Goal: Task Accomplishment & Management: Complete application form

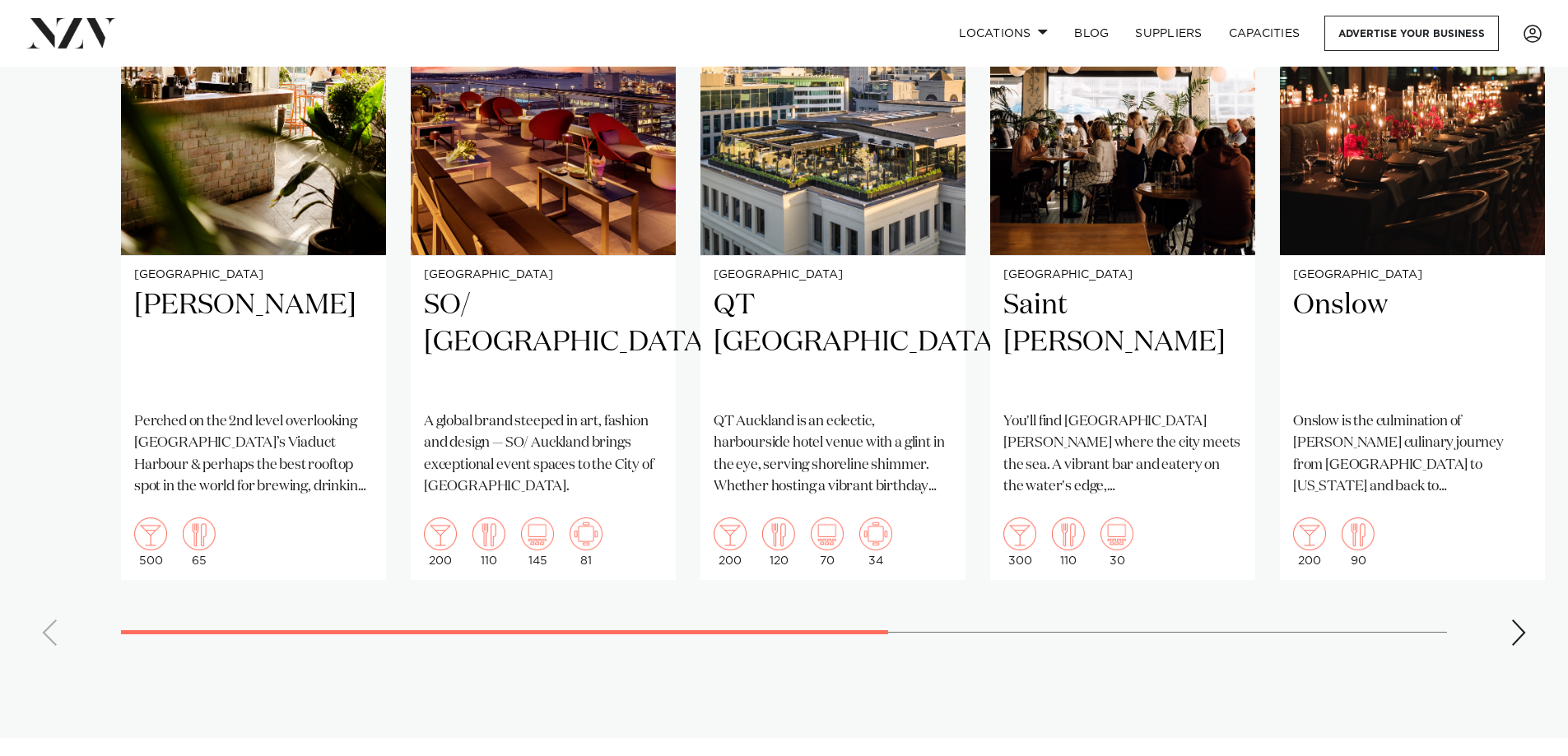
scroll to position [1109, 0]
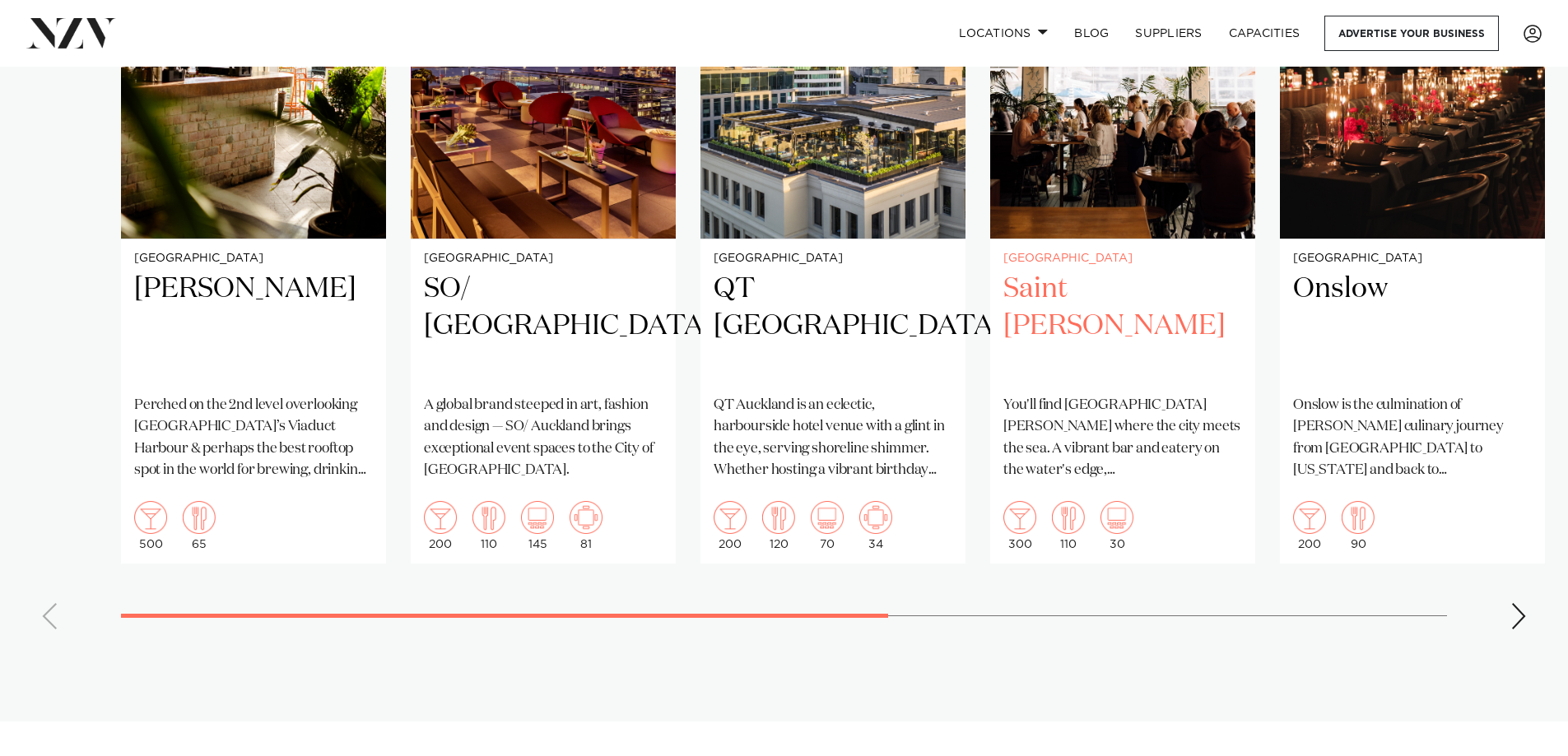
click at [1057, 238] on img "4 / 8" at bounding box center [1122, 61] width 265 height 355
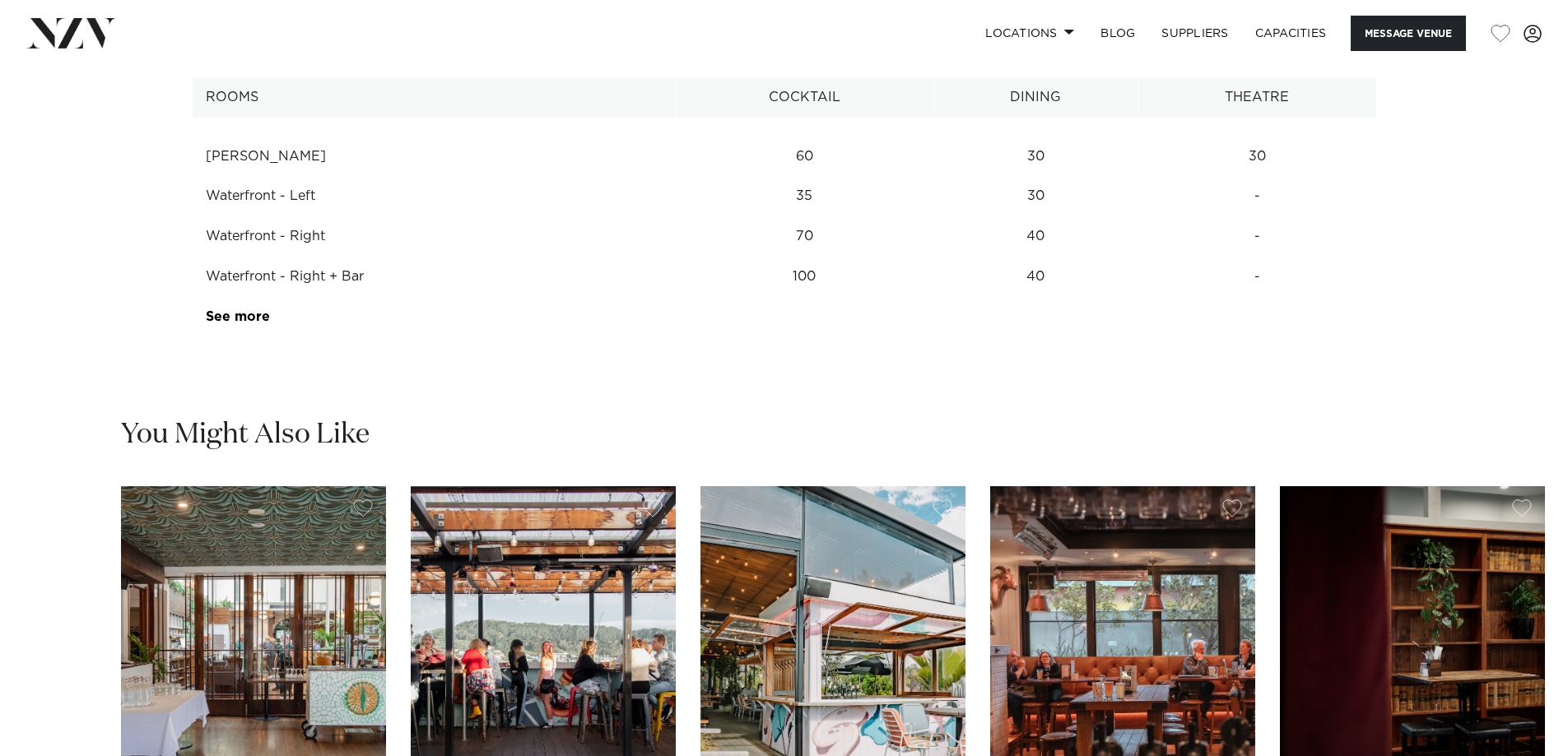
scroll to position [1990, 0]
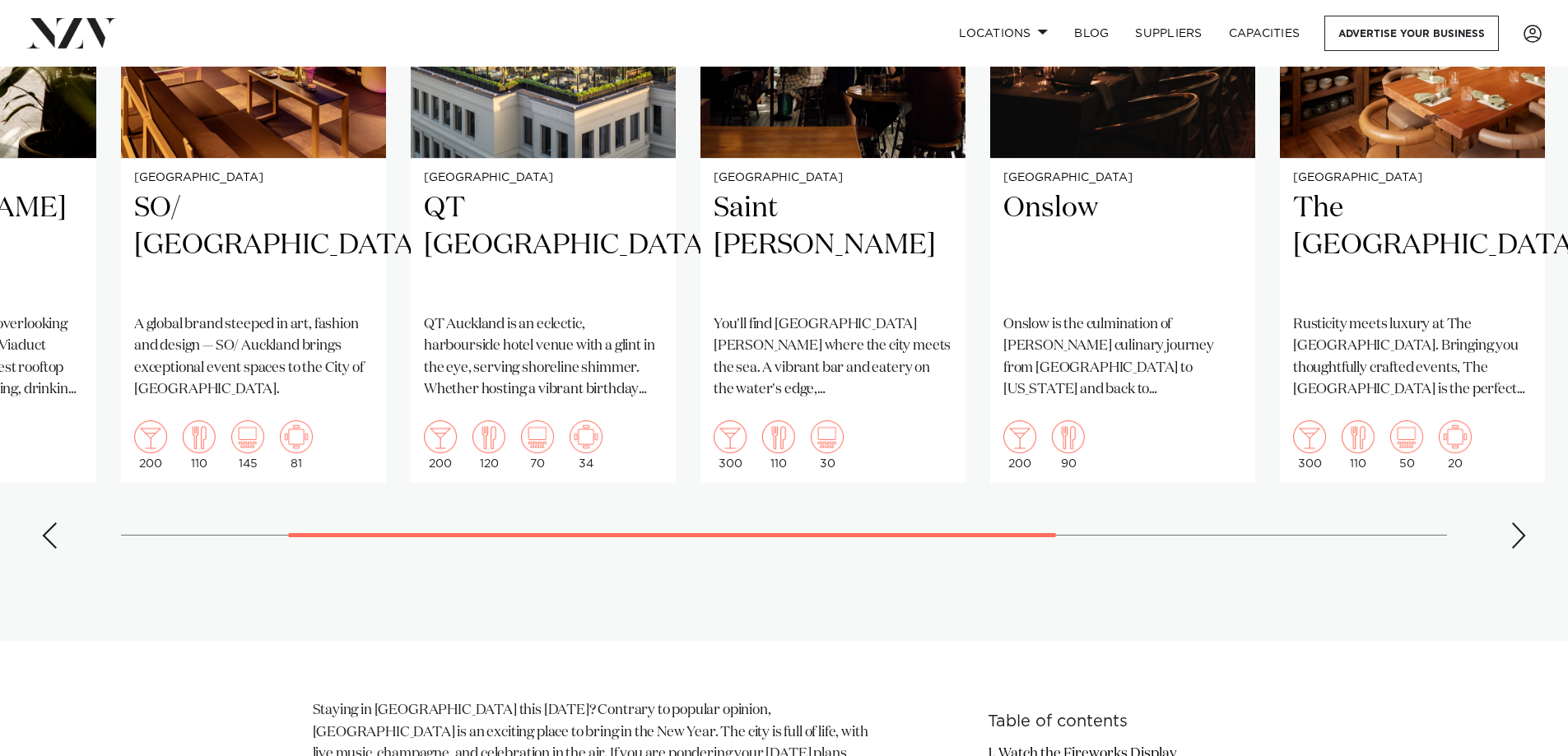
scroll to position [1235, 0]
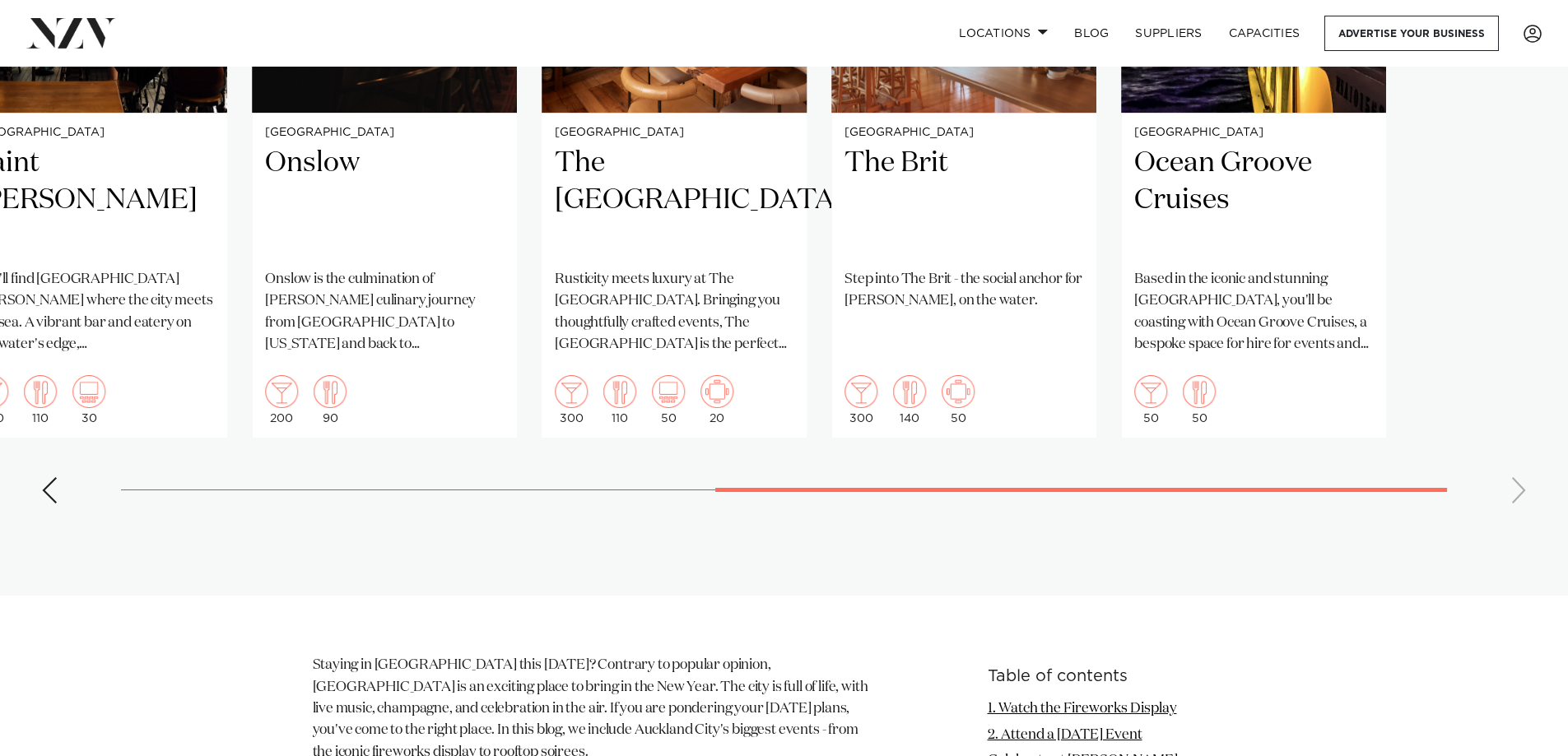
click at [12, 517] on swiper-container "Auckland Dr Rudis Perched on the 2nd level overlooking Auckland’s Viaduct Harbo…" at bounding box center [784, 137] width 1568 height 760
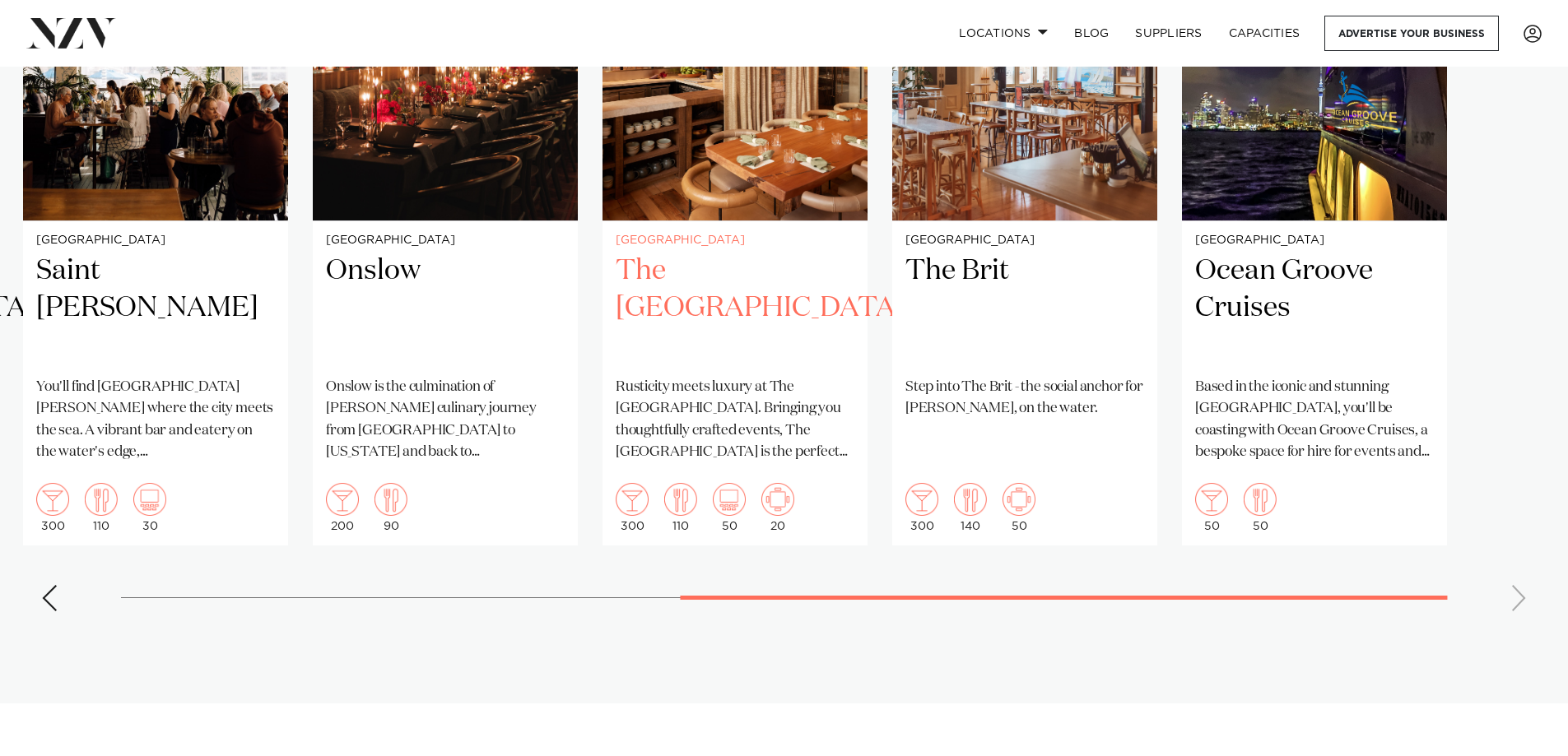
scroll to position [1152, 0]
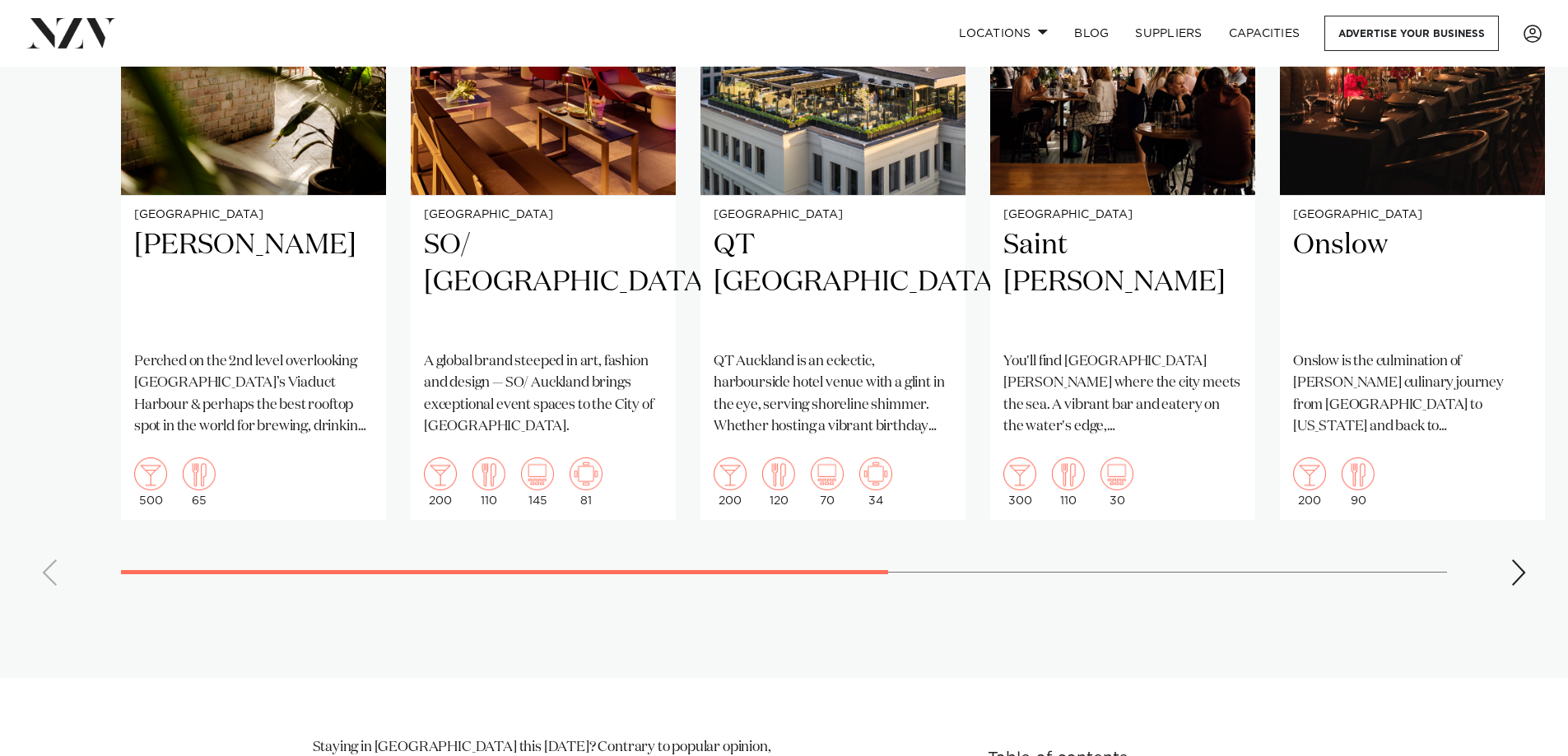
click at [105, 599] on swiper-container "Auckland Dr Rudis Perched on the 2nd level overlooking Auckland’s Viaduct Harbo…" at bounding box center [784, 219] width 1568 height 760
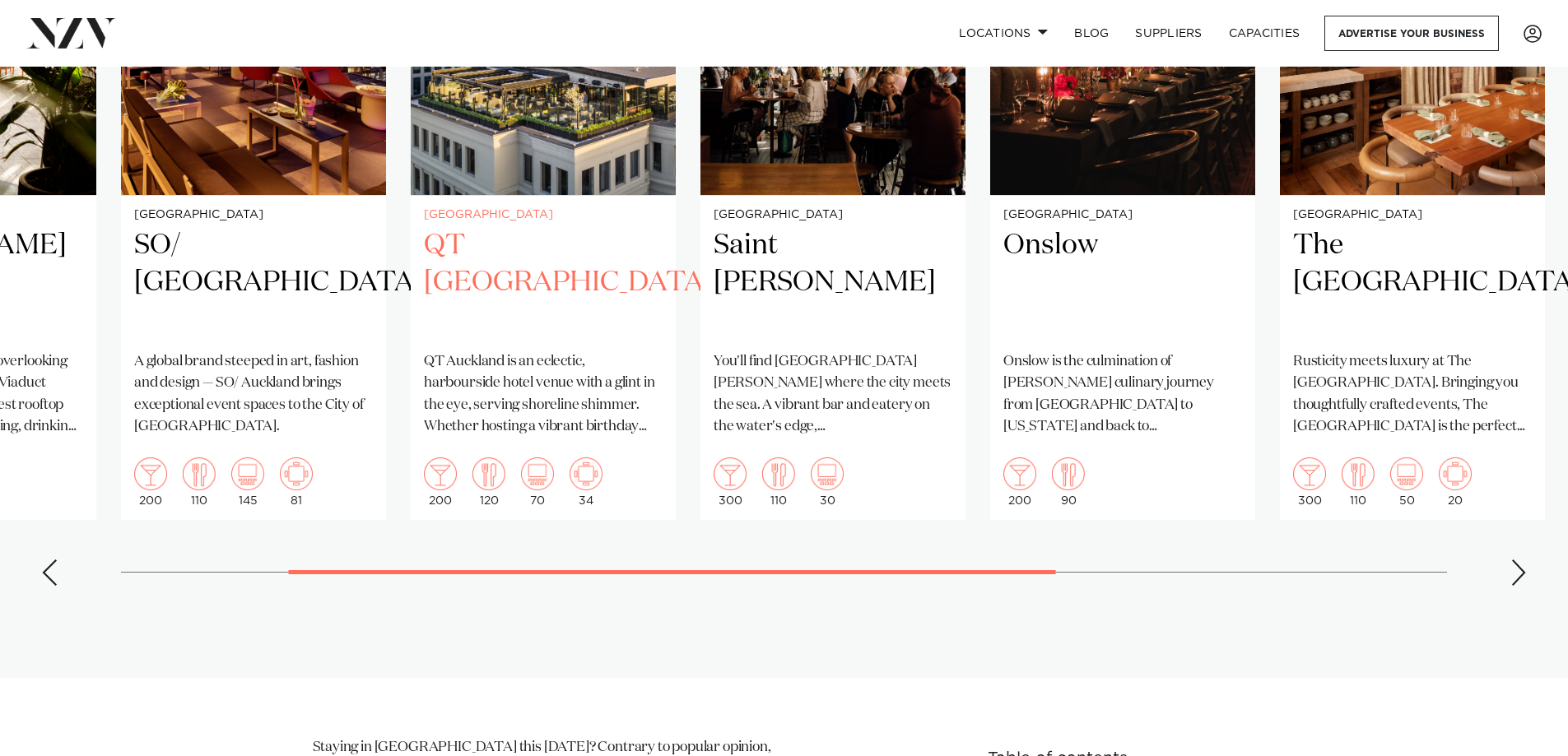
click at [530, 185] on img "3 / 8" at bounding box center [543, 17] width 265 height 355
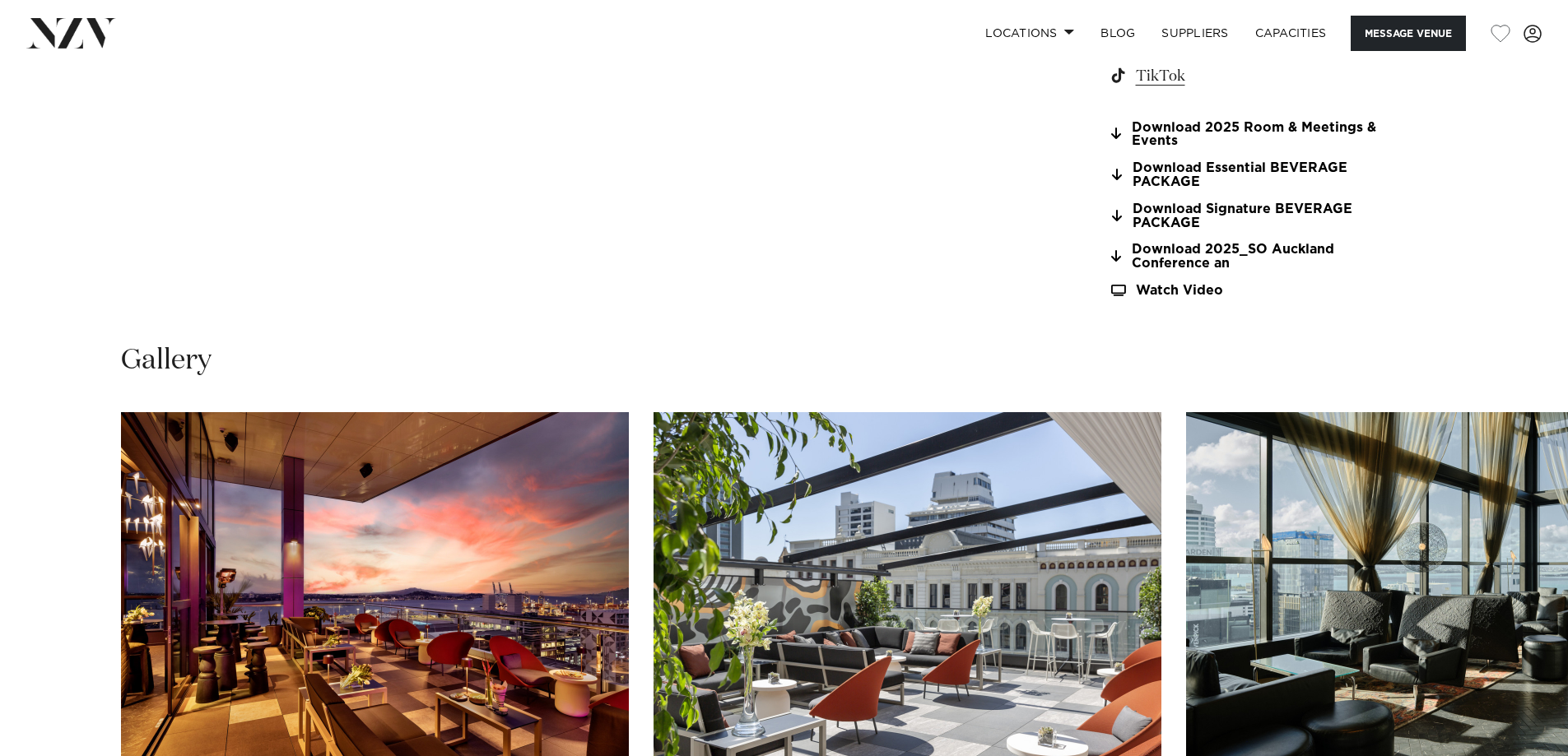
scroll to position [1975, 0]
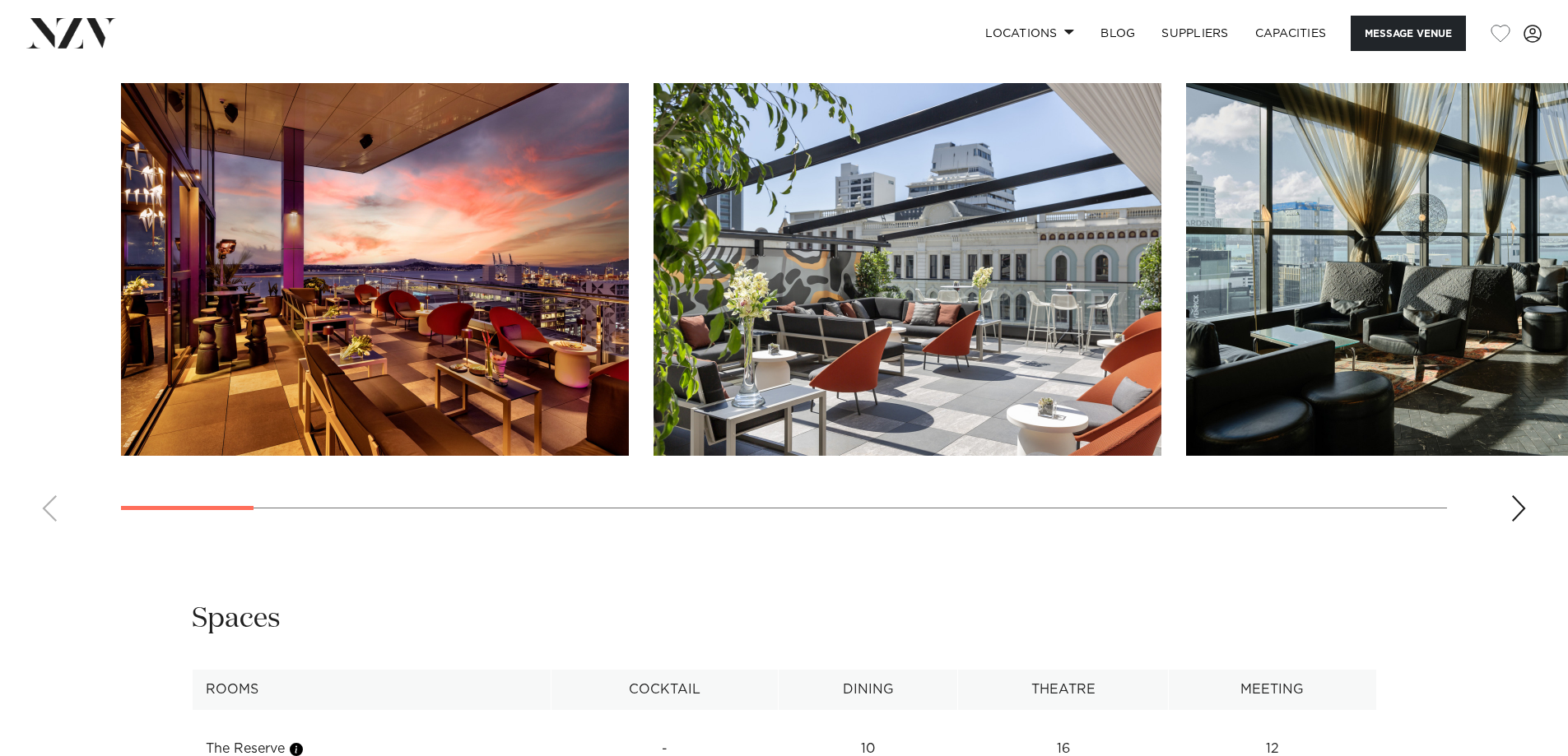
click at [1524, 497] on div "Next slide" at bounding box center [1518, 509] width 16 height 26
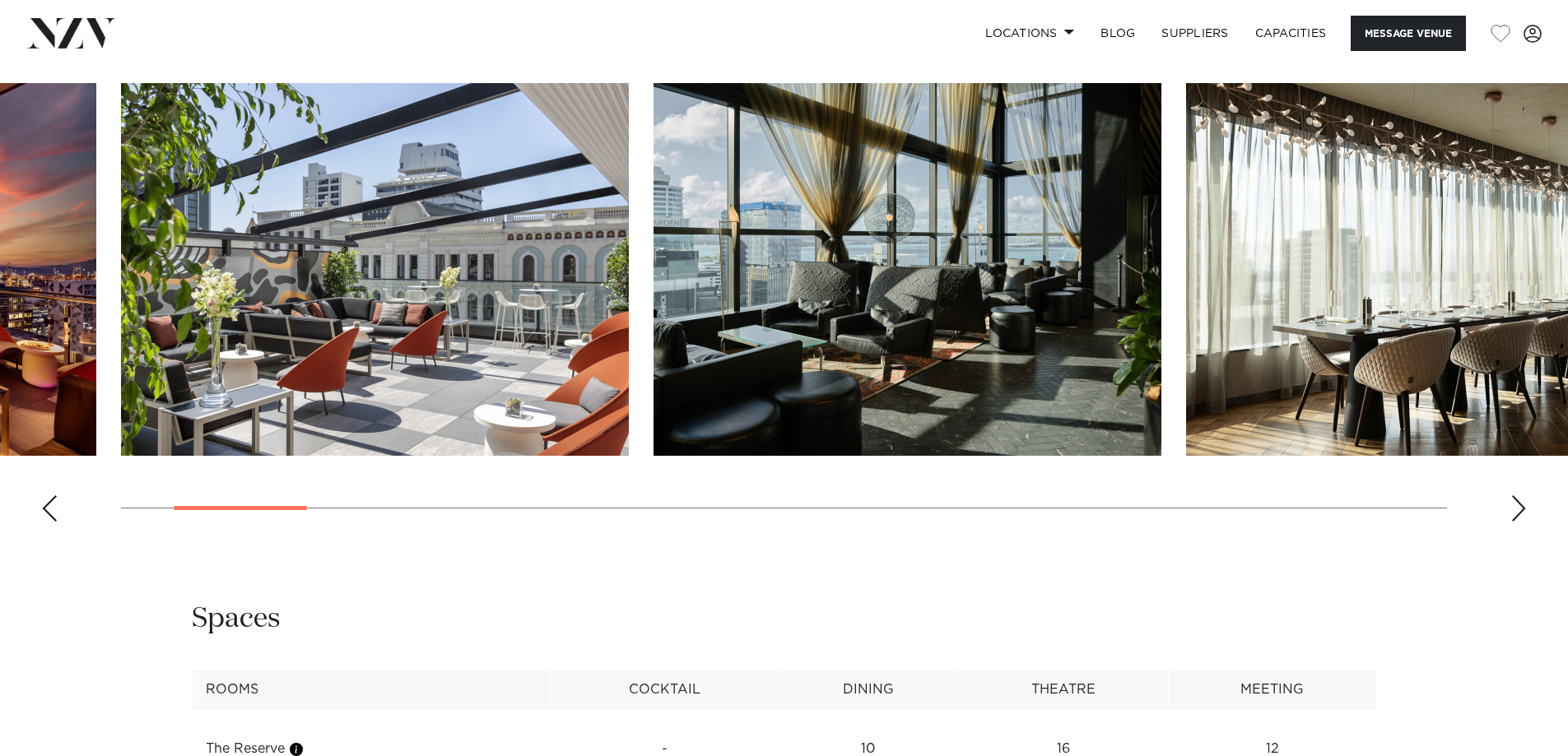
click at [1521, 497] on div "Next slide" at bounding box center [1518, 509] width 16 height 26
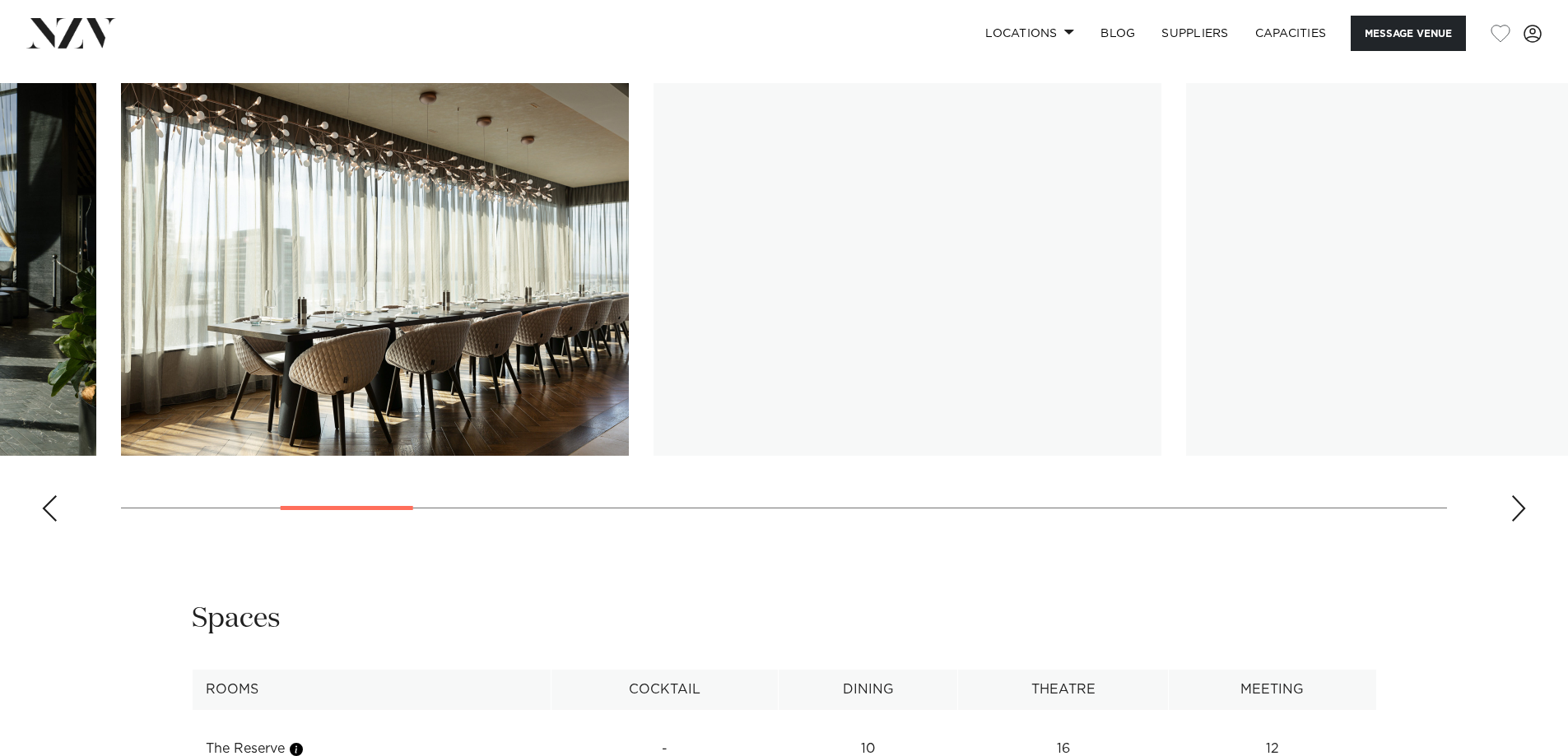
click at [1521, 497] on div "Next slide" at bounding box center [1518, 509] width 16 height 26
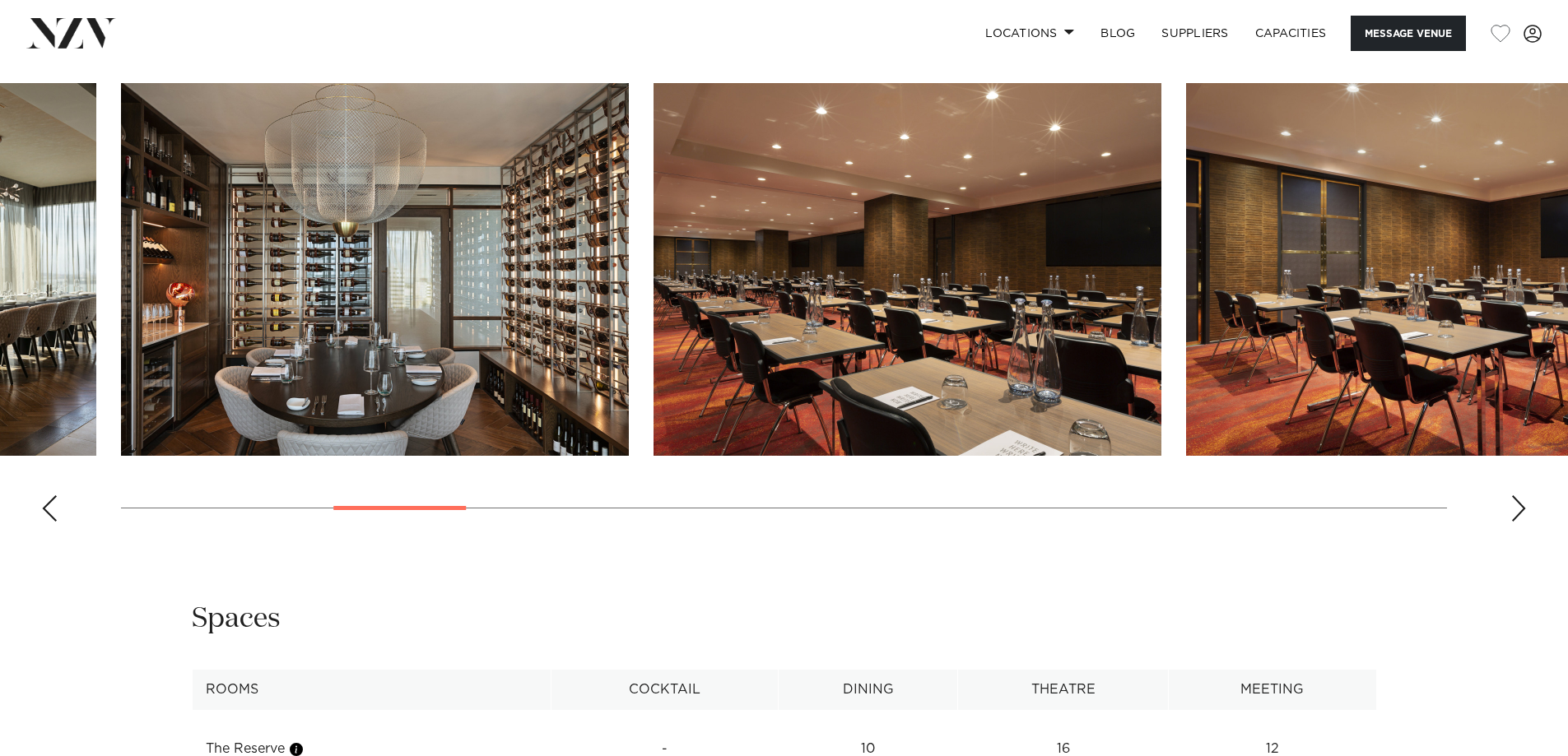
click at [1521, 497] on div "Next slide" at bounding box center [1518, 509] width 16 height 26
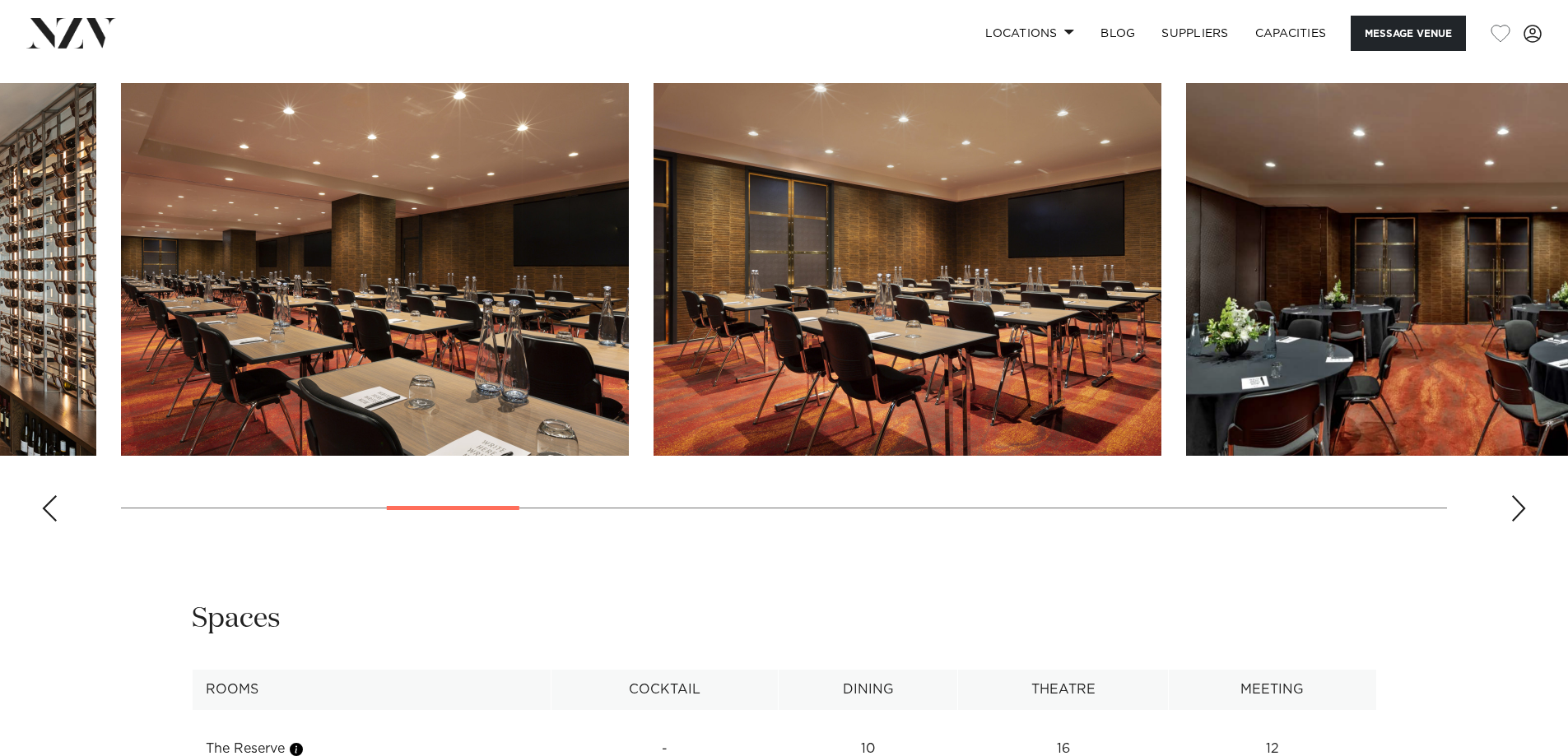
click at [1521, 497] on div "Next slide" at bounding box center [1518, 509] width 16 height 26
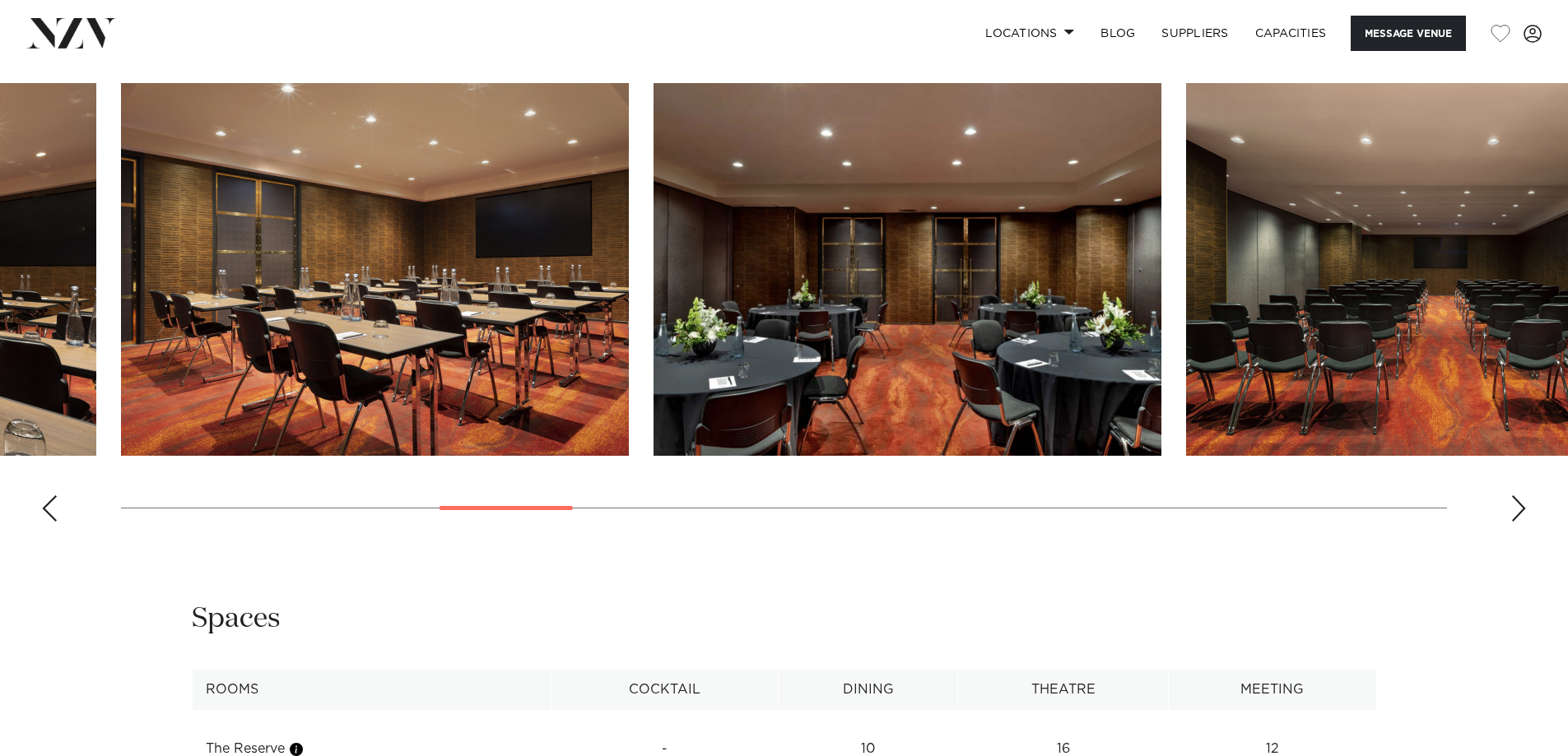
click at [1521, 497] on div "Next slide" at bounding box center [1518, 509] width 16 height 26
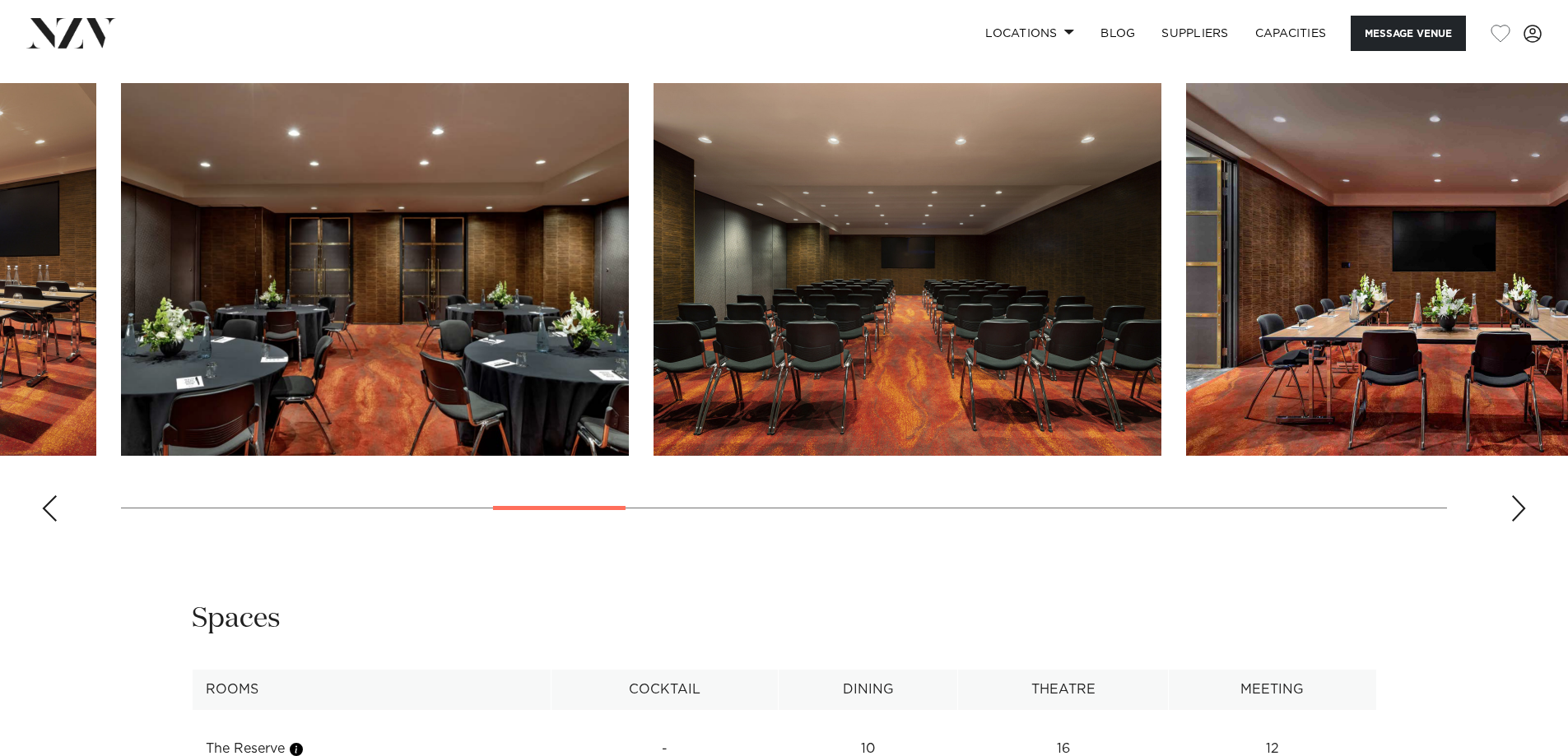
click at [1521, 497] on div "Next slide" at bounding box center [1518, 509] width 16 height 26
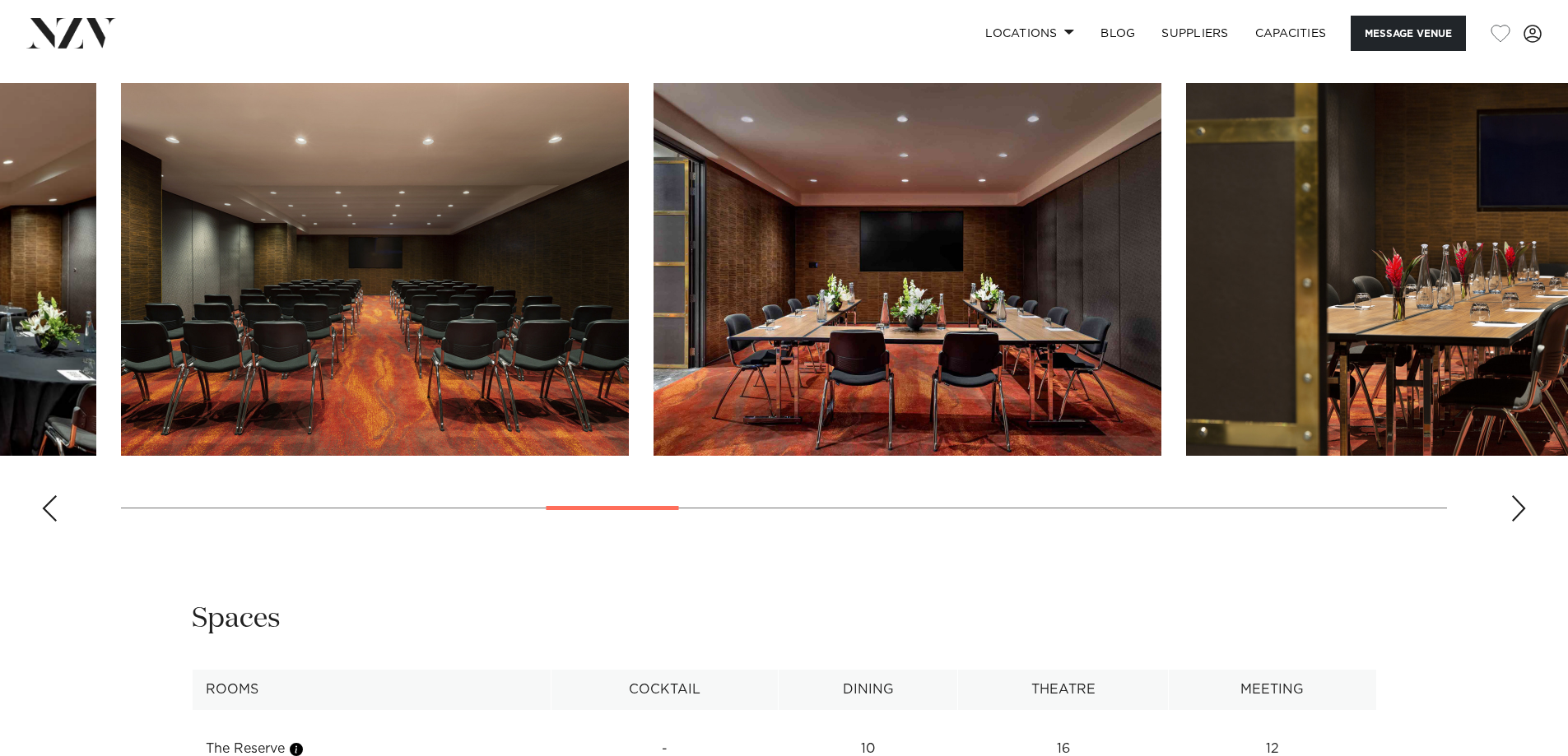
click at [1521, 497] on div "Next slide" at bounding box center [1518, 509] width 16 height 26
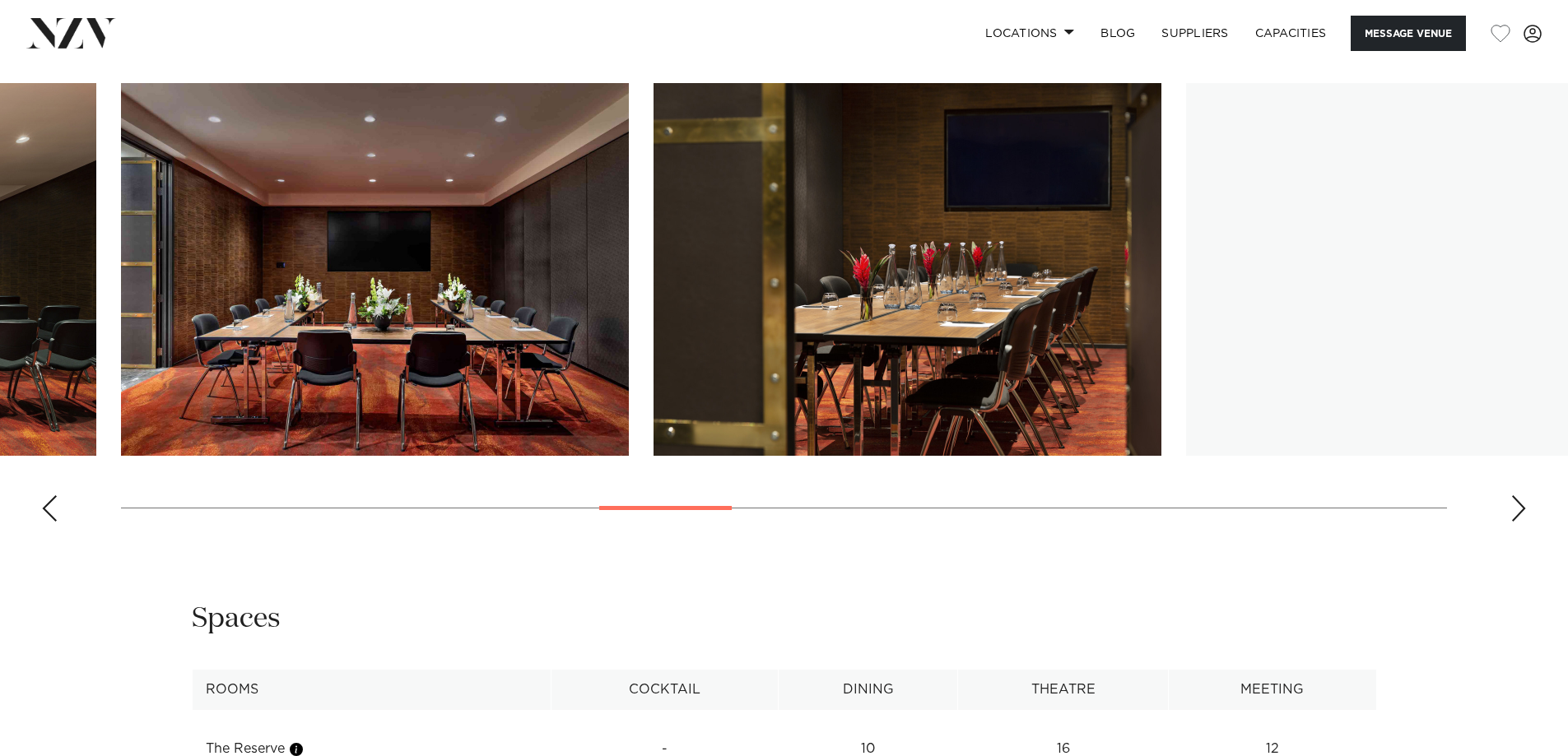
click at [1521, 497] on div "Next slide" at bounding box center [1518, 509] width 16 height 26
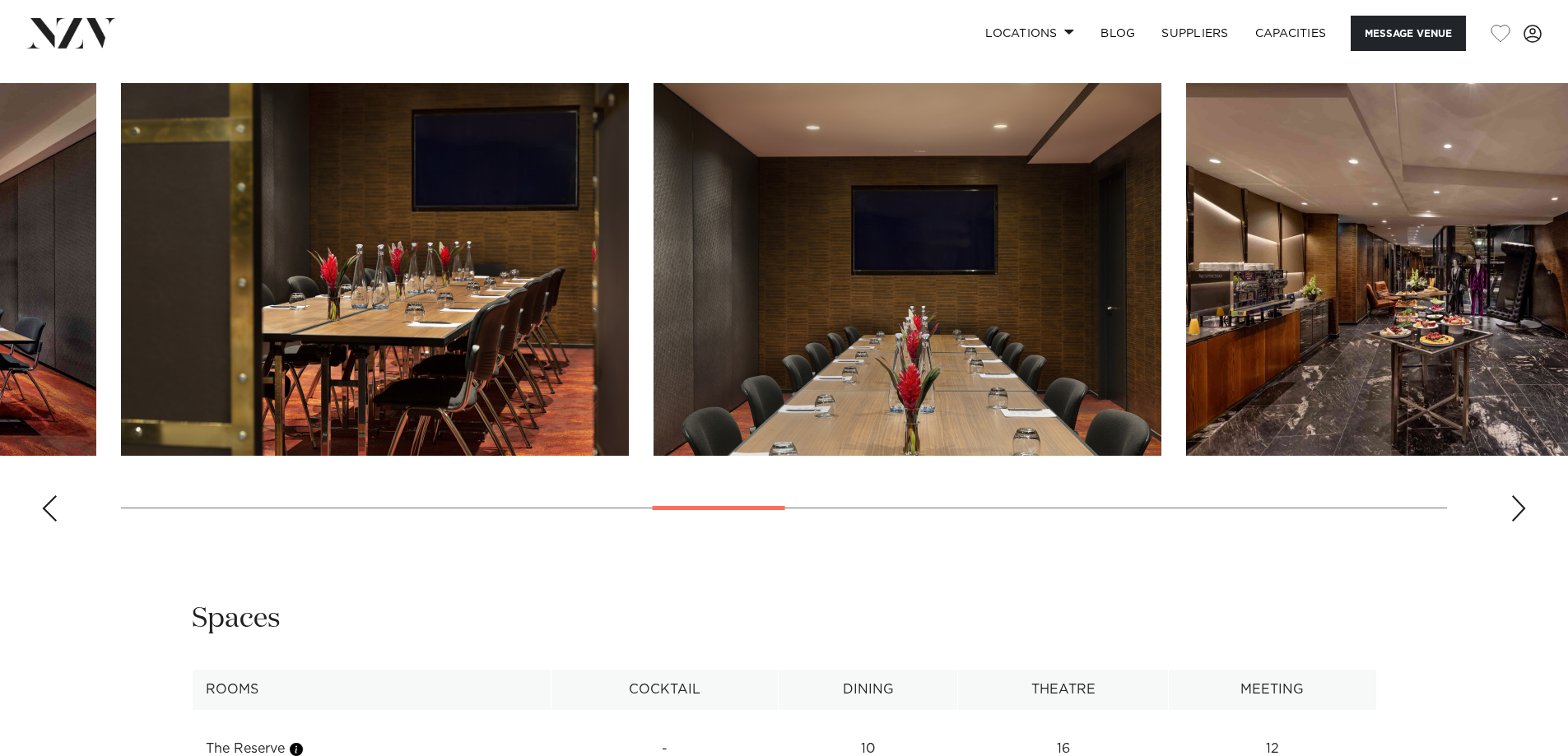
click at [1521, 497] on div "Next slide" at bounding box center [1518, 509] width 16 height 26
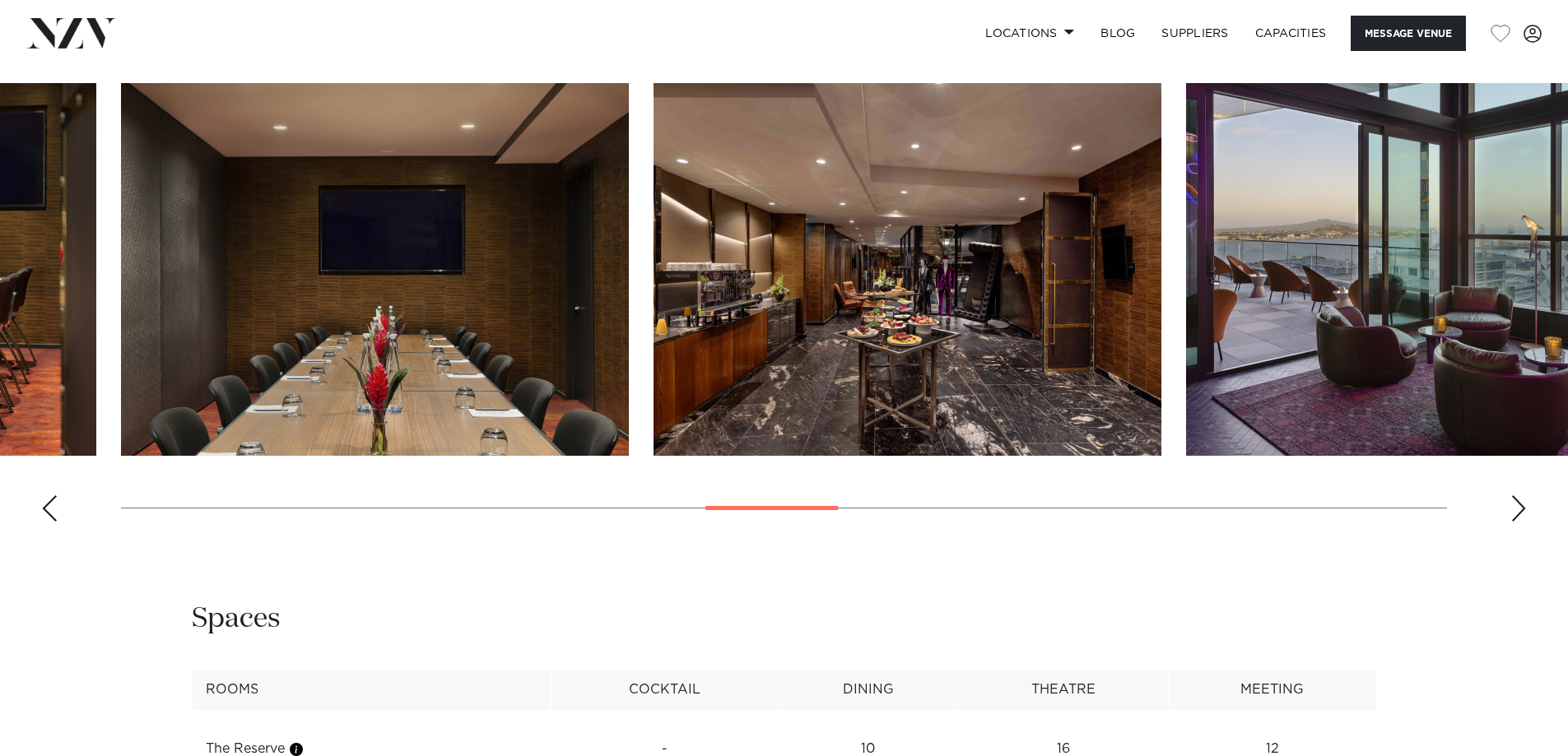
click at [1521, 497] on div "Next slide" at bounding box center [1518, 509] width 16 height 26
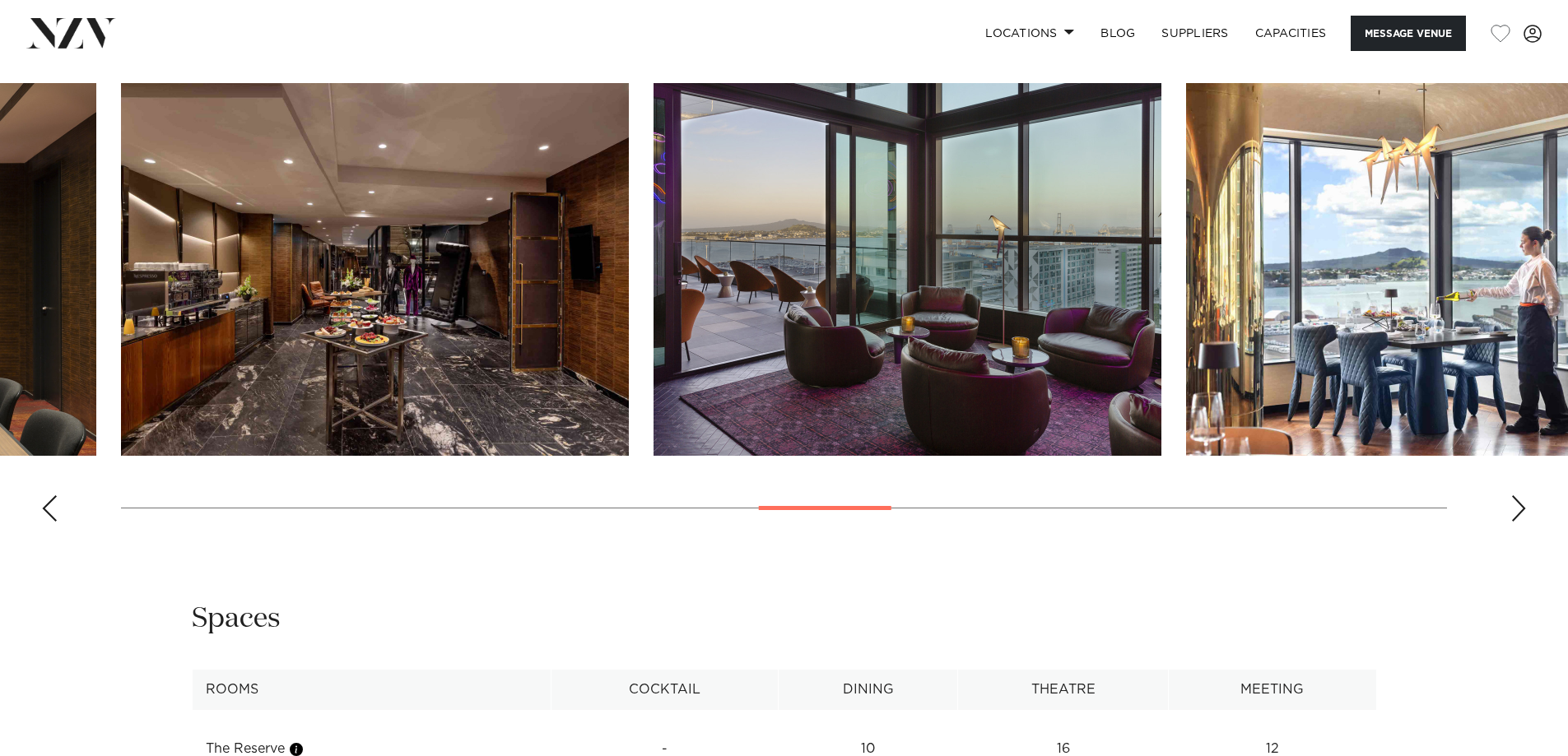
click at [1521, 497] on div "Next slide" at bounding box center [1518, 509] width 16 height 26
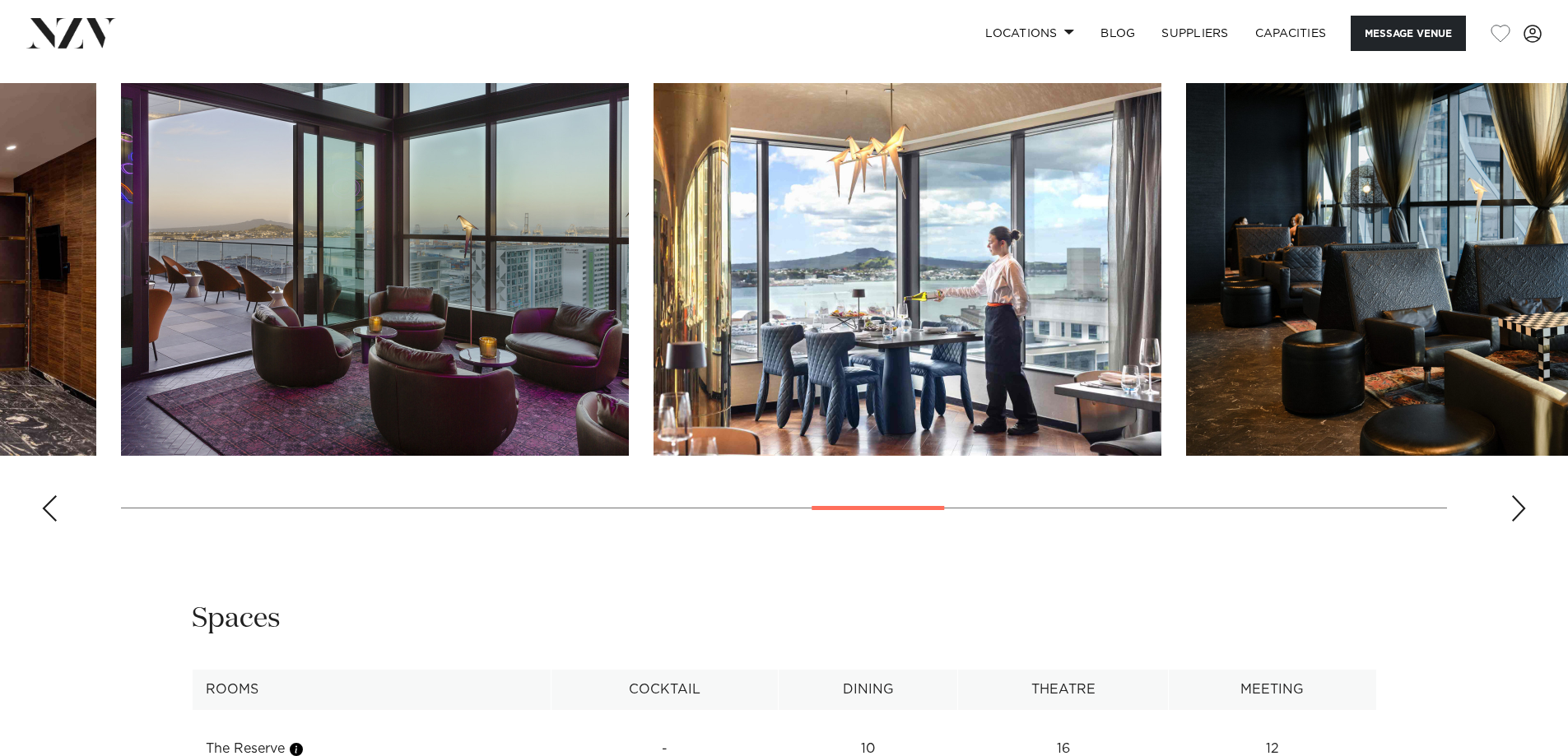
click at [1513, 510] on div "Next slide" at bounding box center [1518, 509] width 16 height 26
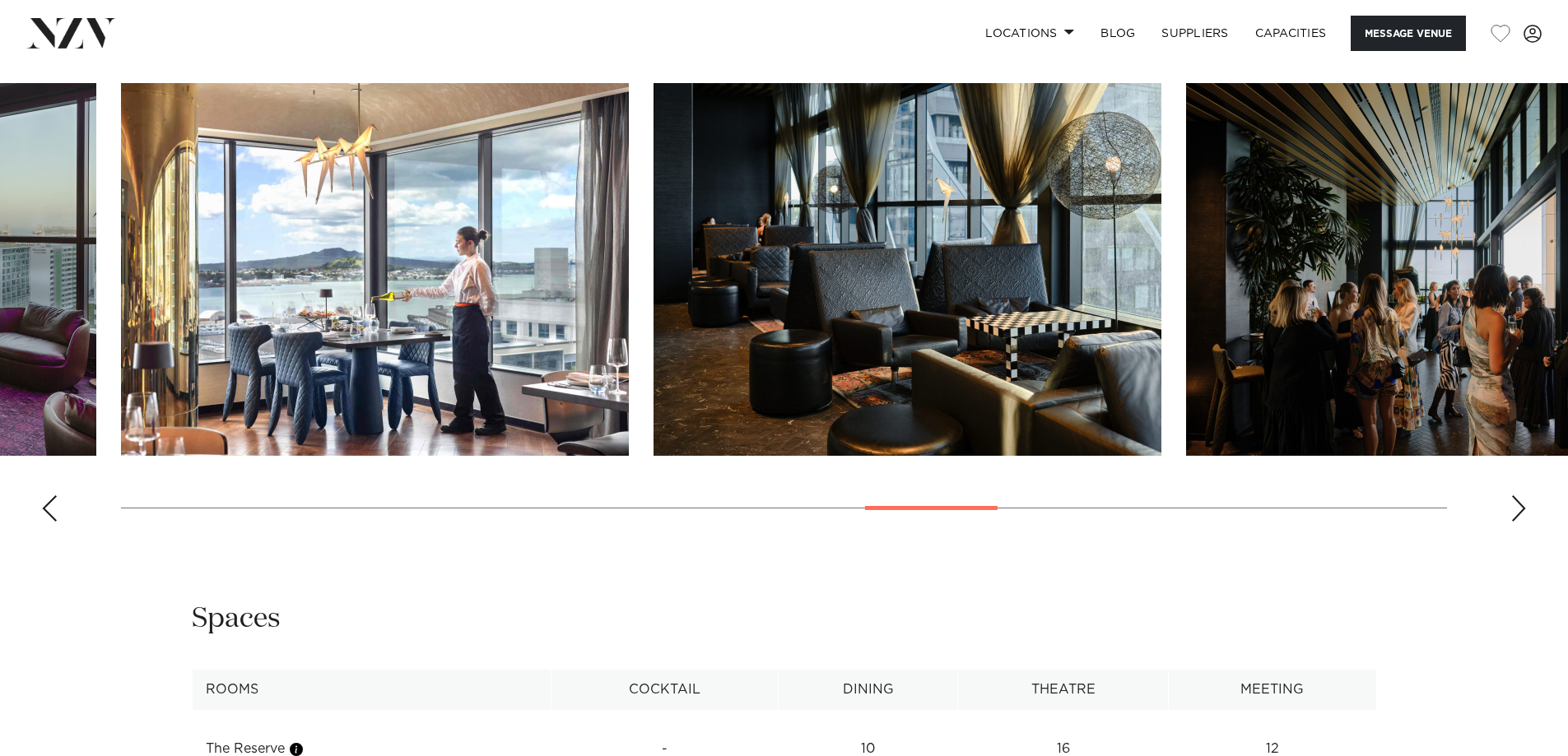
click at [1513, 510] on div "Next slide" at bounding box center [1518, 509] width 16 height 26
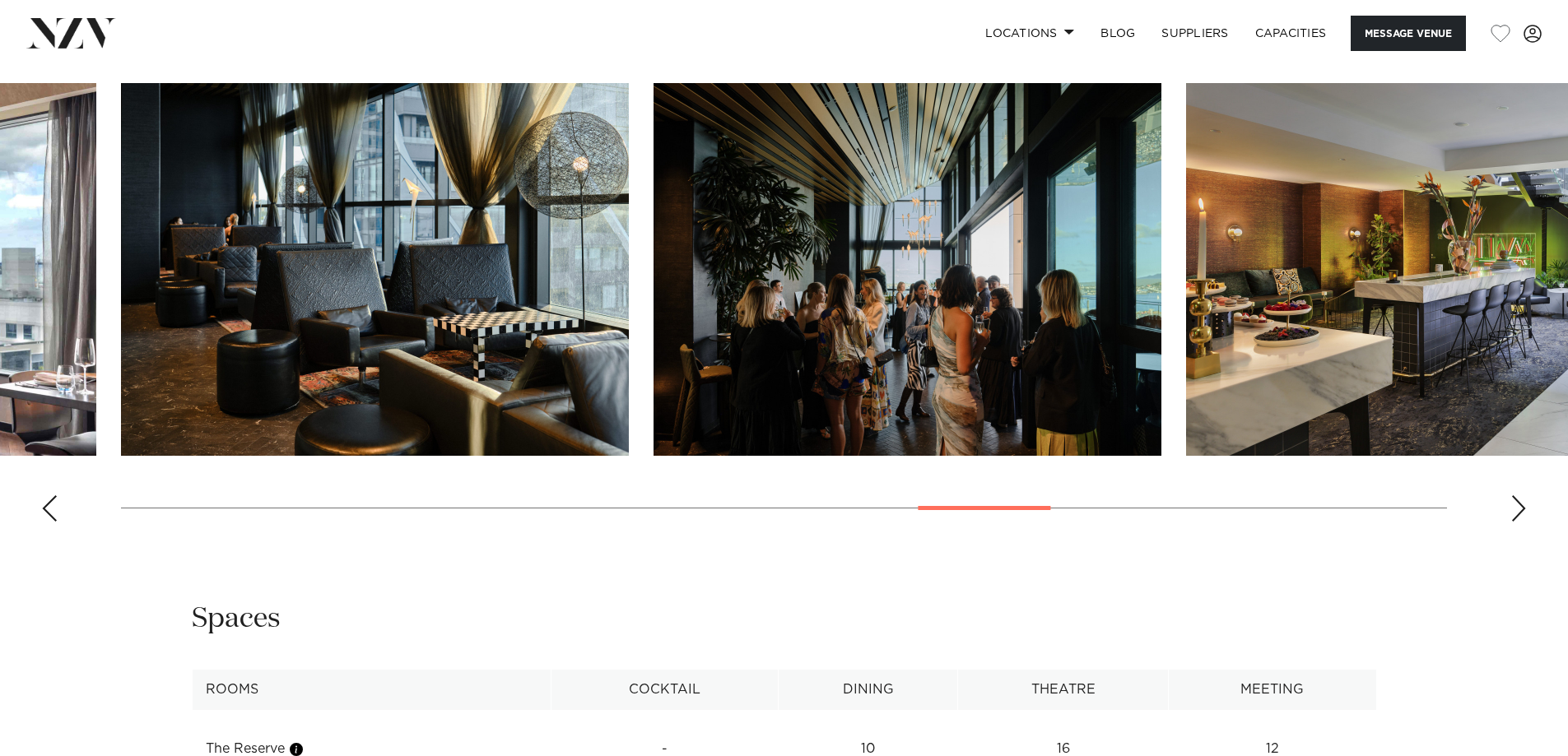
click at [1513, 510] on div "Next slide" at bounding box center [1518, 509] width 16 height 26
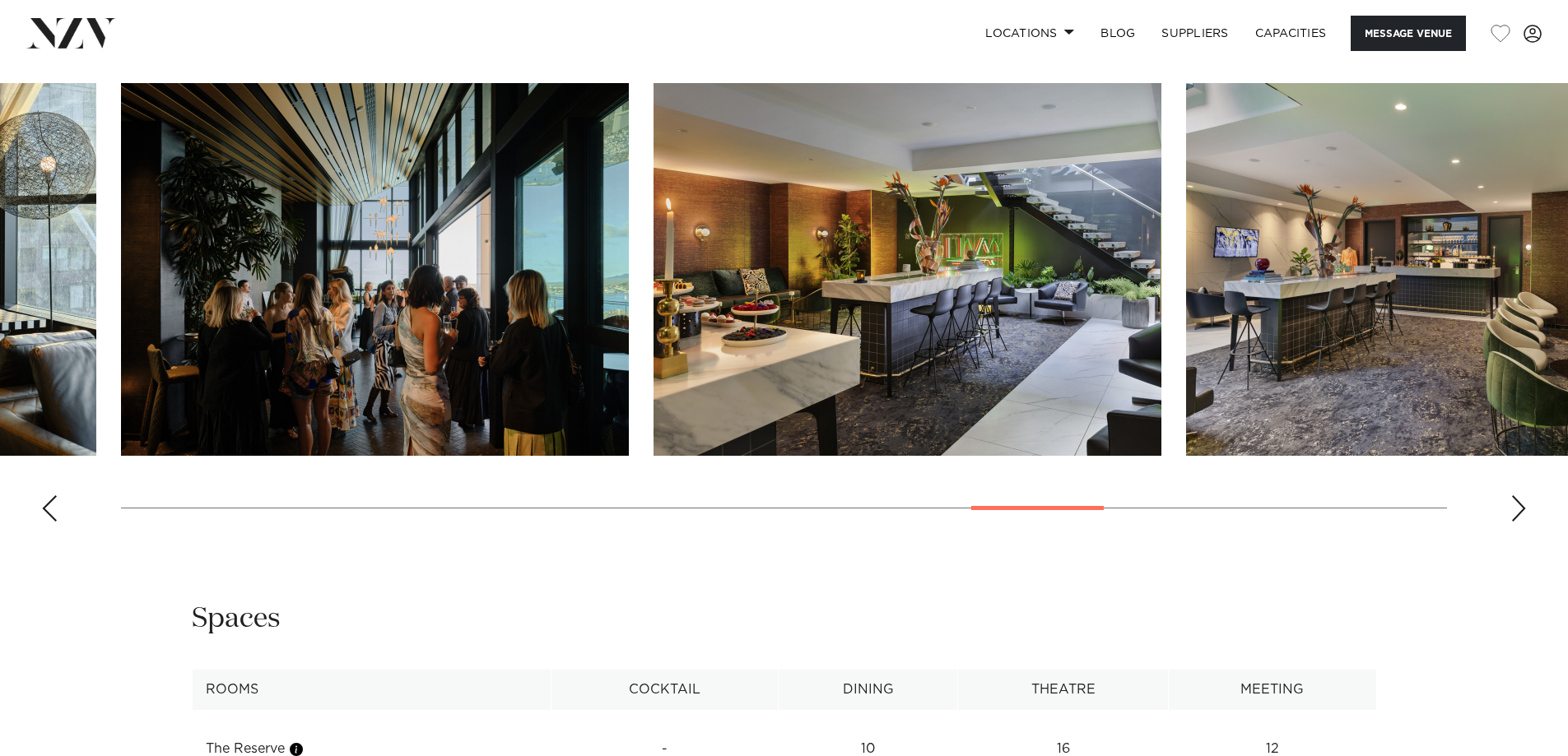
click at [1513, 510] on div "Next slide" at bounding box center [1518, 509] width 16 height 26
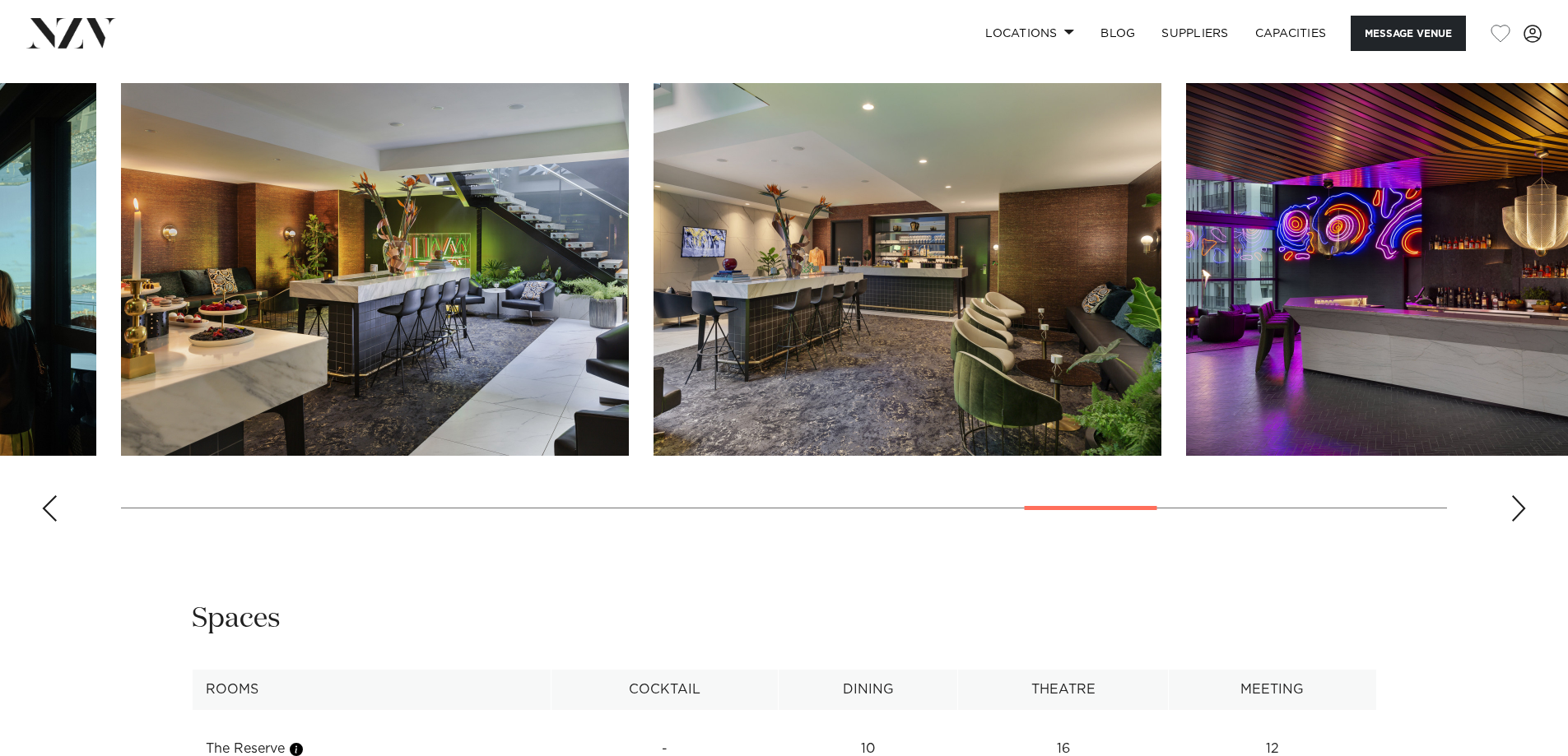
click at [1513, 510] on div "Next slide" at bounding box center [1518, 509] width 16 height 26
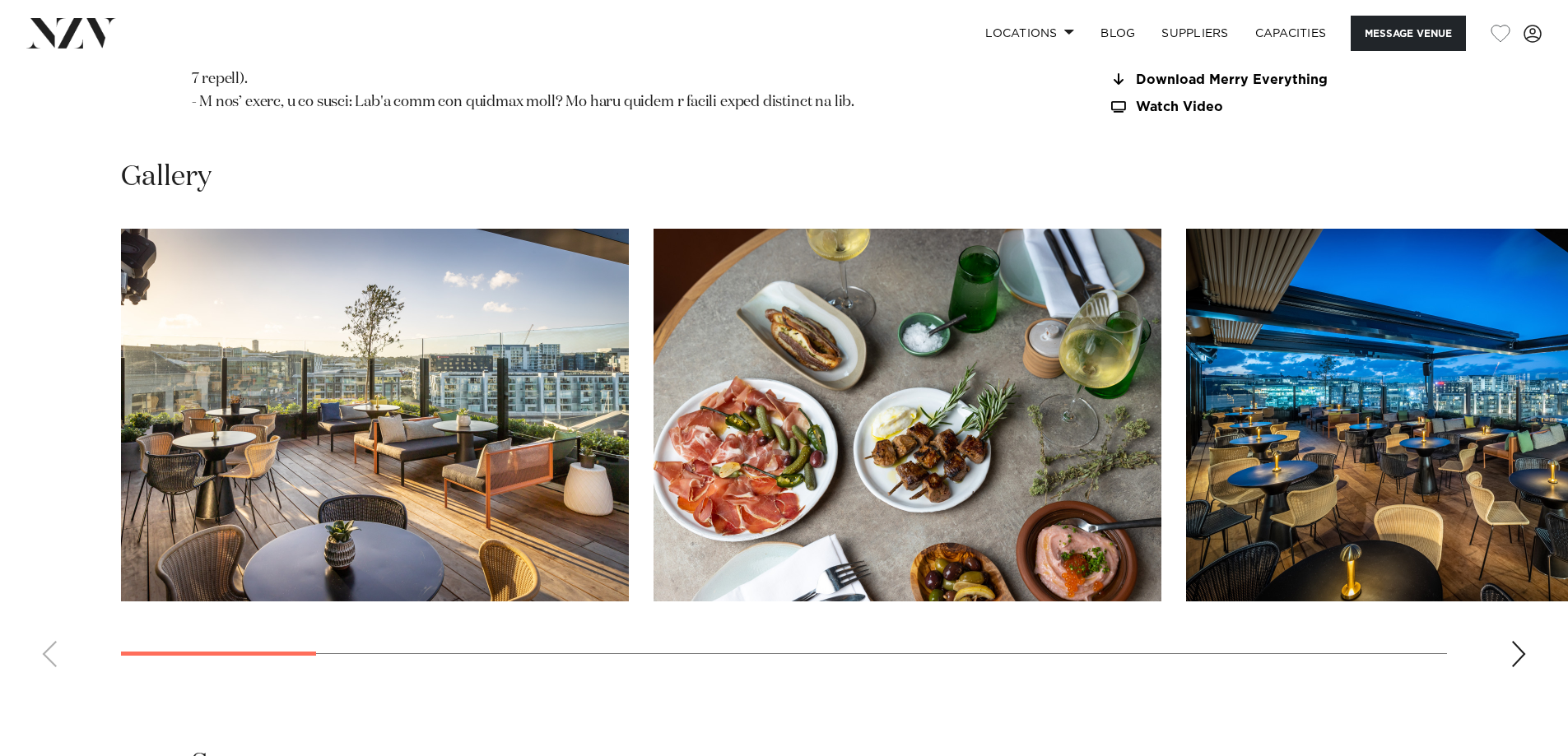
scroll to position [2140, 0]
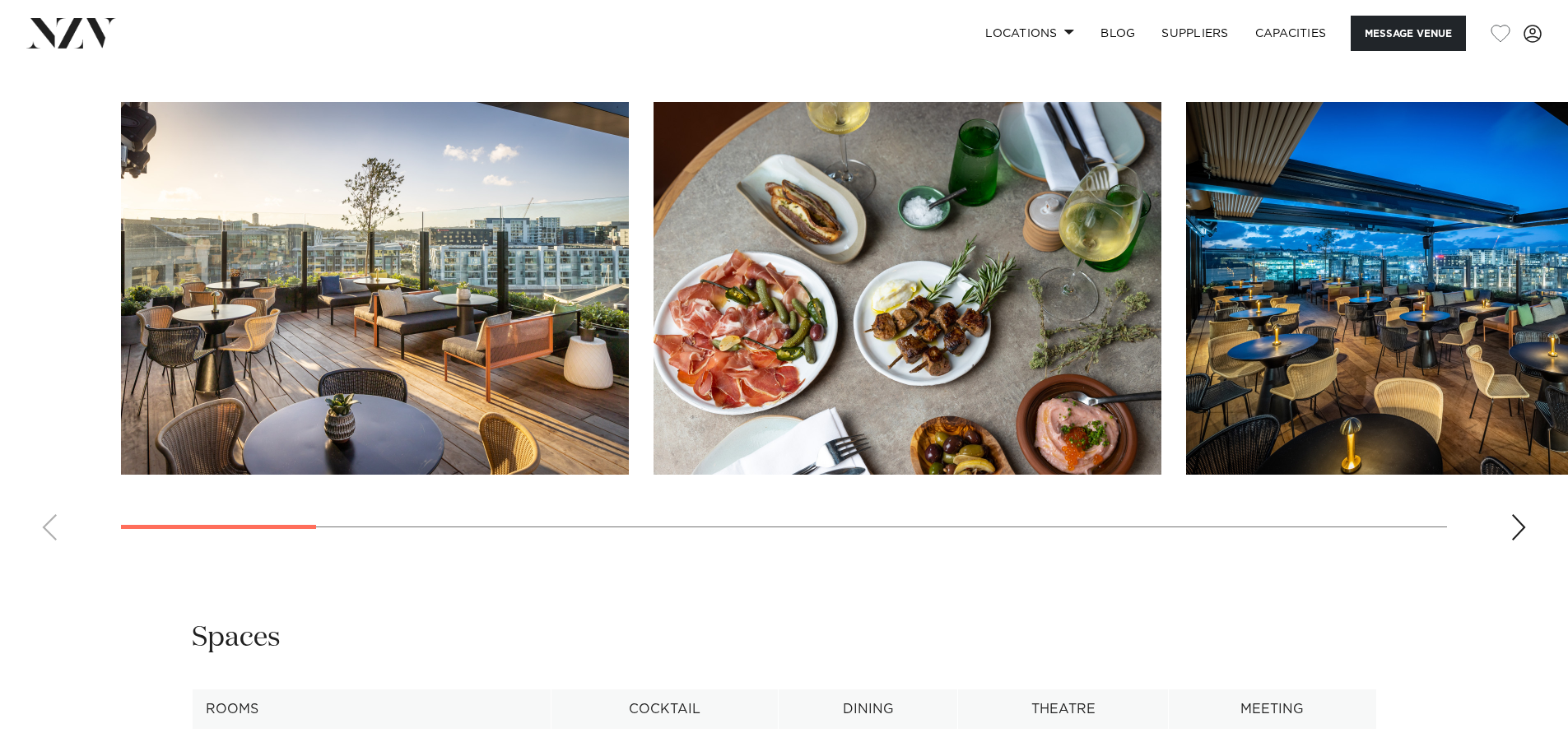
click at [1522, 515] on div "Next slide" at bounding box center [1518, 528] width 16 height 26
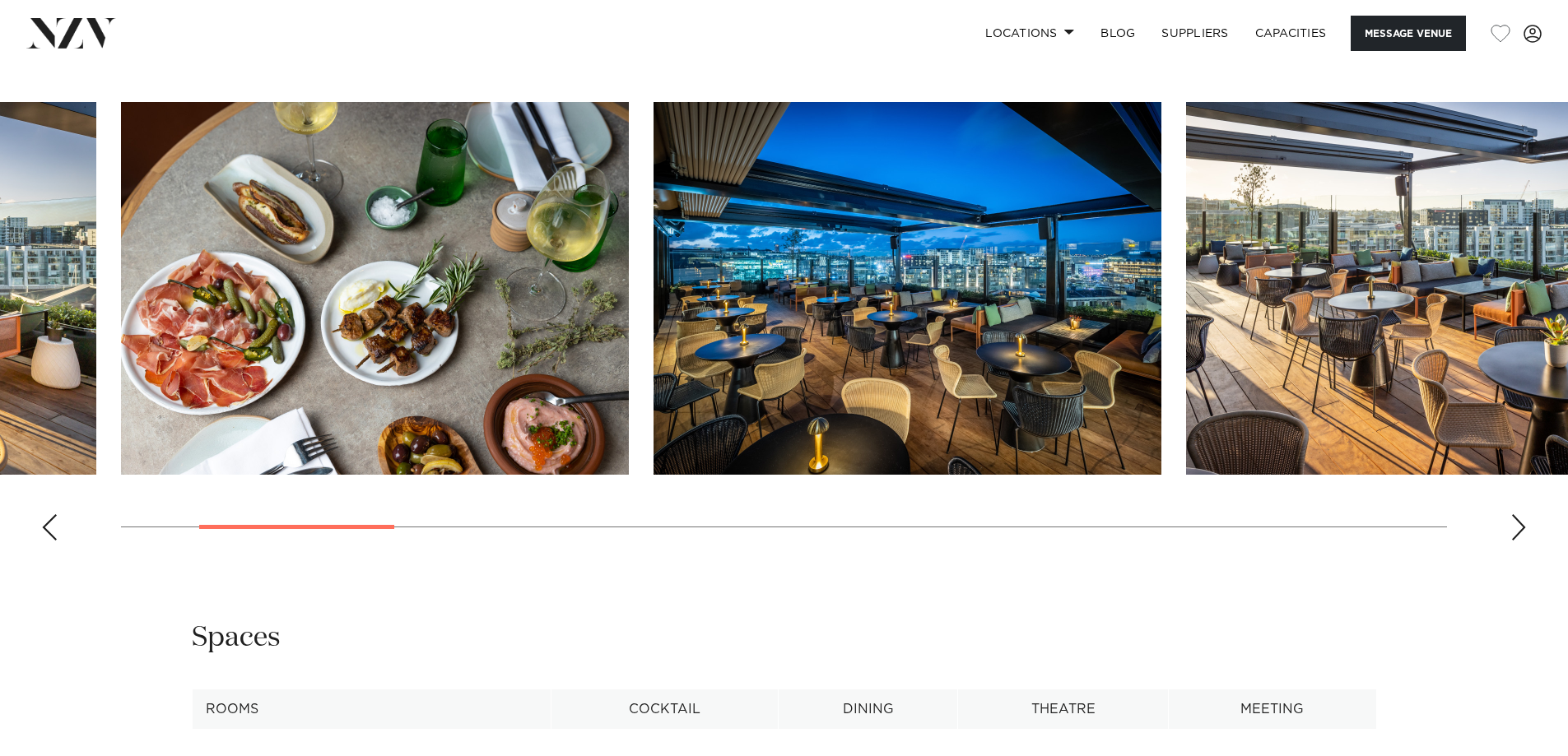
click at [1522, 515] on div "Next slide" at bounding box center [1518, 528] width 16 height 26
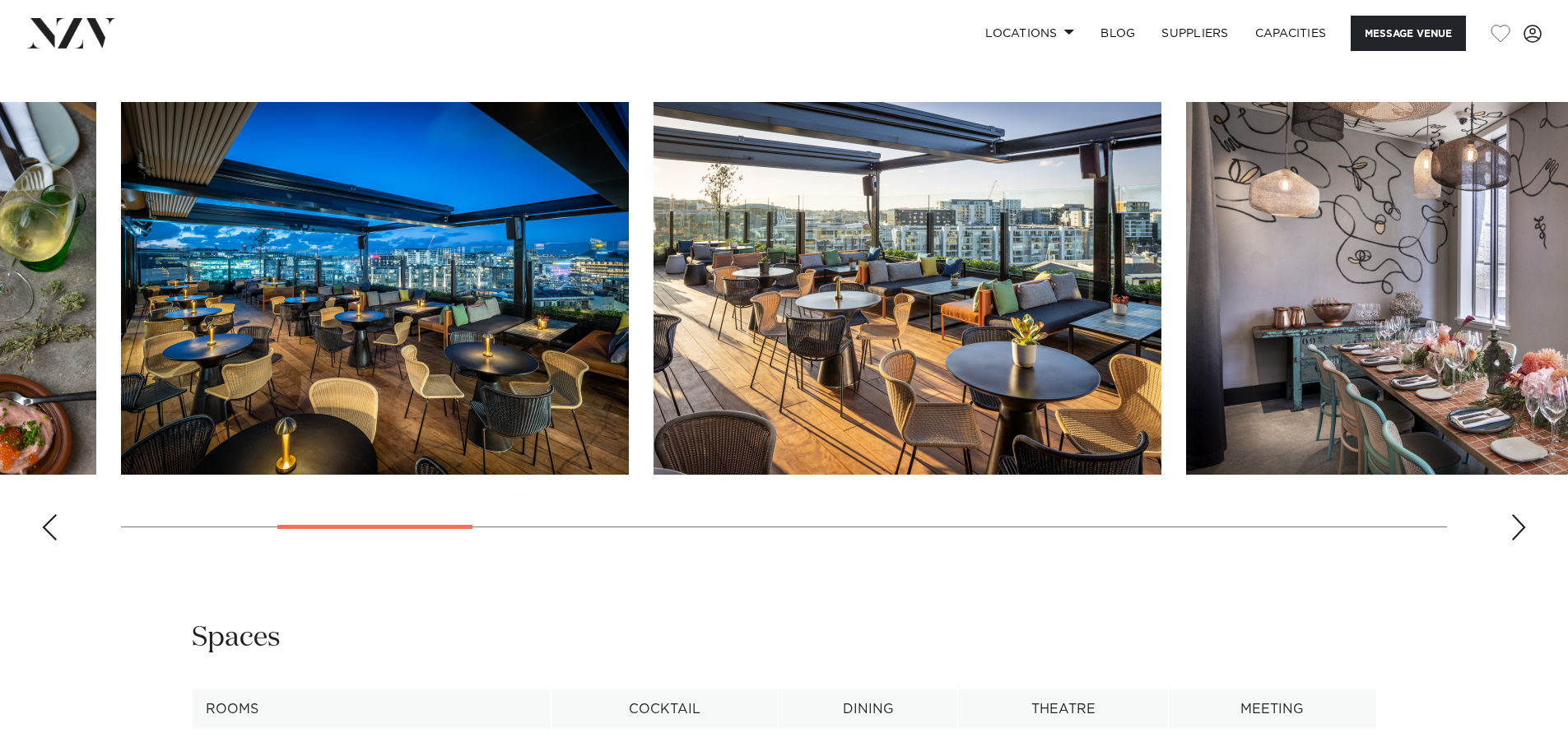
click at [1520, 515] on div "Next slide" at bounding box center [1518, 528] width 16 height 26
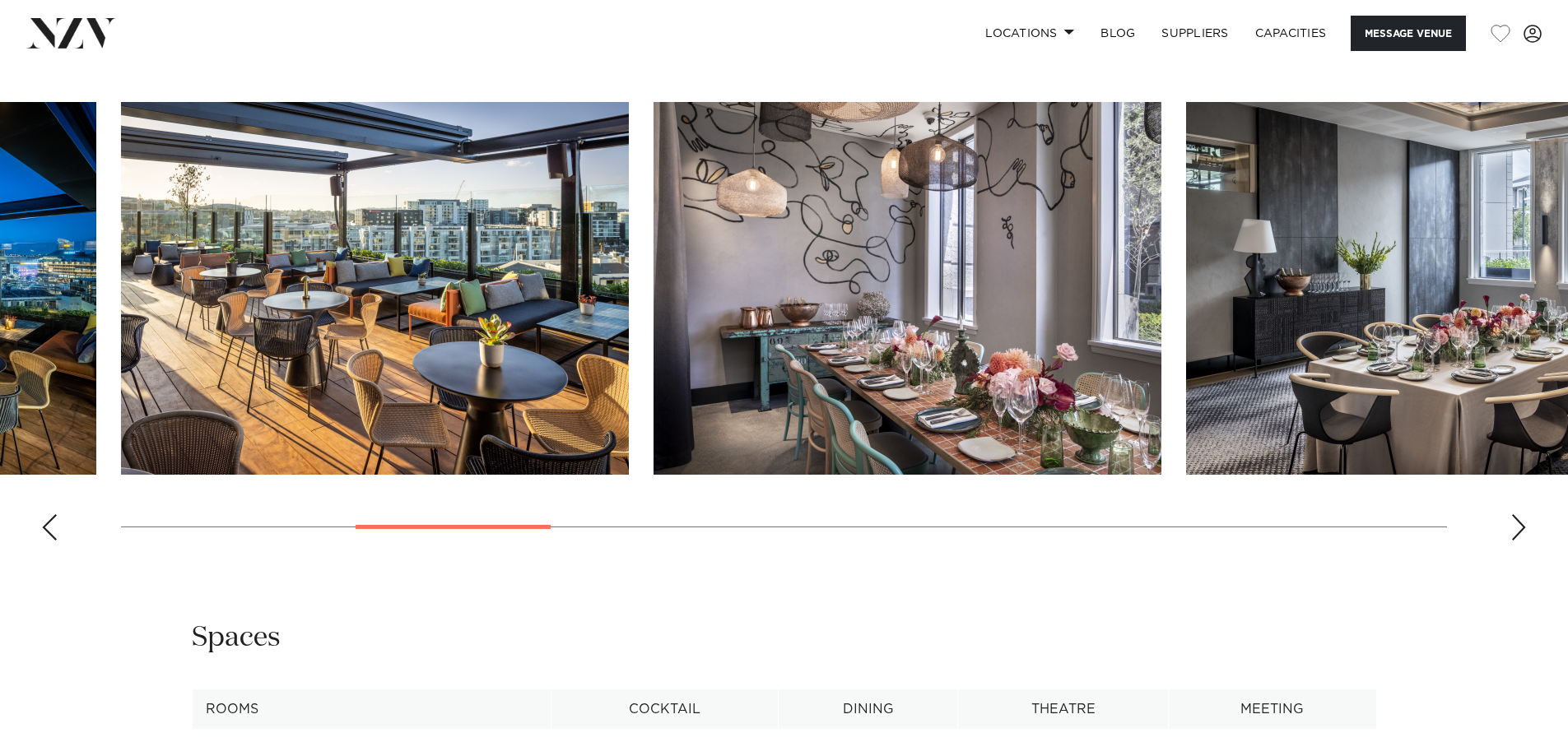
click at [1519, 515] on div "Next slide" at bounding box center [1518, 528] width 16 height 26
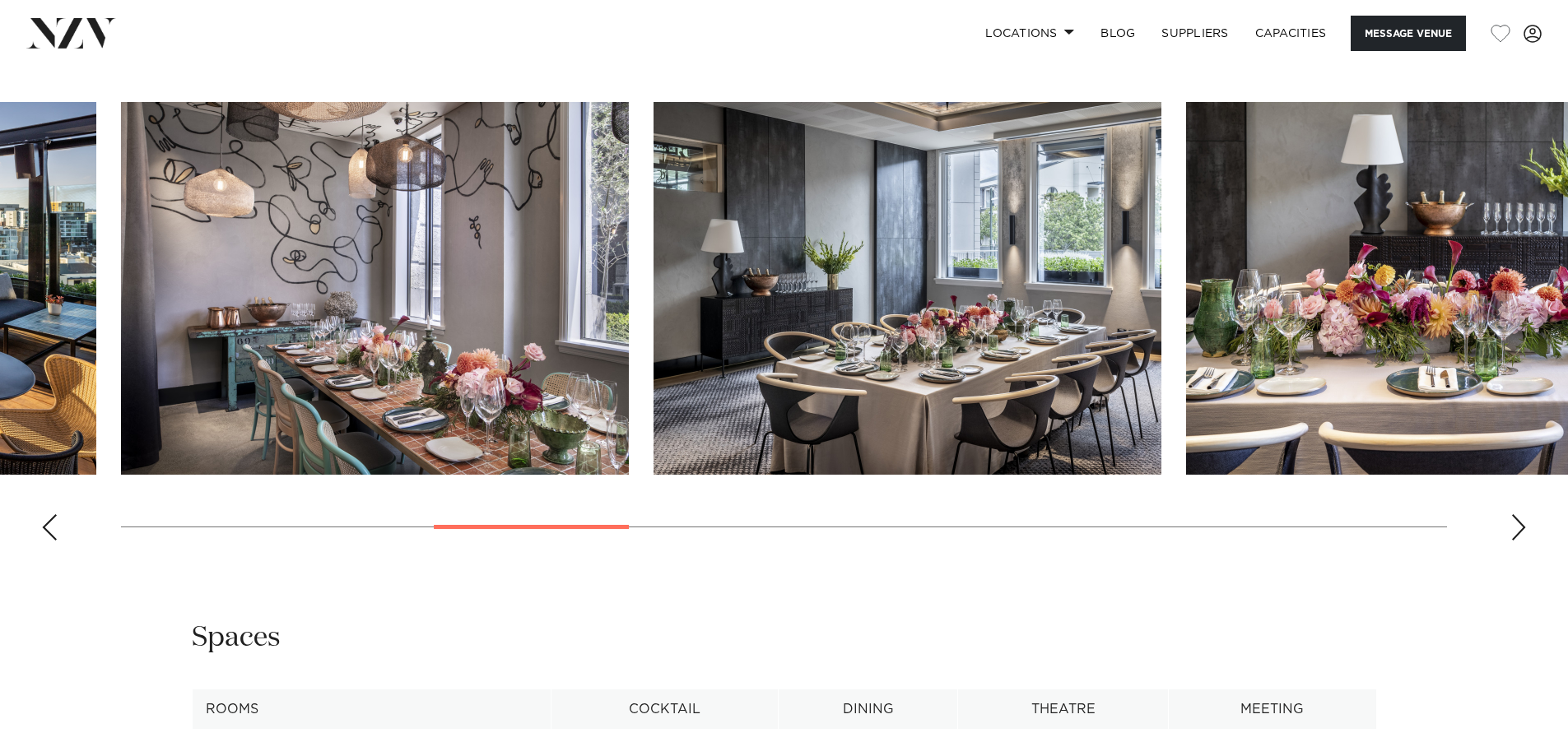
click at [1519, 515] on div "Next slide" at bounding box center [1518, 528] width 16 height 26
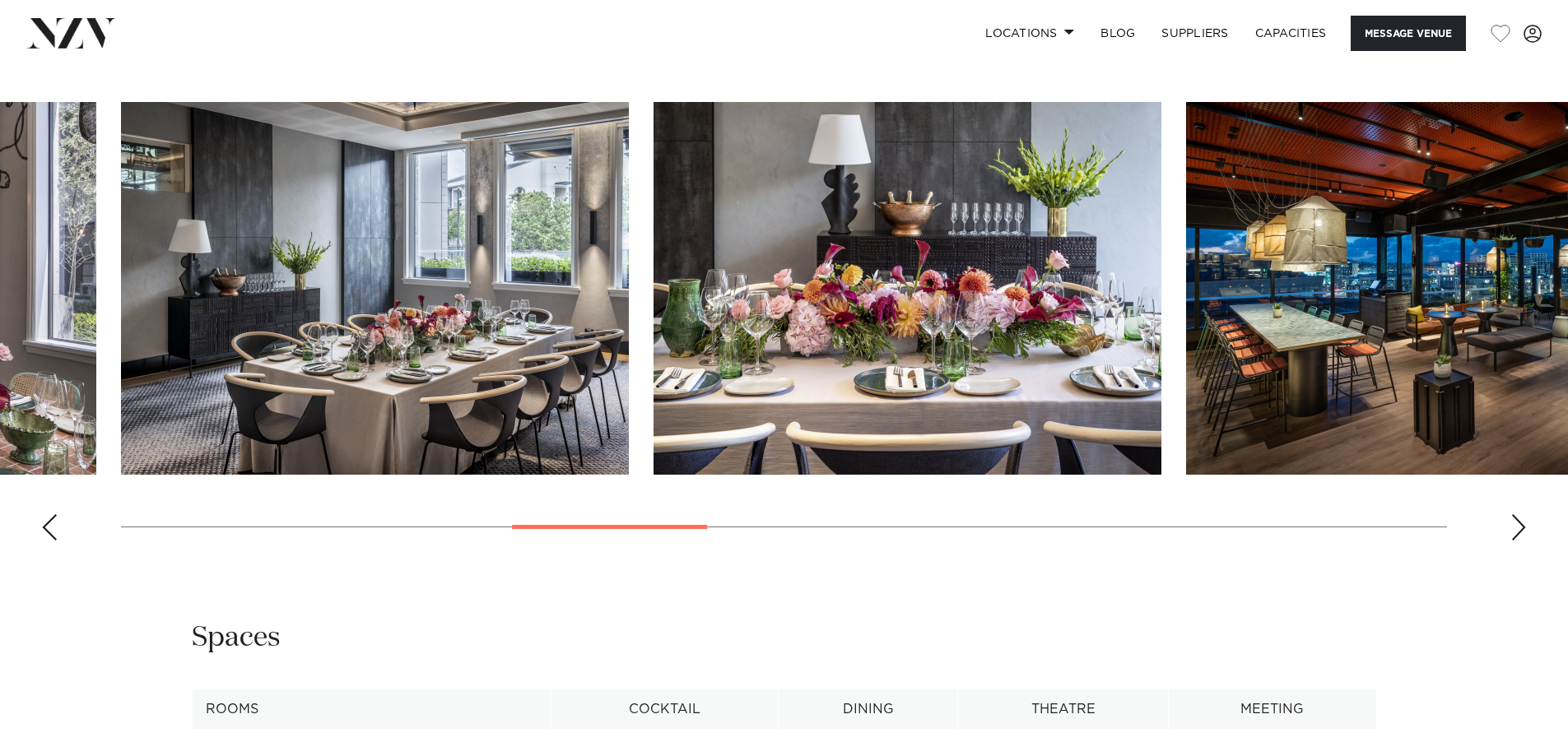
click at [1519, 515] on div "Next slide" at bounding box center [1518, 528] width 16 height 26
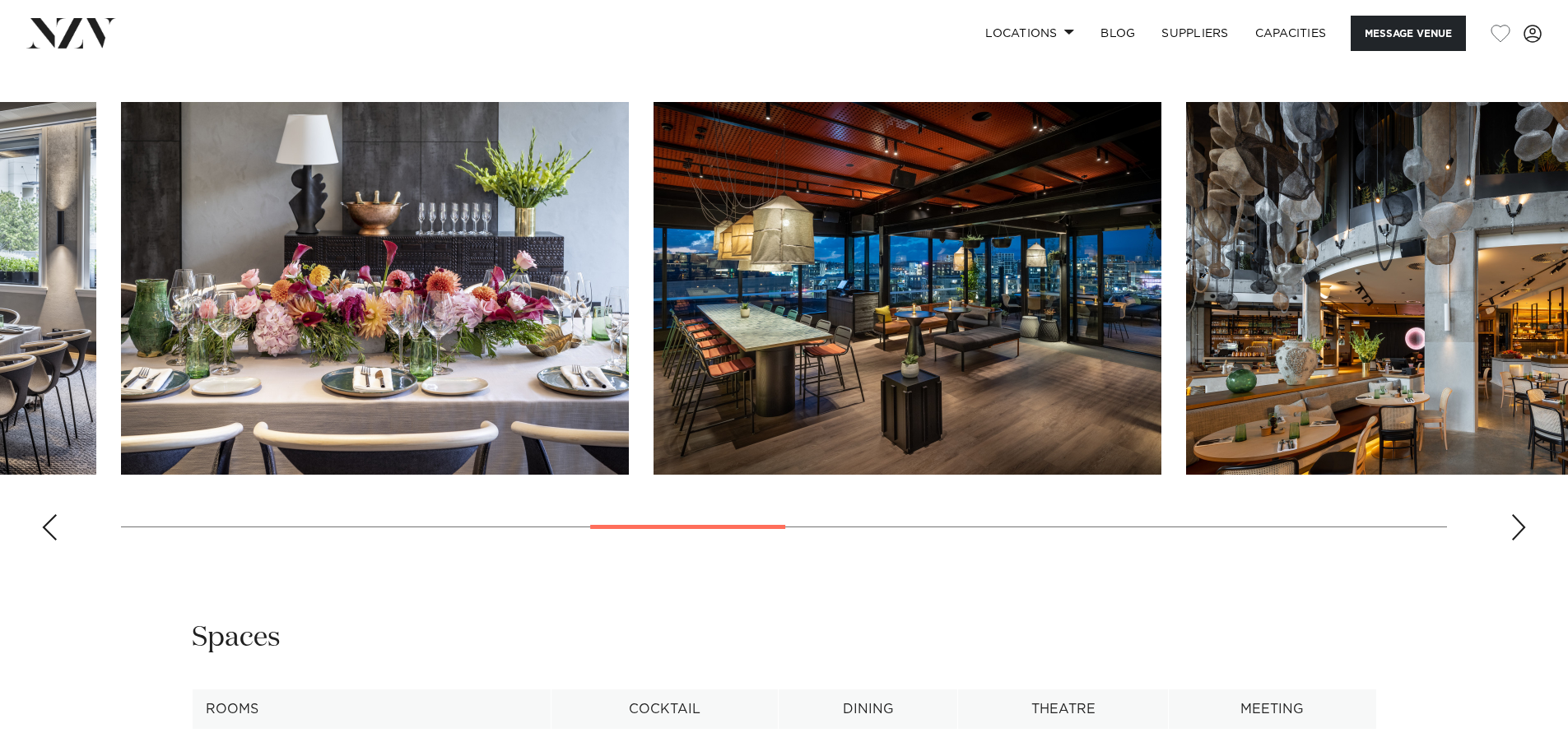
click at [1519, 515] on div "Next slide" at bounding box center [1518, 528] width 16 height 26
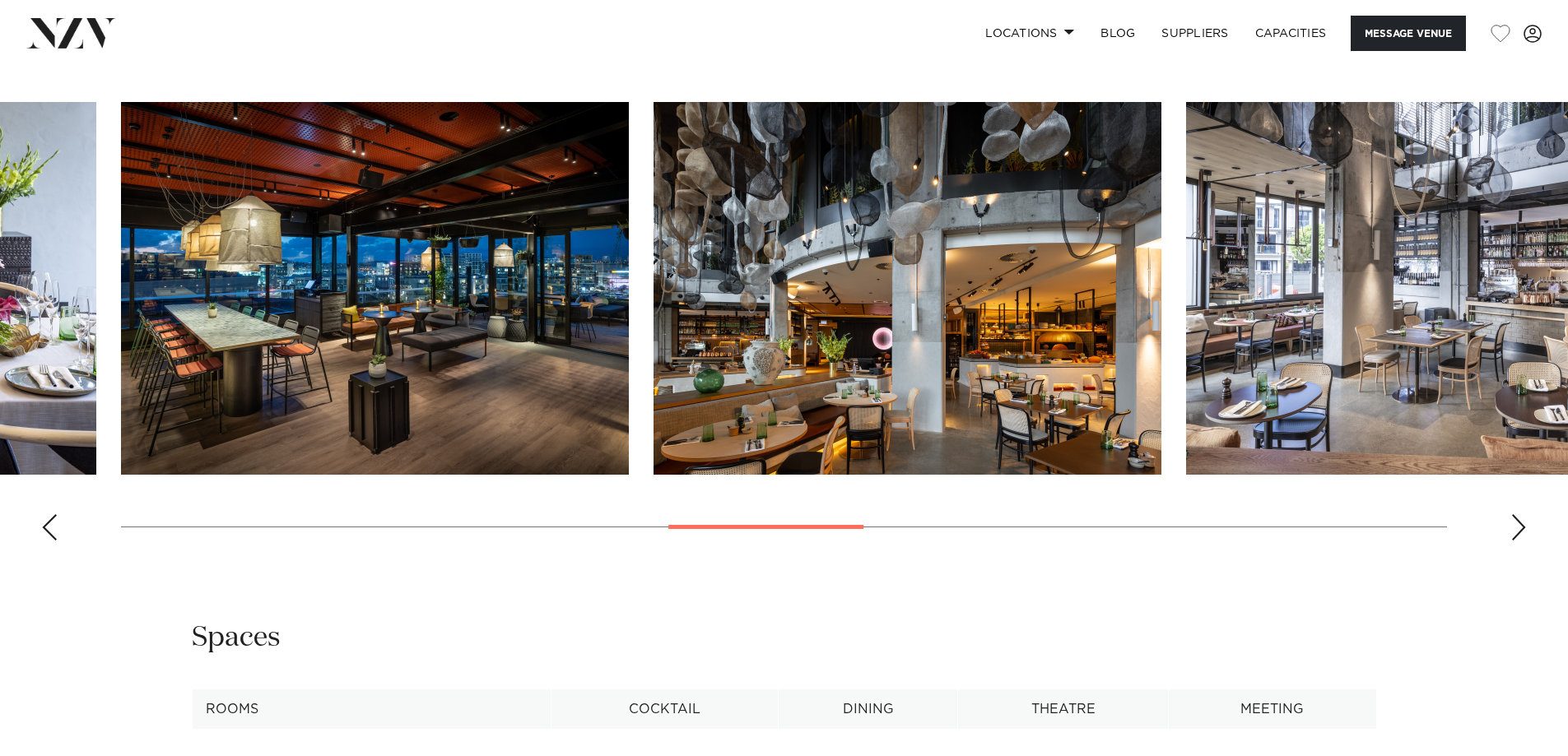
click at [1519, 515] on div "Next slide" at bounding box center [1518, 528] width 16 height 26
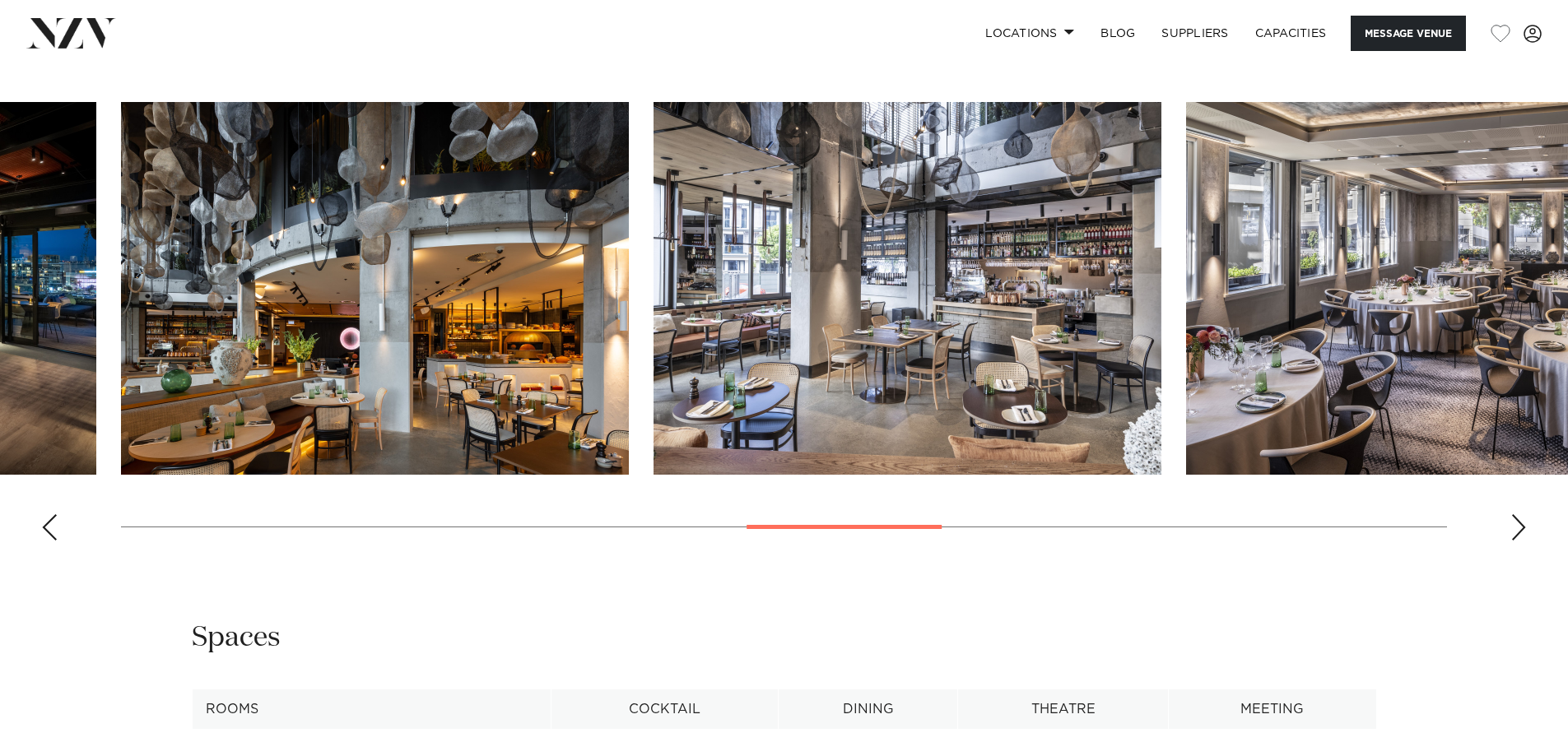
click at [1519, 515] on div "Next slide" at bounding box center [1518, 528] width 16 height 26
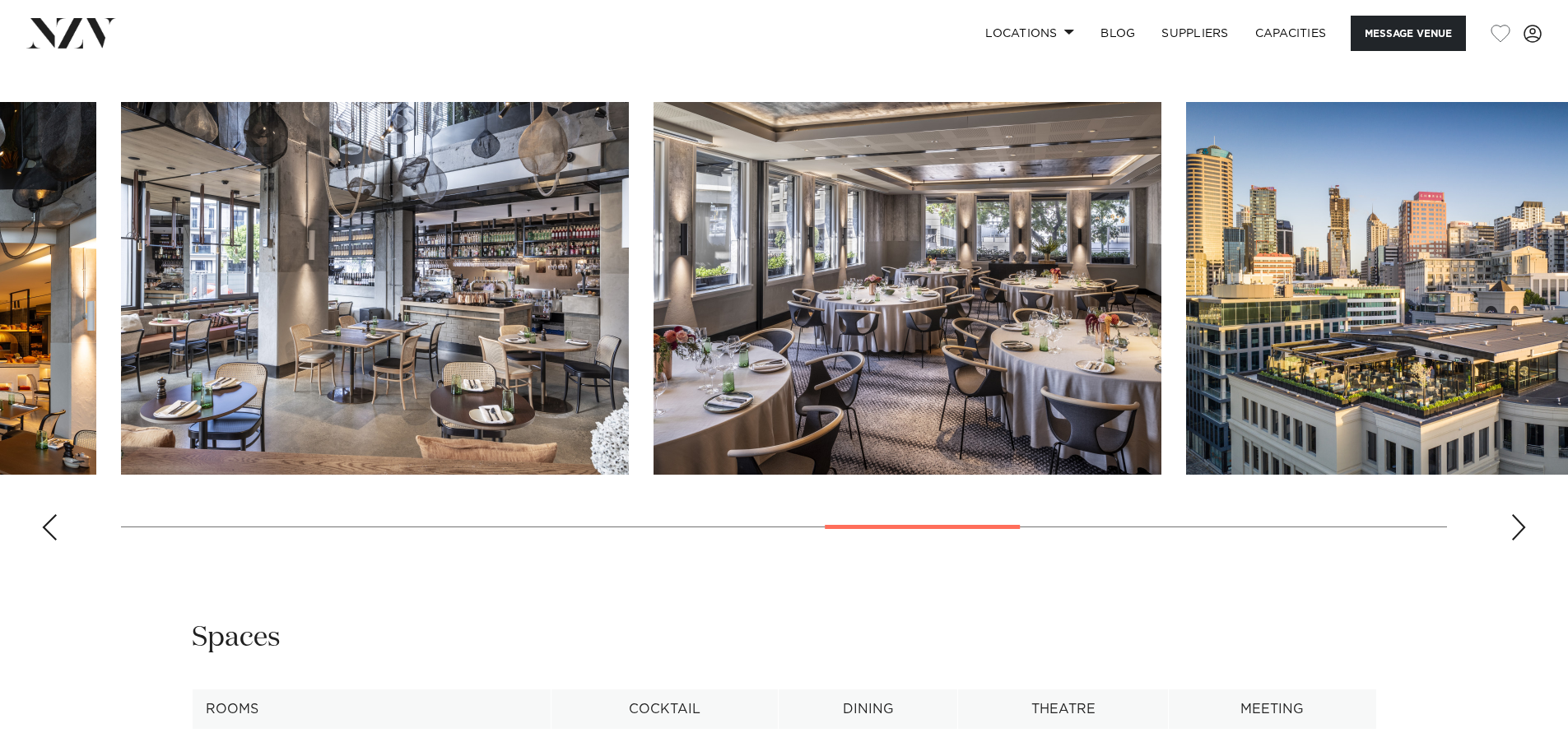
click at [1519, 515] on div "Next slide" at bounding box center [1518, 528] width 16 height 26
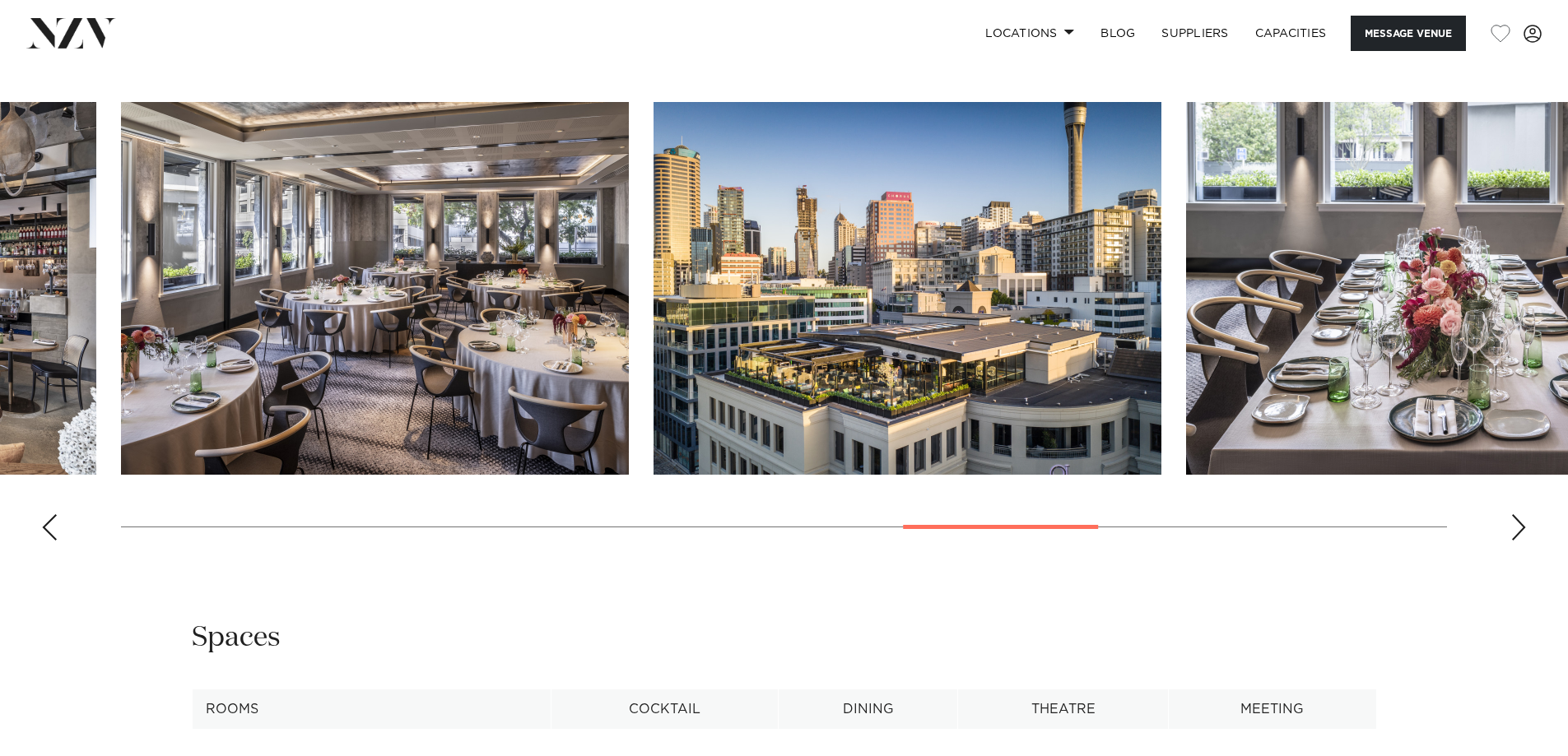
click at [1519, 515] on div "Next slide" at bounding box center [1518, 528] width 16 height 26
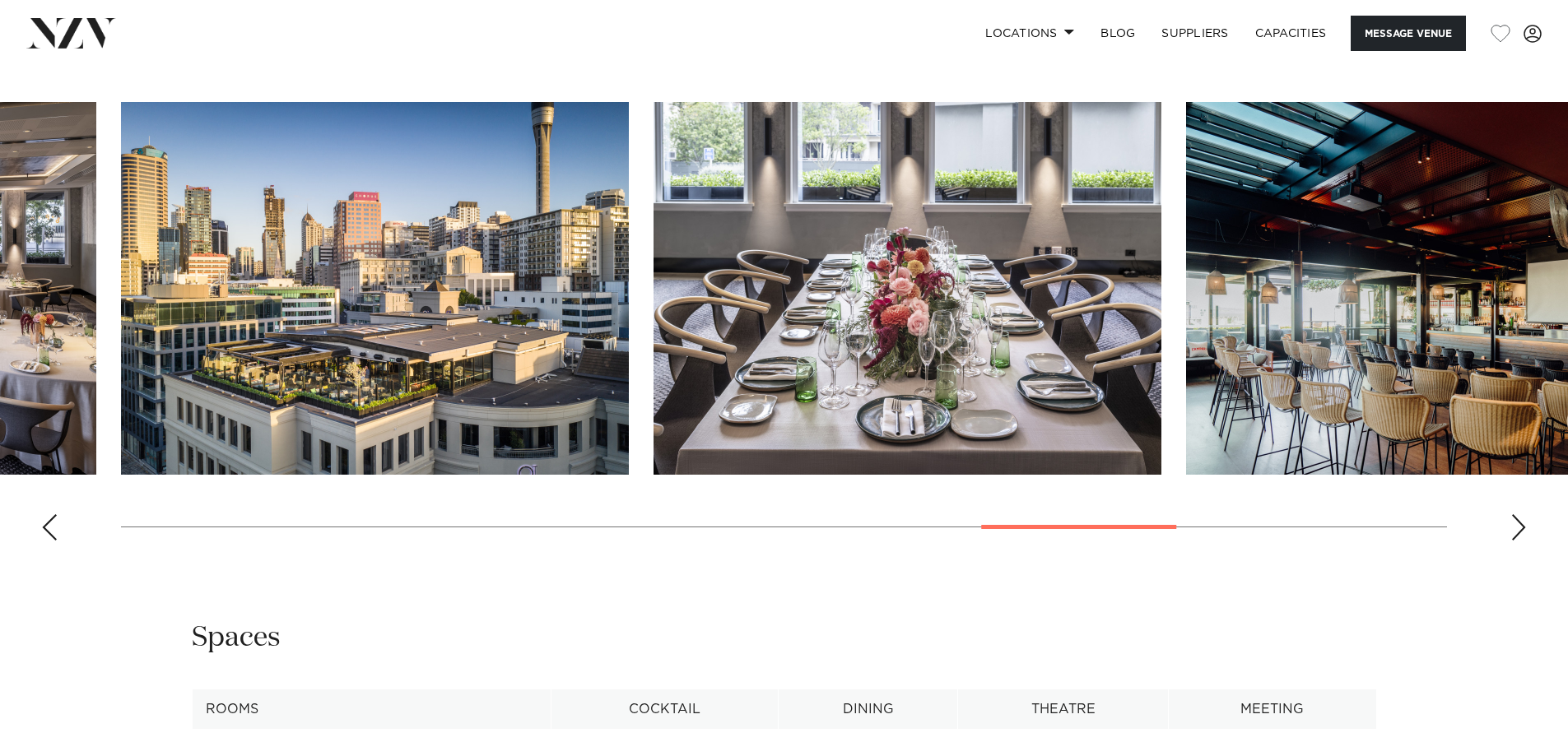
click at [1519, 515] on div "Next slide" at bounding box center [1518, 528] width 16 height 26
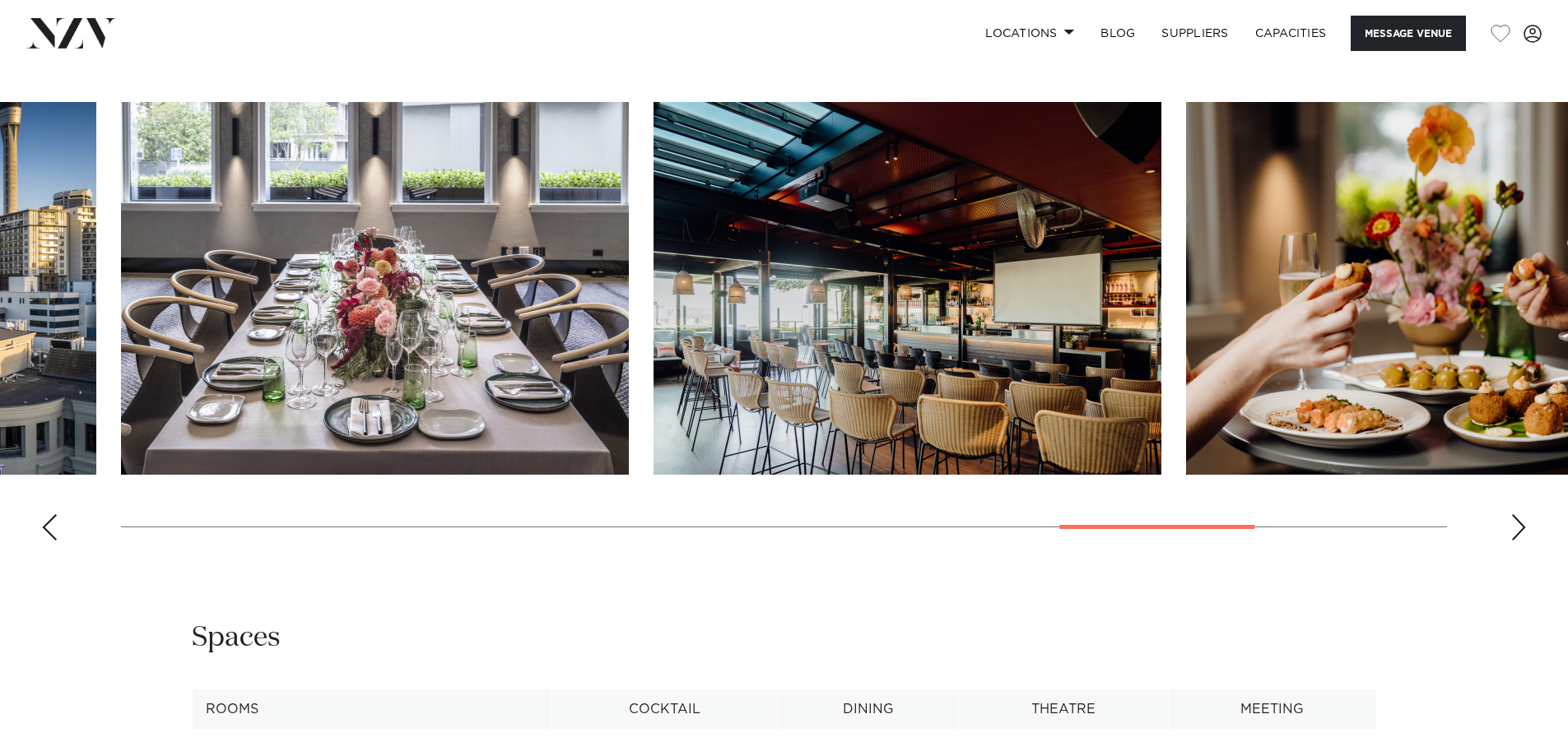
click at [1519, 515] on div "Next slide" at bounding box center [1518, 528] width 16 height 26
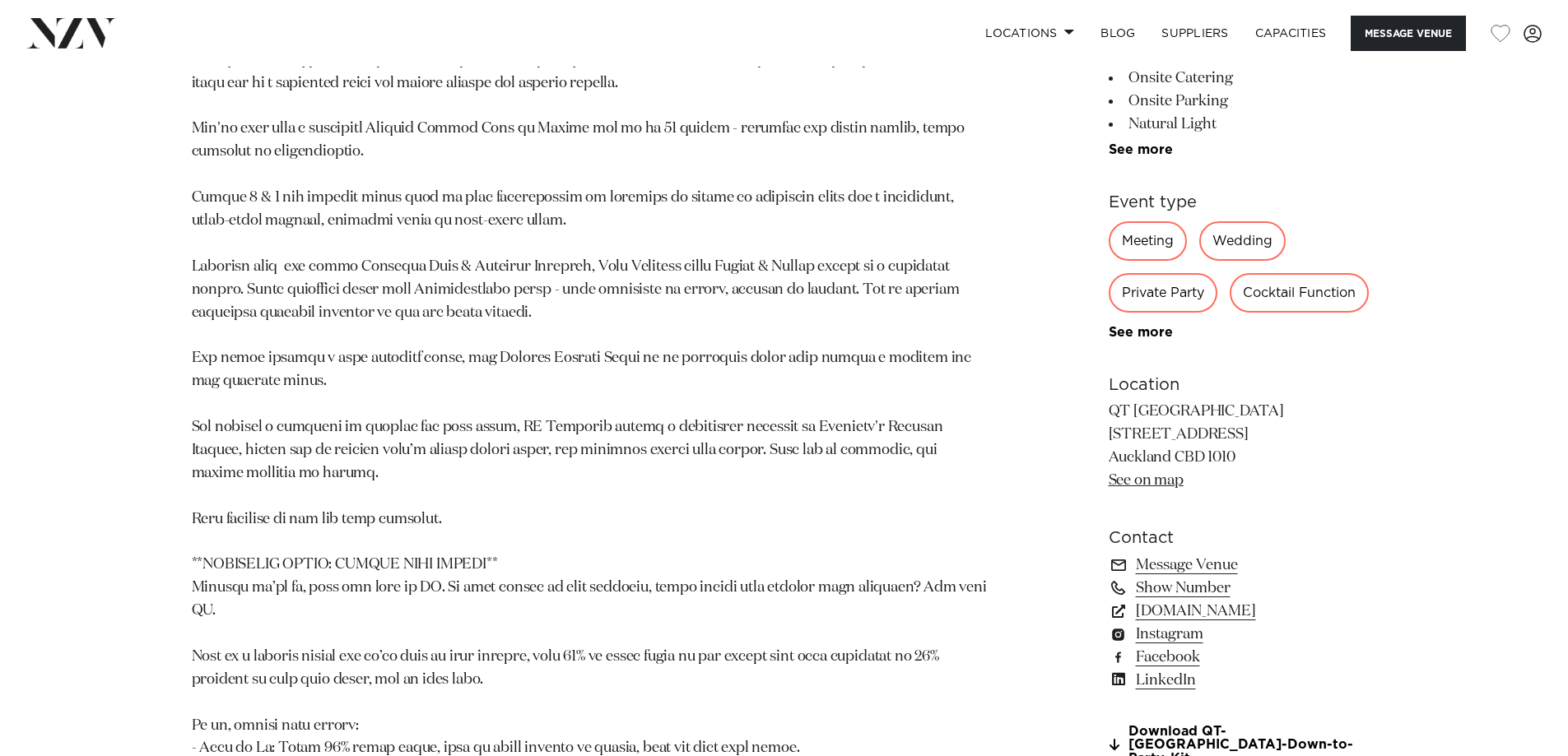
scroll to position [1253, 0]
click at [1179, 566] on link "Message Venue" at bounding box center [1243, 563] width 268 height 23
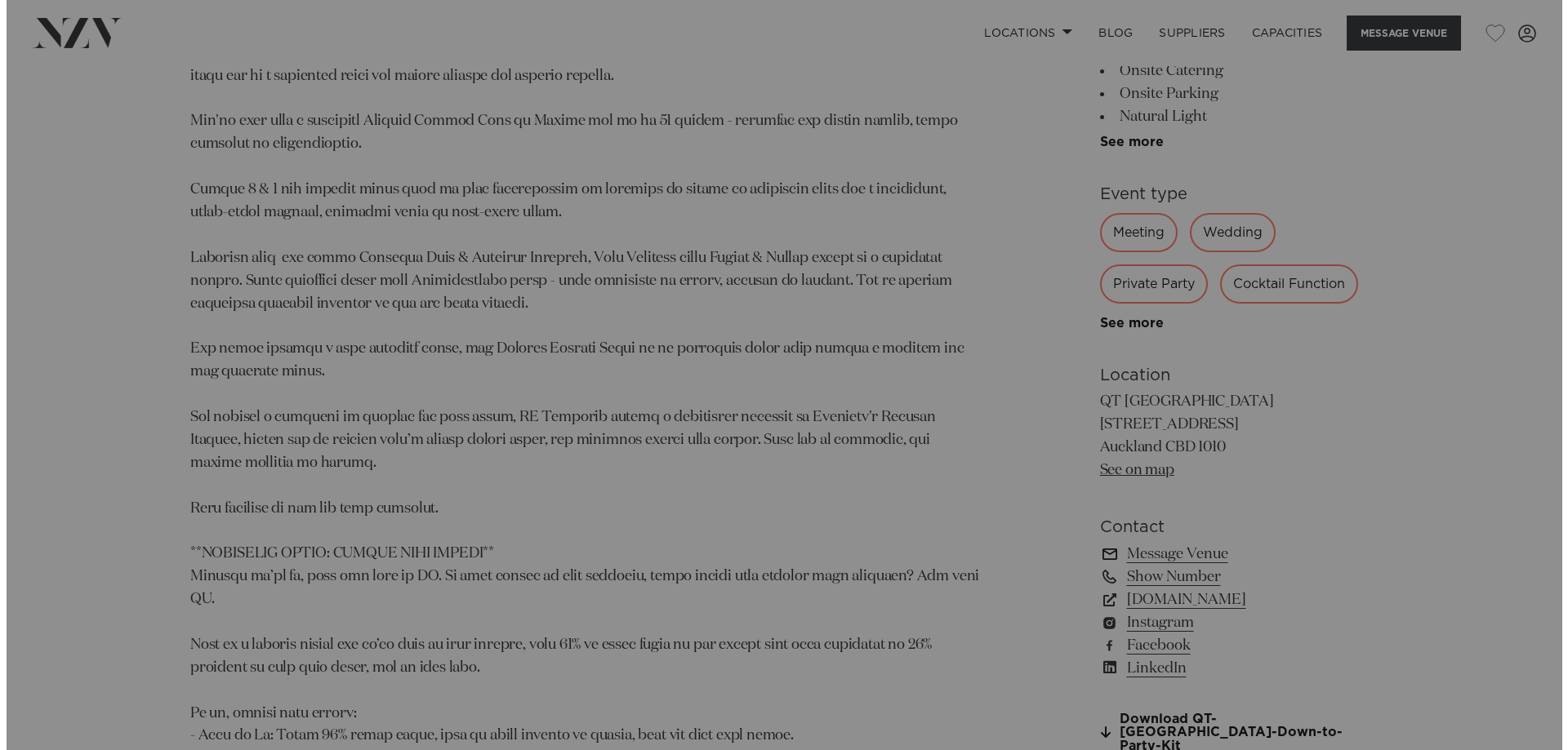
scroll to position [1248, 0]
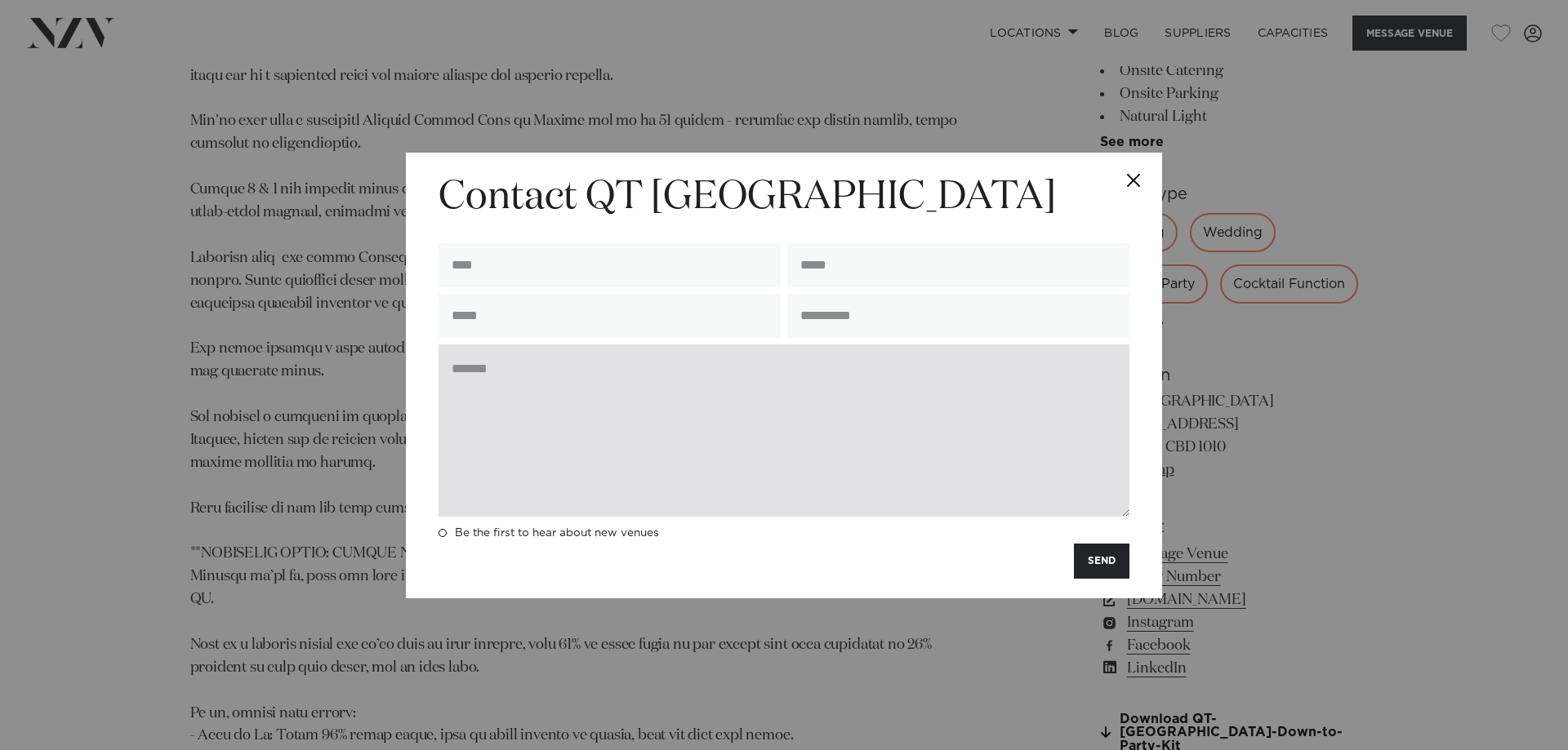
click at [539, 390] on textarea at bounding box center [784, 431] width 691 height 173
paste textarea "**********"
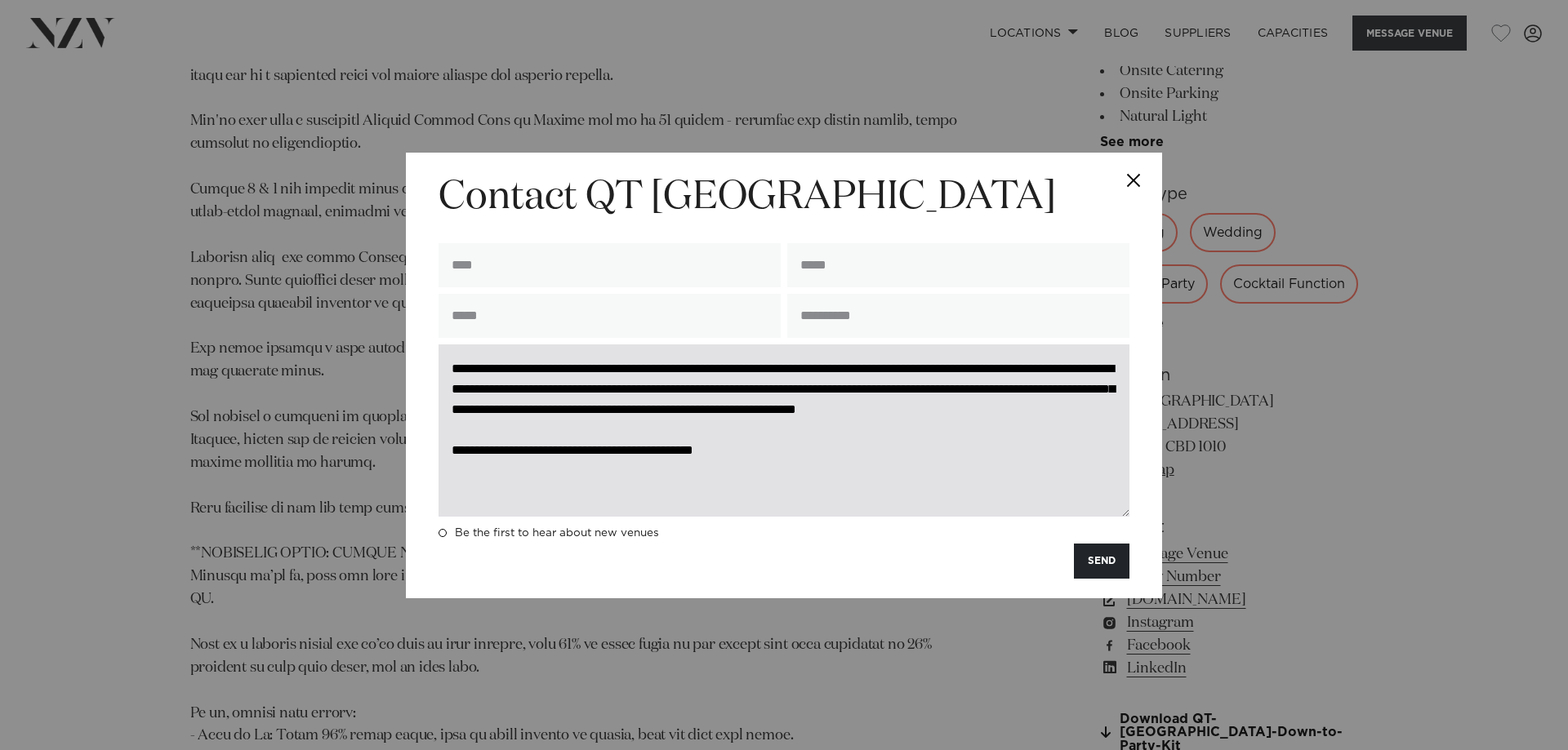
click at [447, 370] on textarea "**********" at bounding box center [784, 431] width 691 height 173
click at [525, 369] on textarea "**********" at bounding box center [784, 431] width 691 height 173
drag, startPoint x: 1029, startPoint y: 369, endPoint x: 641, endPoint y: 395, distance: 388.9
click at [641, 395] on textarea "**********" at bounding box center [784, 431] width 691 height 173
paste textarea "*******"
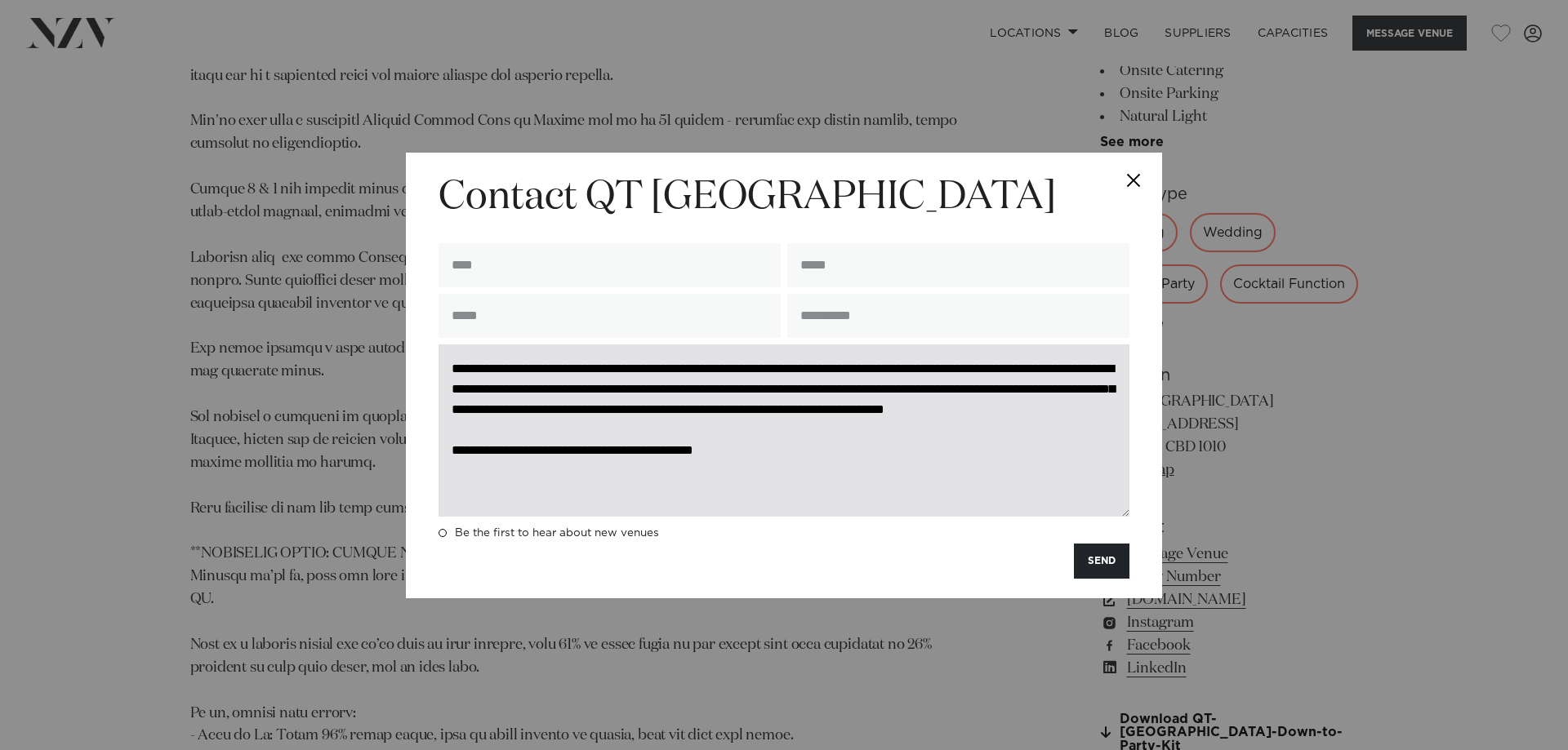
click at [527, 411] on textarea "**********" at bounding box center [784, 431] width 691 height 173
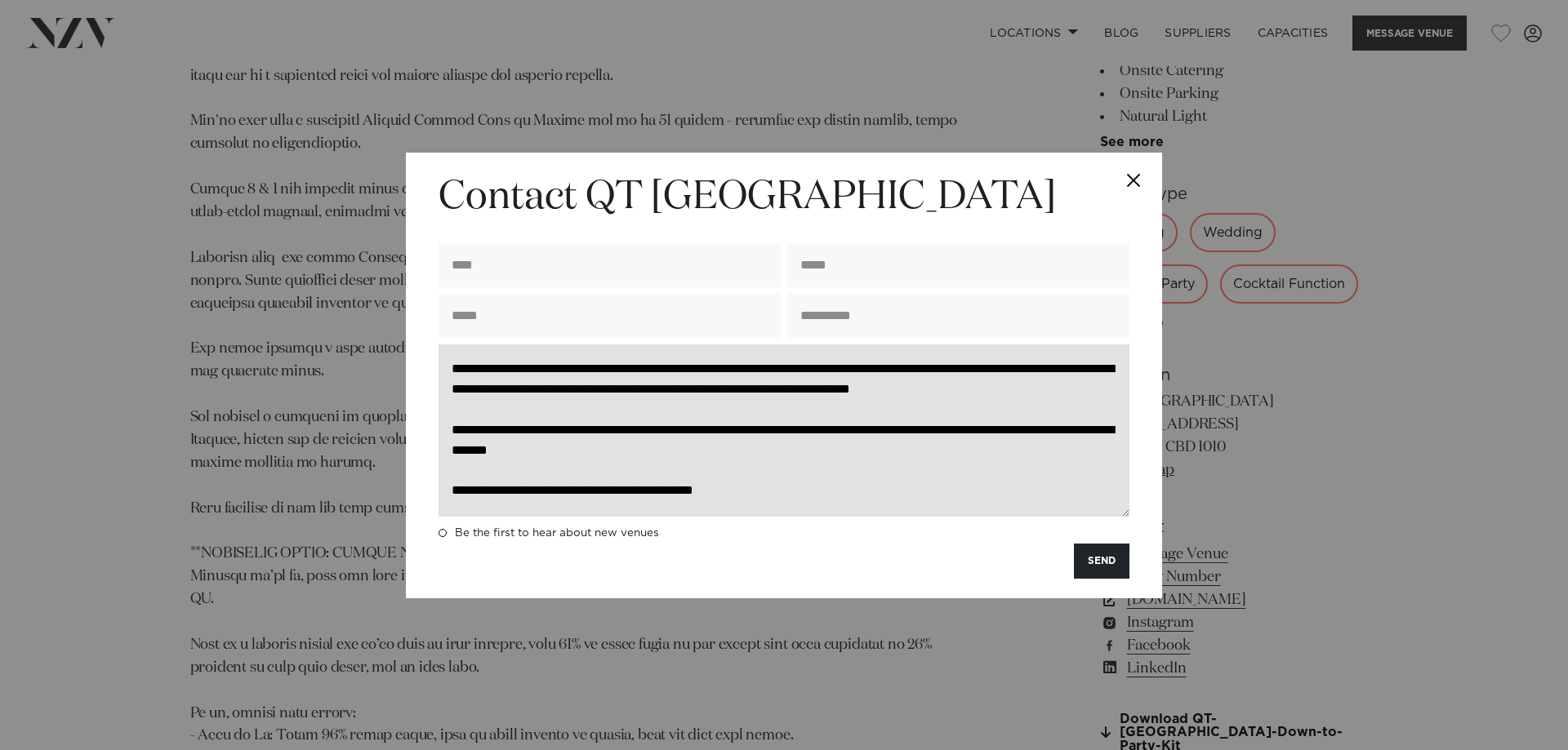
click at [776, 450] on textarea "**********" at bounding box center [784, 431] width 691 height 173
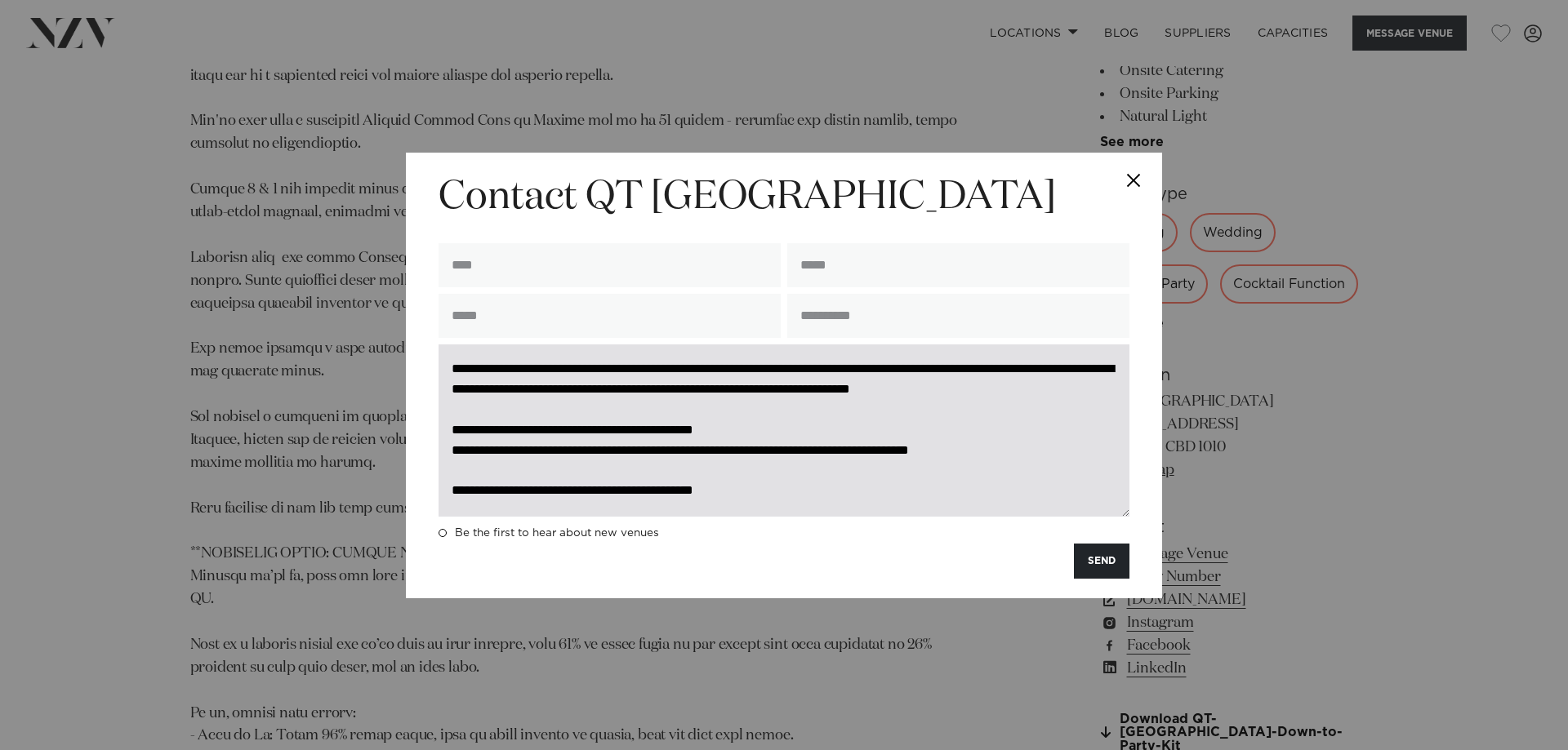
scroll to position [0, 0]
click at [823, 371] on textarea "**********" at bounding box center [784, 431] width 691 height 173
click at [864, 374] on textarea "**********" at bounding box center [784, 431] width 691 height 173
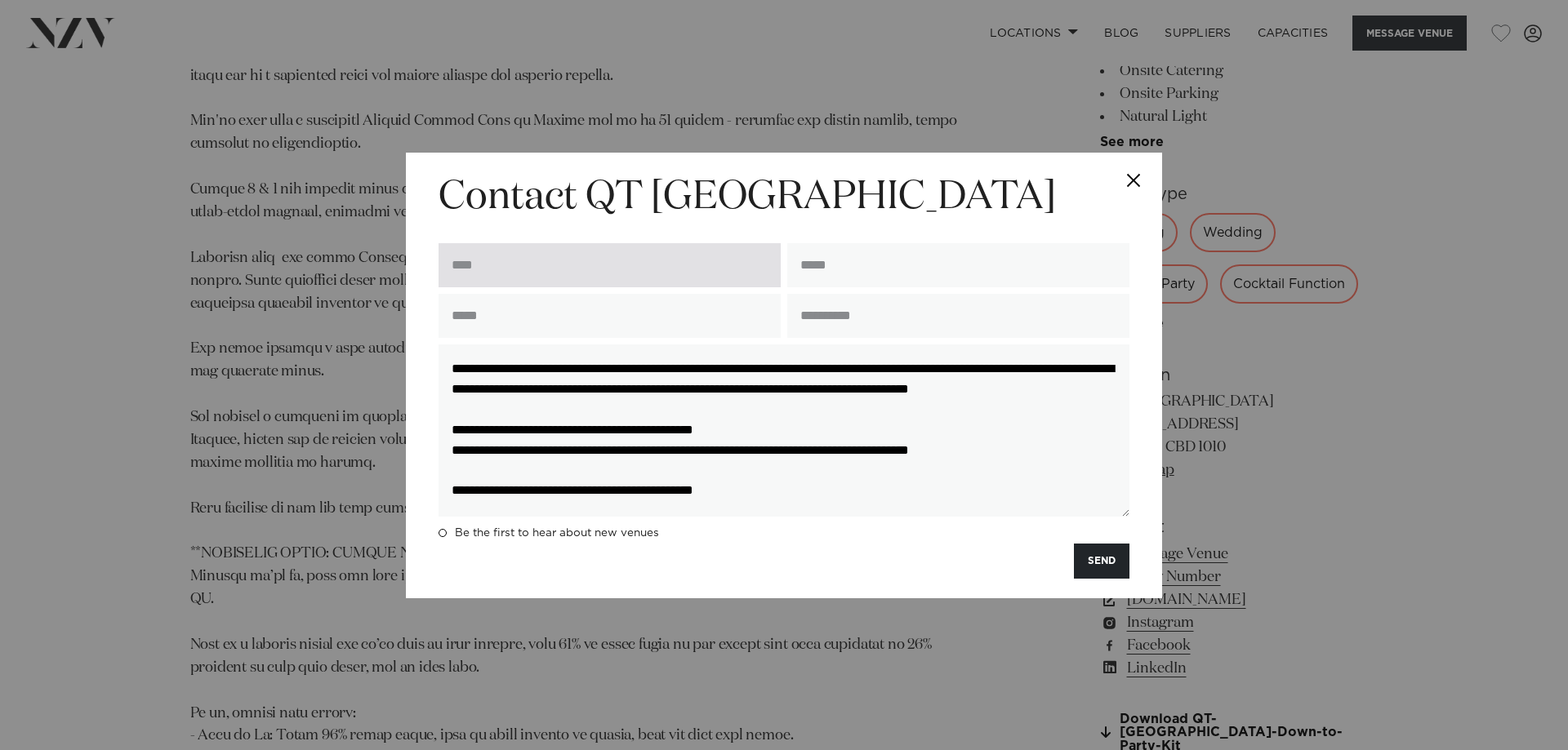
type textarea "**********"
click at [480, 260] on input "text" at bounding box center [610, 265] width 342 height 44
type input "**********"
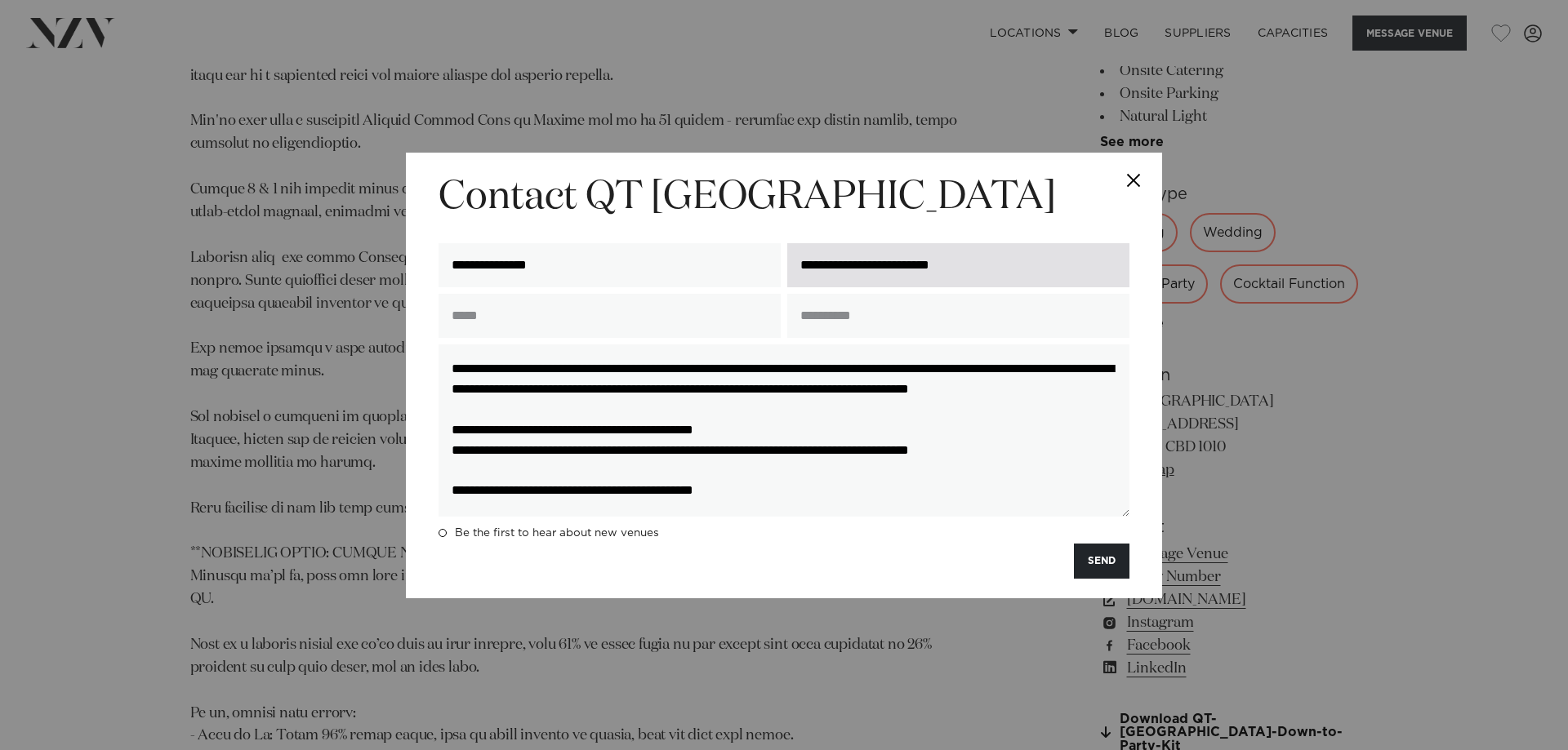
drag, startPoint x: 993, startPoint y: 269, endPoint x: 854, endPoint y: 267, distance: 139.0
click at [854, 267] on input "**********" at bounding box center [958, 265] width 342 height 44
type input "**********"
drag, startPoint x: 451, startPoint y: 369, endPoint x: 1065, endPoint y: 585, distance: 650.9
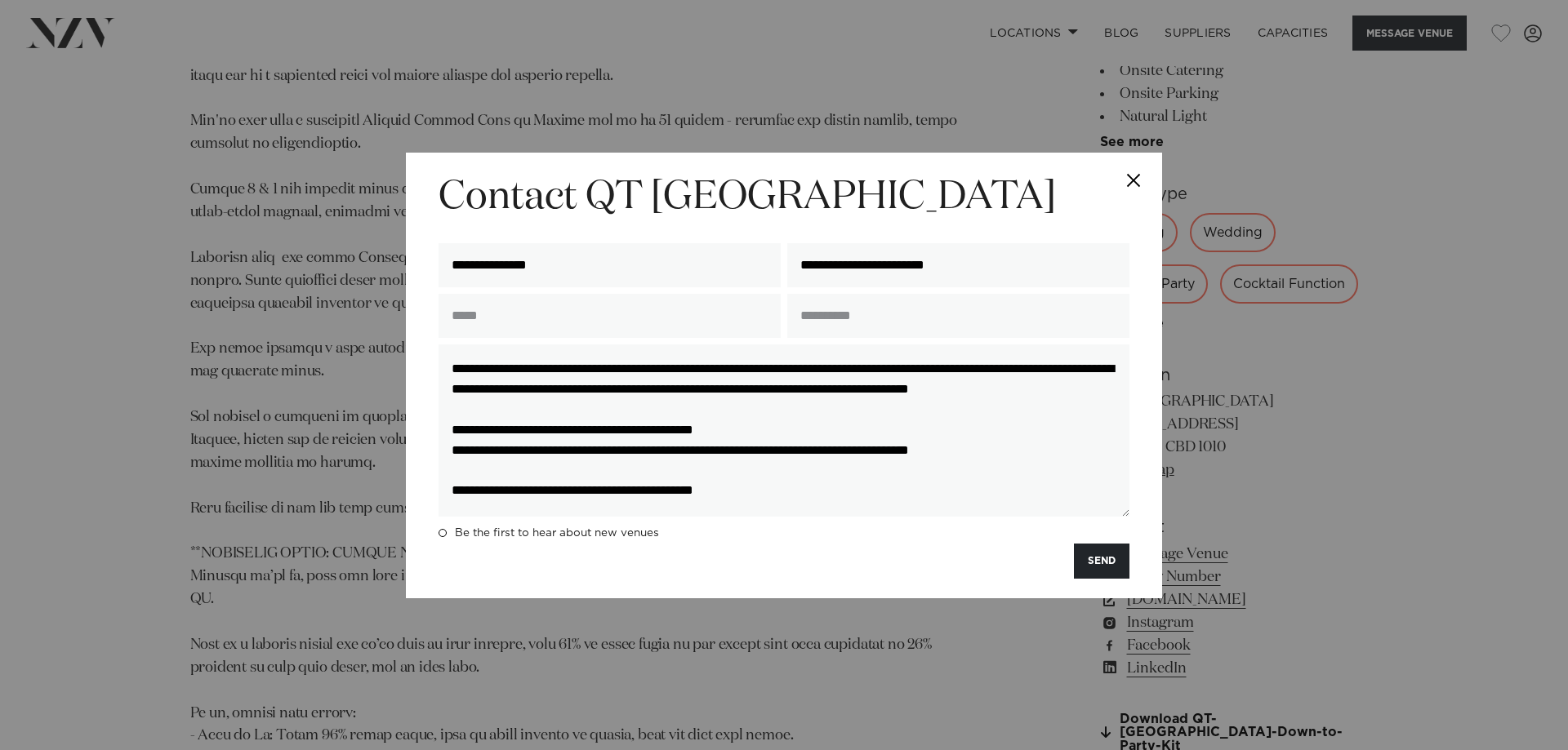
click at [1065, 585] on div "**********" at bounding box center [784, 376] width 757 height 446
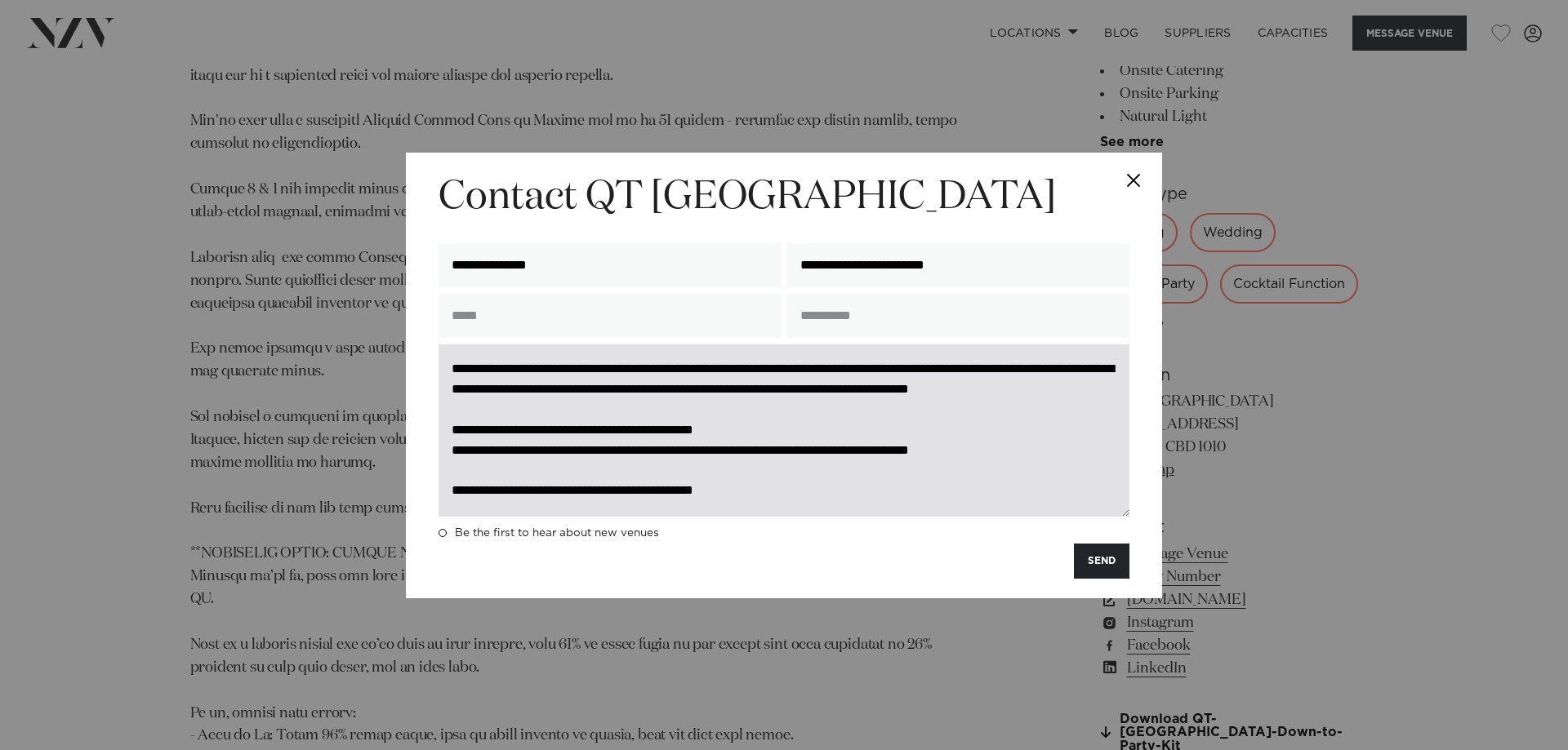
scroll to position [0, 0]
click at [650, 452] on textarea "**********" at bounding box center [784, 431] width 691 height 173
click at [652, 455] on textarea "**********" at bounding box center [784, 431] width 691 height 173
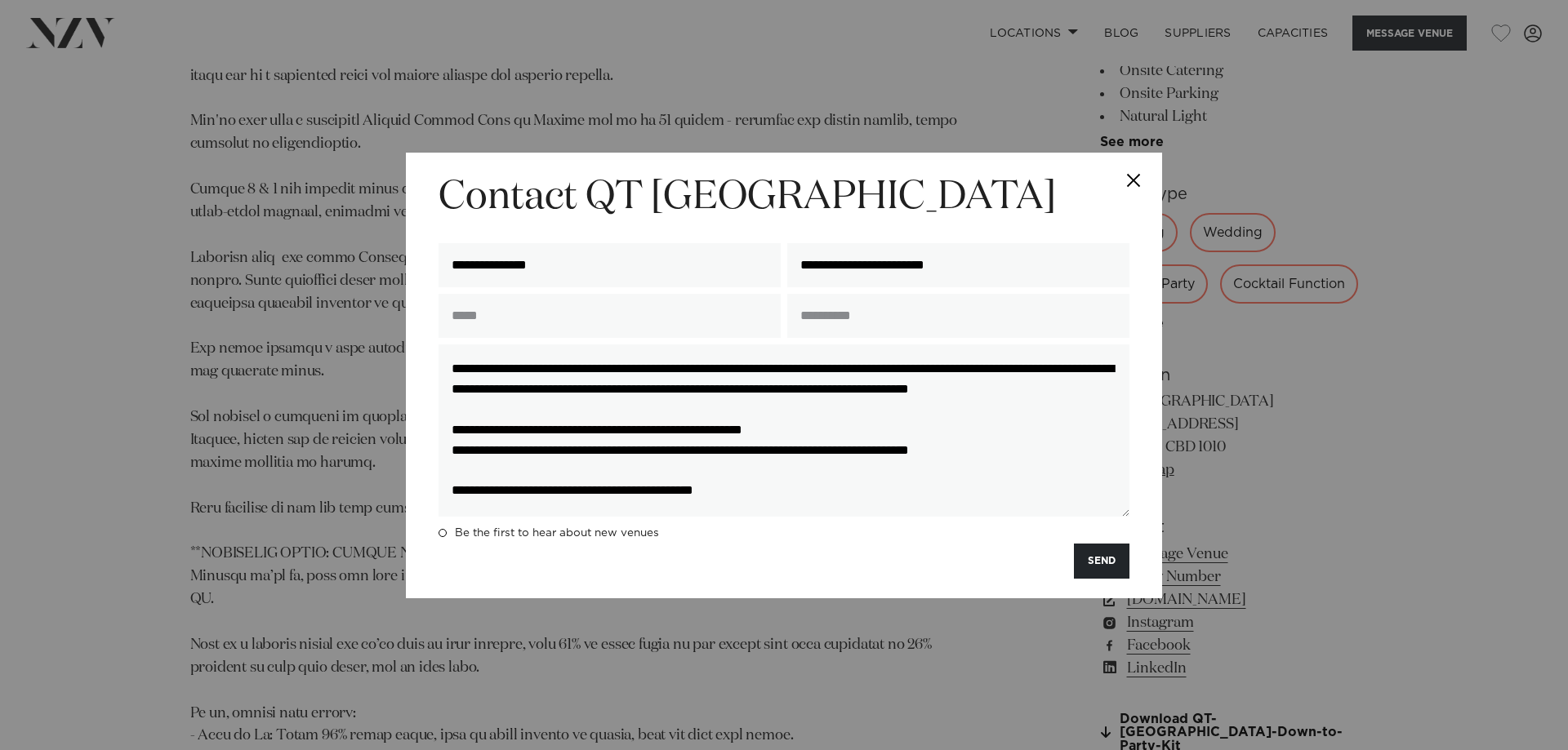
scroll to position [21, 0]
drag, startPoint x: 451, startPoint y: 367, endPoint x: 1005, endPoint y: 565, distance: 588.3
click at [1005, 565] on form "**********" at bounding box center [784, 376] width 691 height 406
type textarea "**********"
click at [1111, 561] on button "SEND" at bounding box center [1102, 561] width 56 height 35
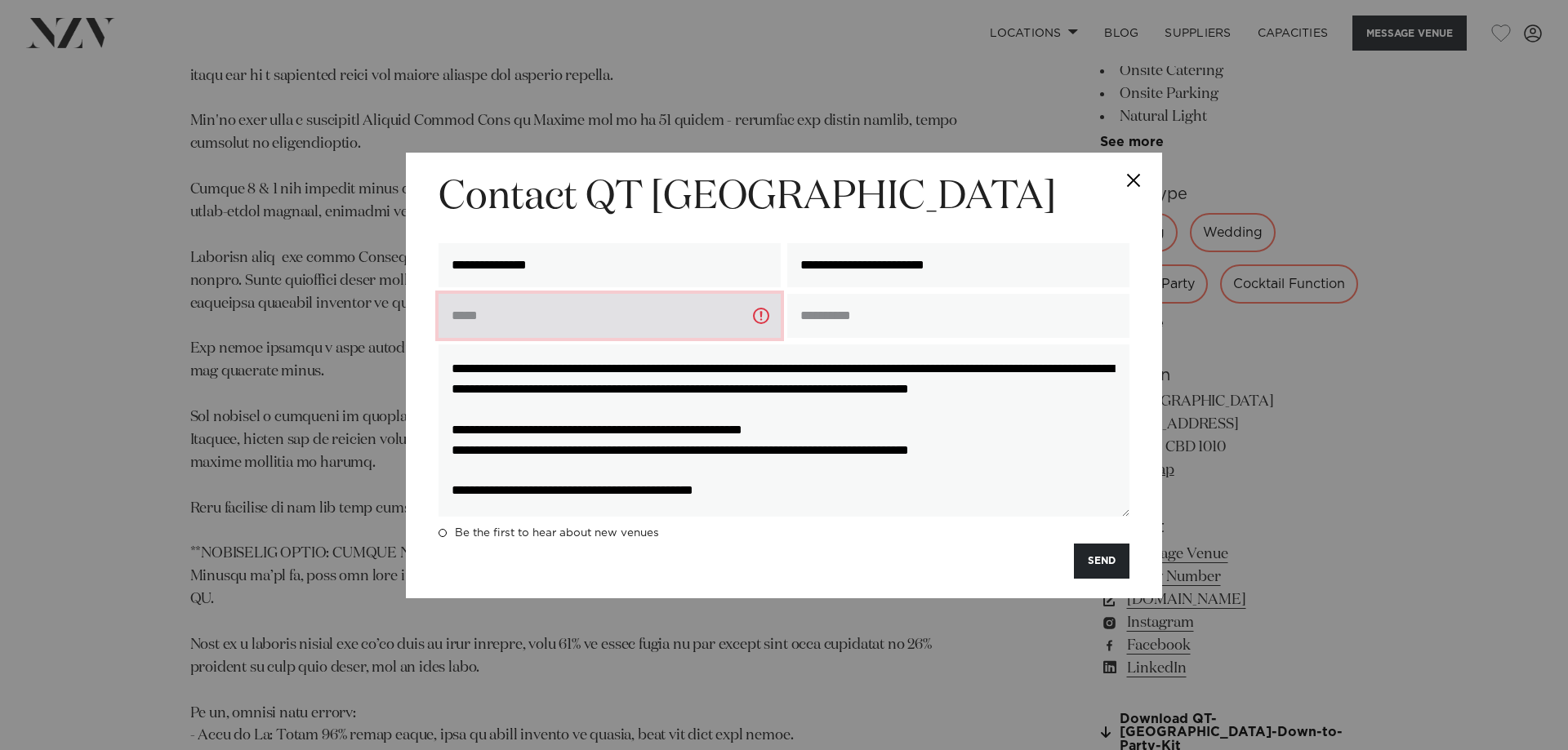
click at [623, 316] on input "text" at bounding box center [610, 316] width 342 height 44
type input "**********"
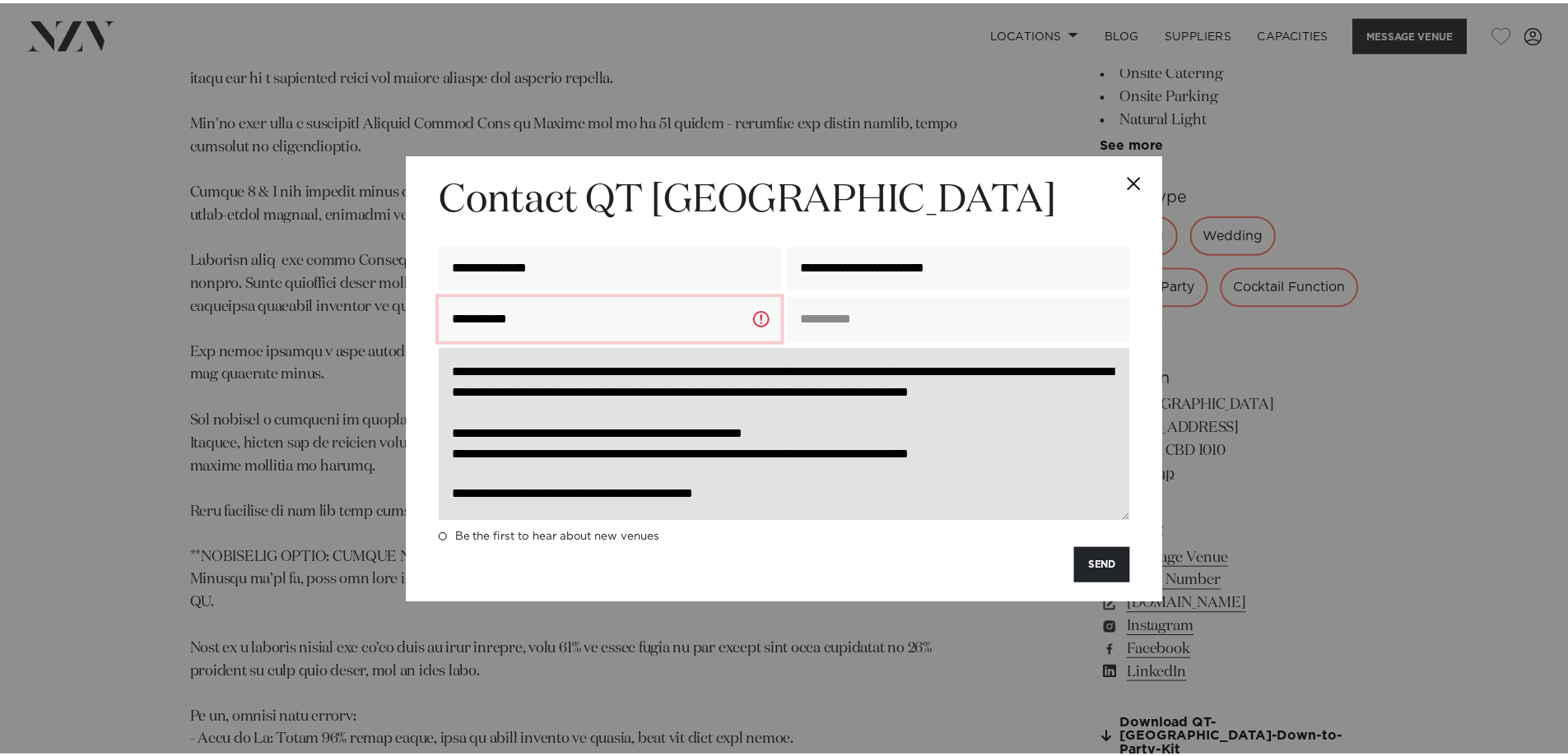
scroll to position [0, 0]
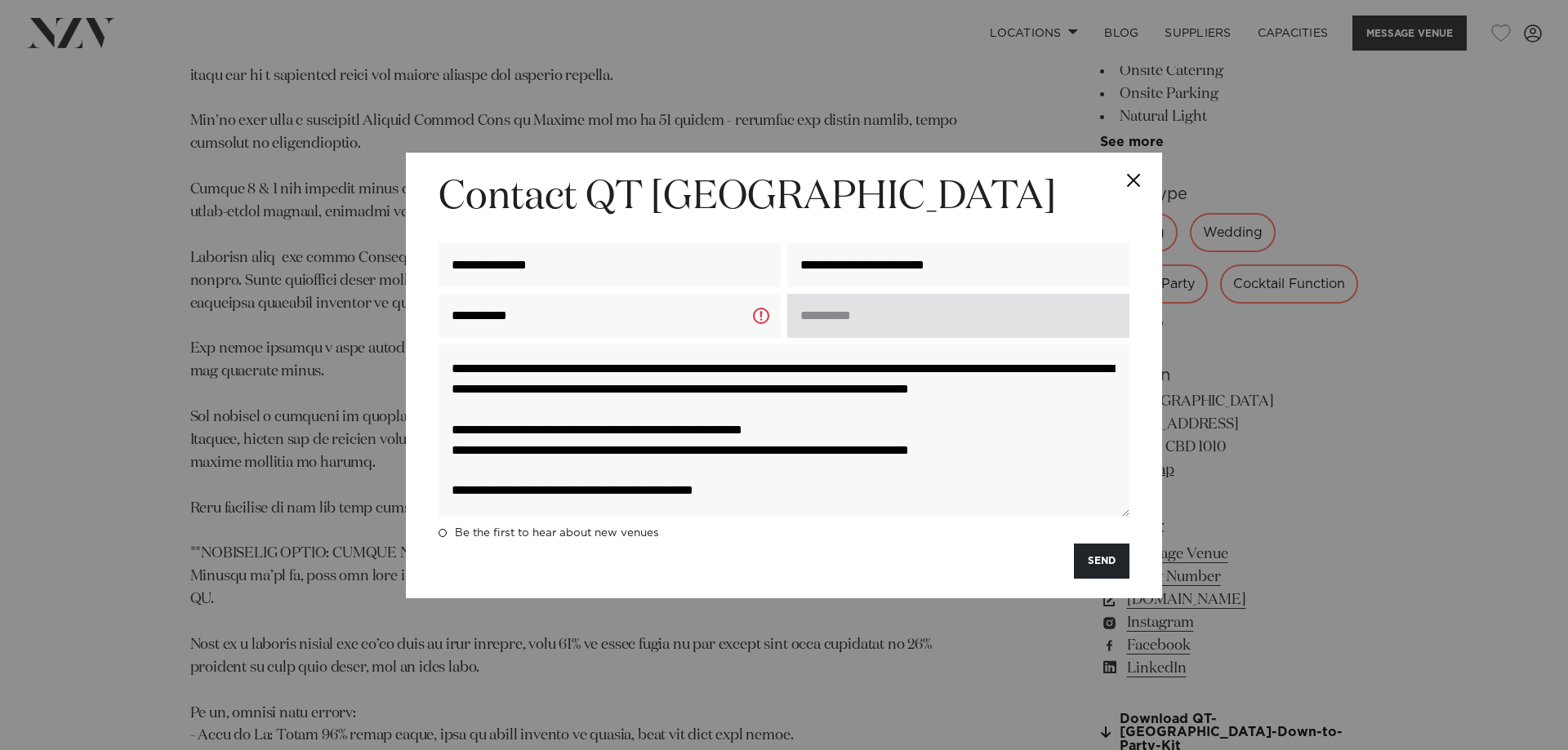
click at [920, 301] on input "text" at bounding box center [958, 316] width 342 height 44
click at [917, 313] on input "text" at bounding box center [958, 316] width 342 height 44
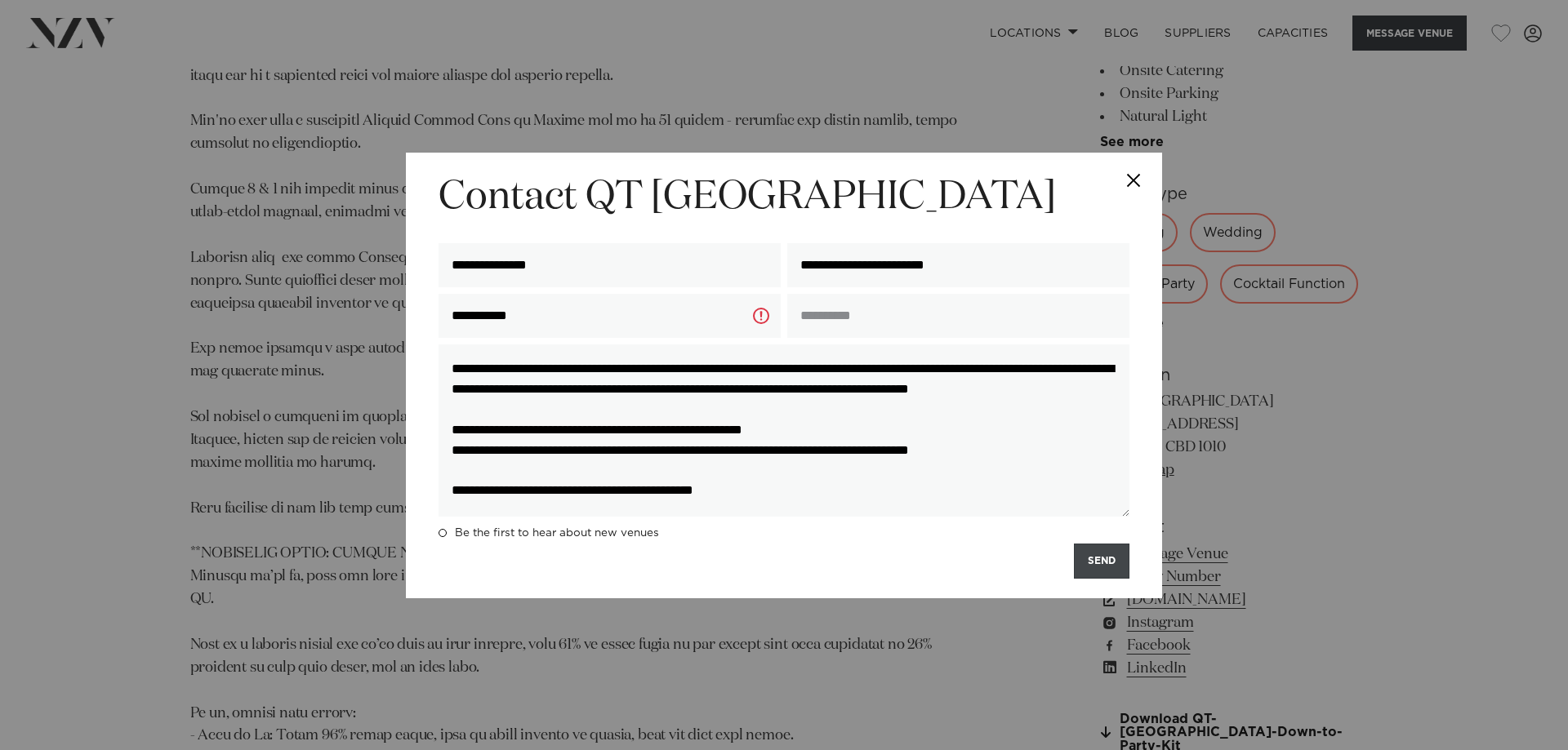
click at [1094, 556] on button "SEND" at bounding box center [1102, 561] width 56 height 35
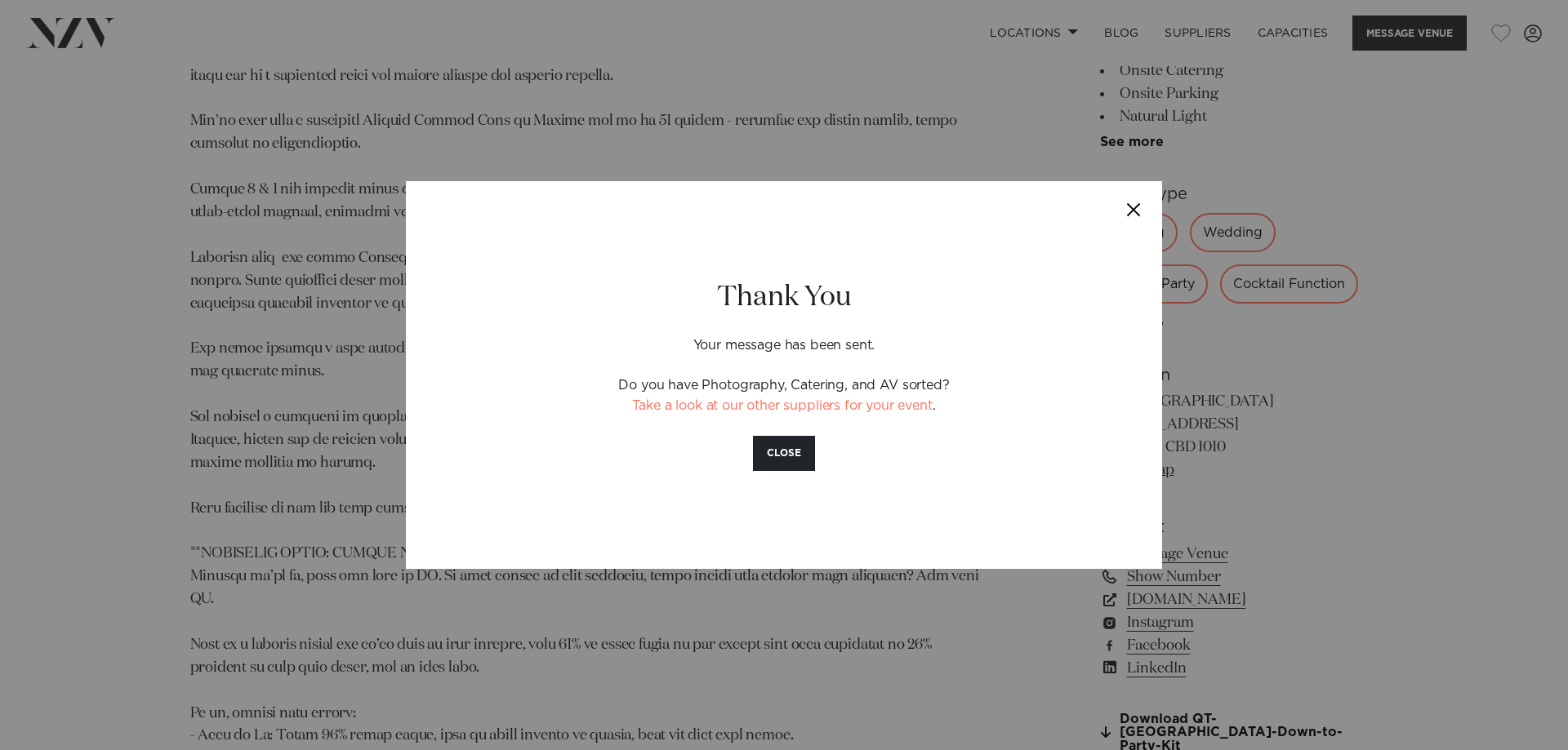
click at [1126, 209] on button "Close" at bounding box center [1134, 210] width 58 height 58
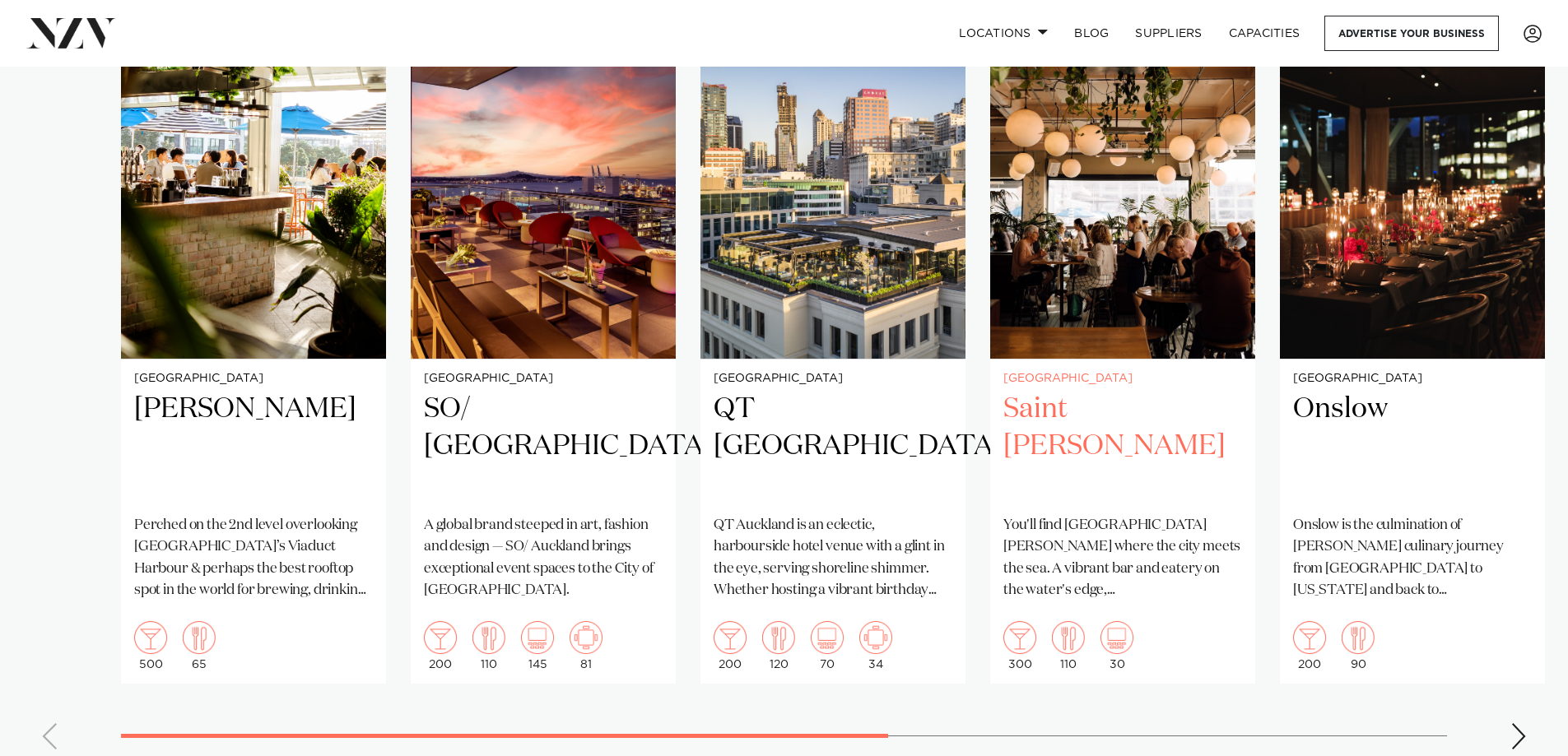
scroll to position [988, 0]
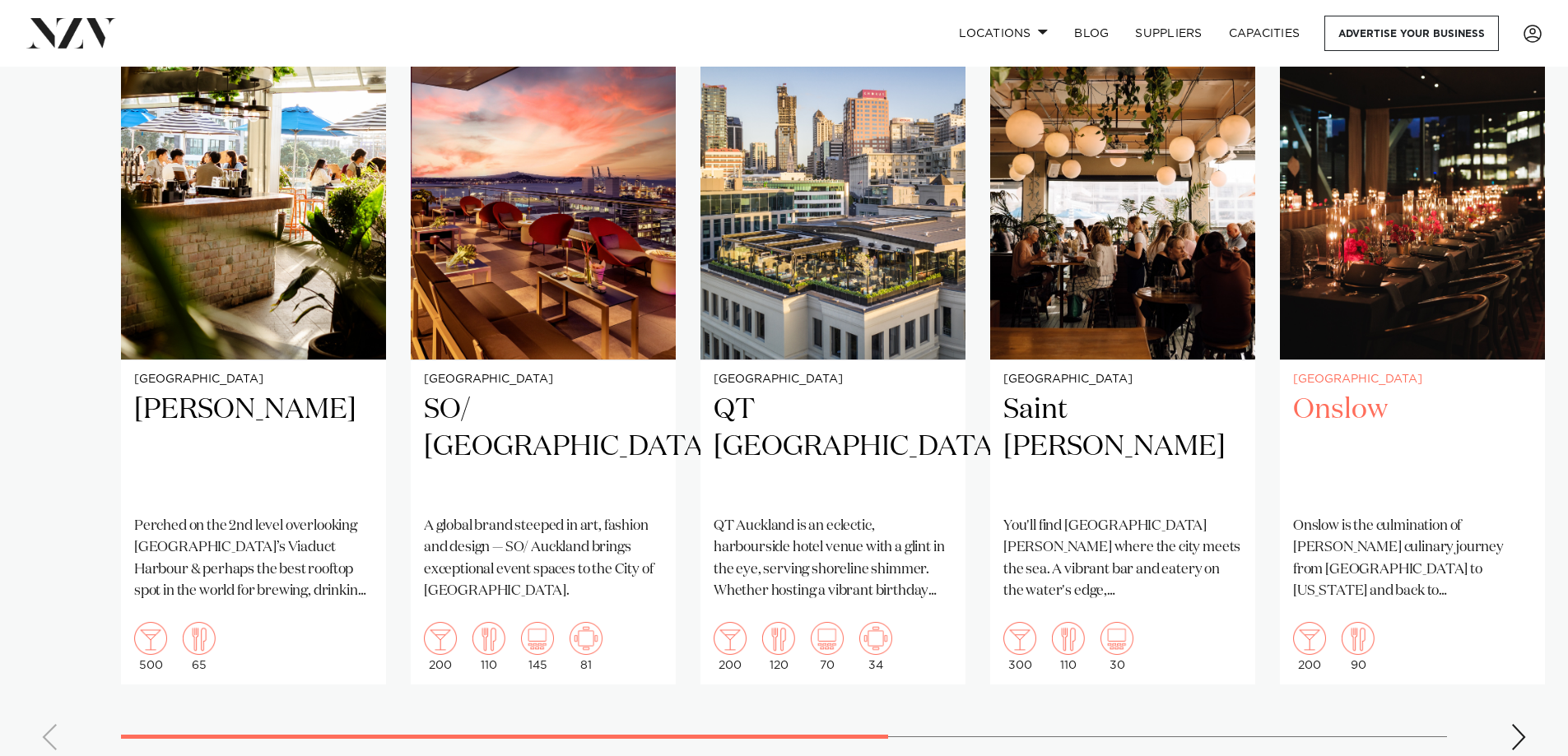
click at [1332, 451] on h2 "Onslow" at bounding box center [1411, 447] width 238 height 111
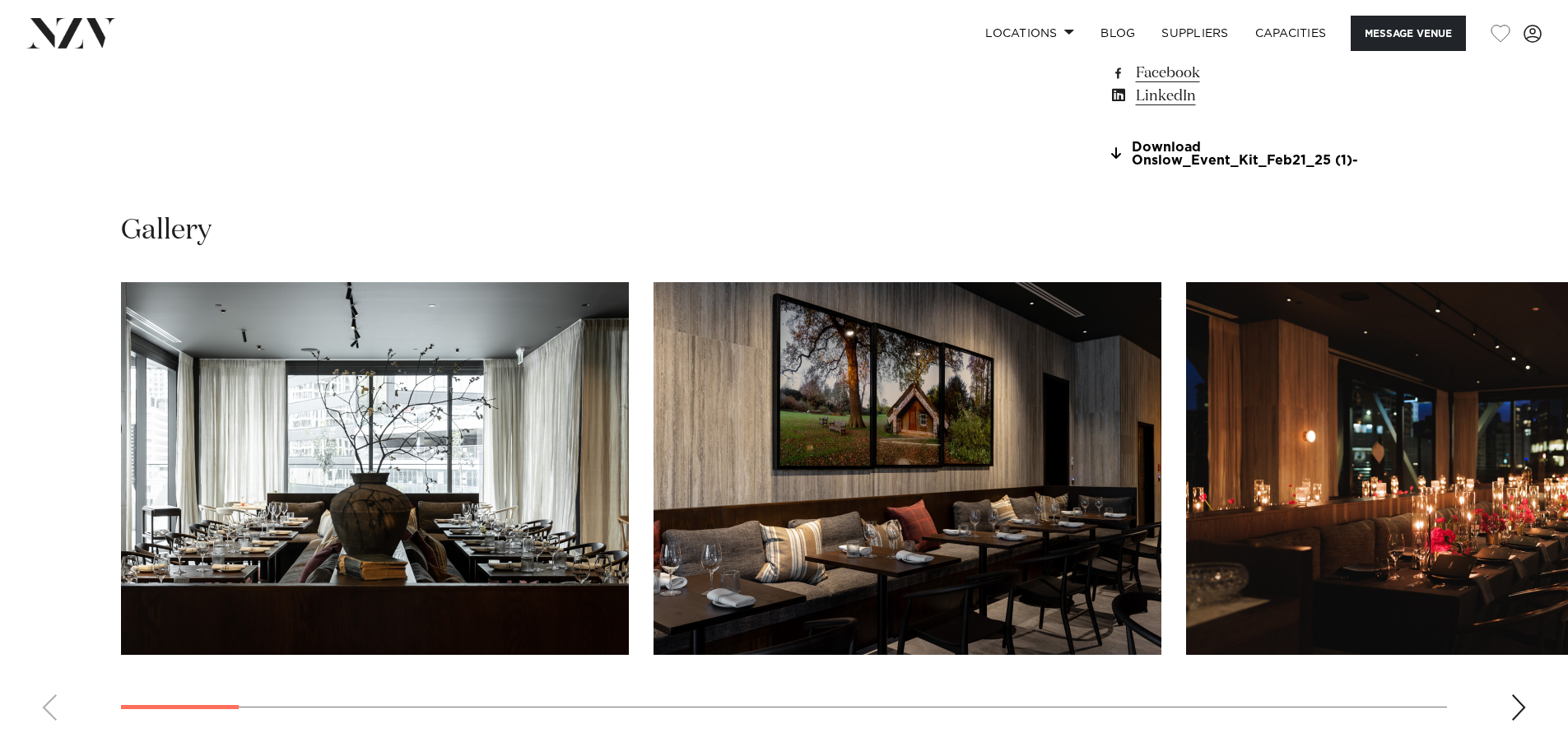
scroll to position [1646, 0]
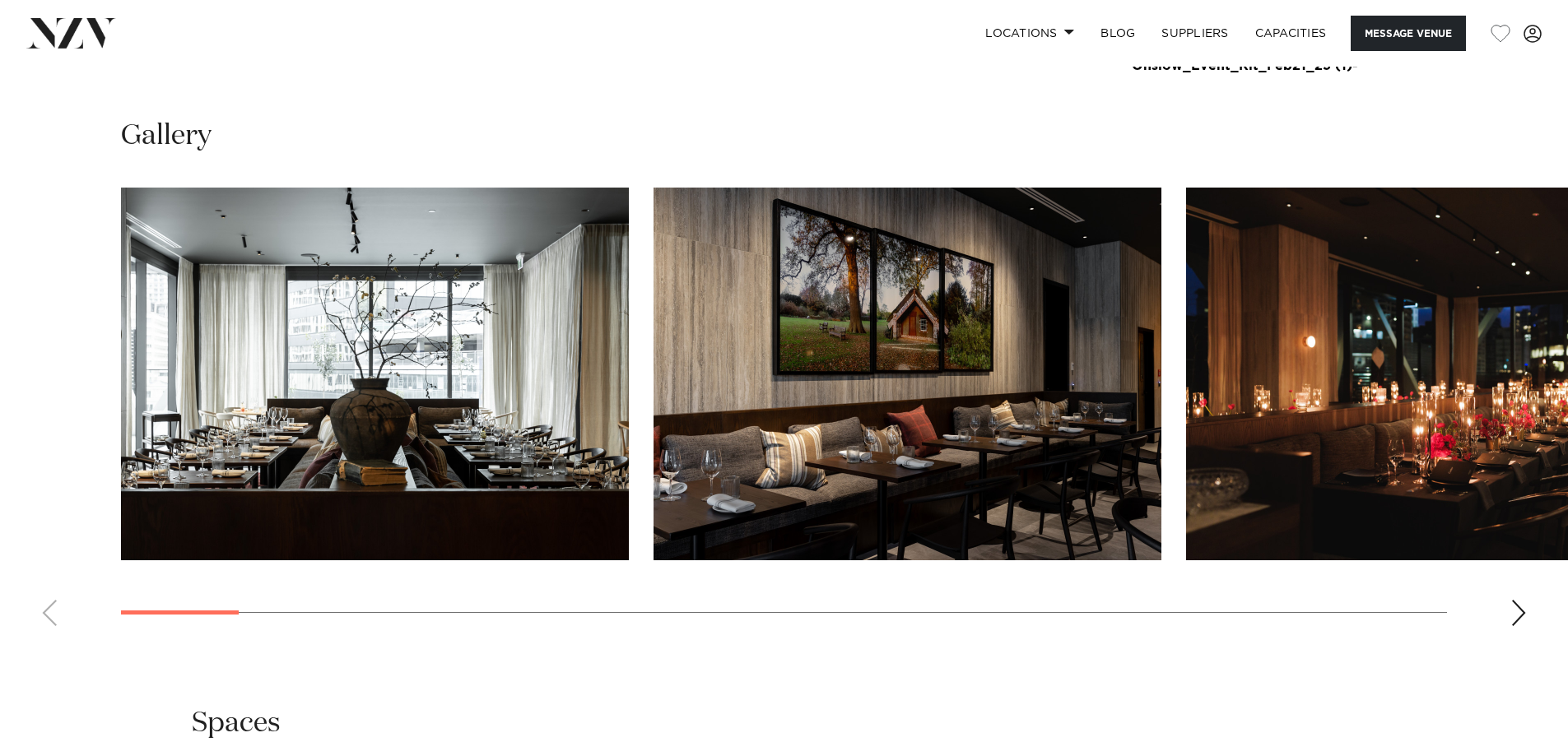
click at [1522, 610] on div "Next slide" at bounding box center [1518, 613] width 16 height 26
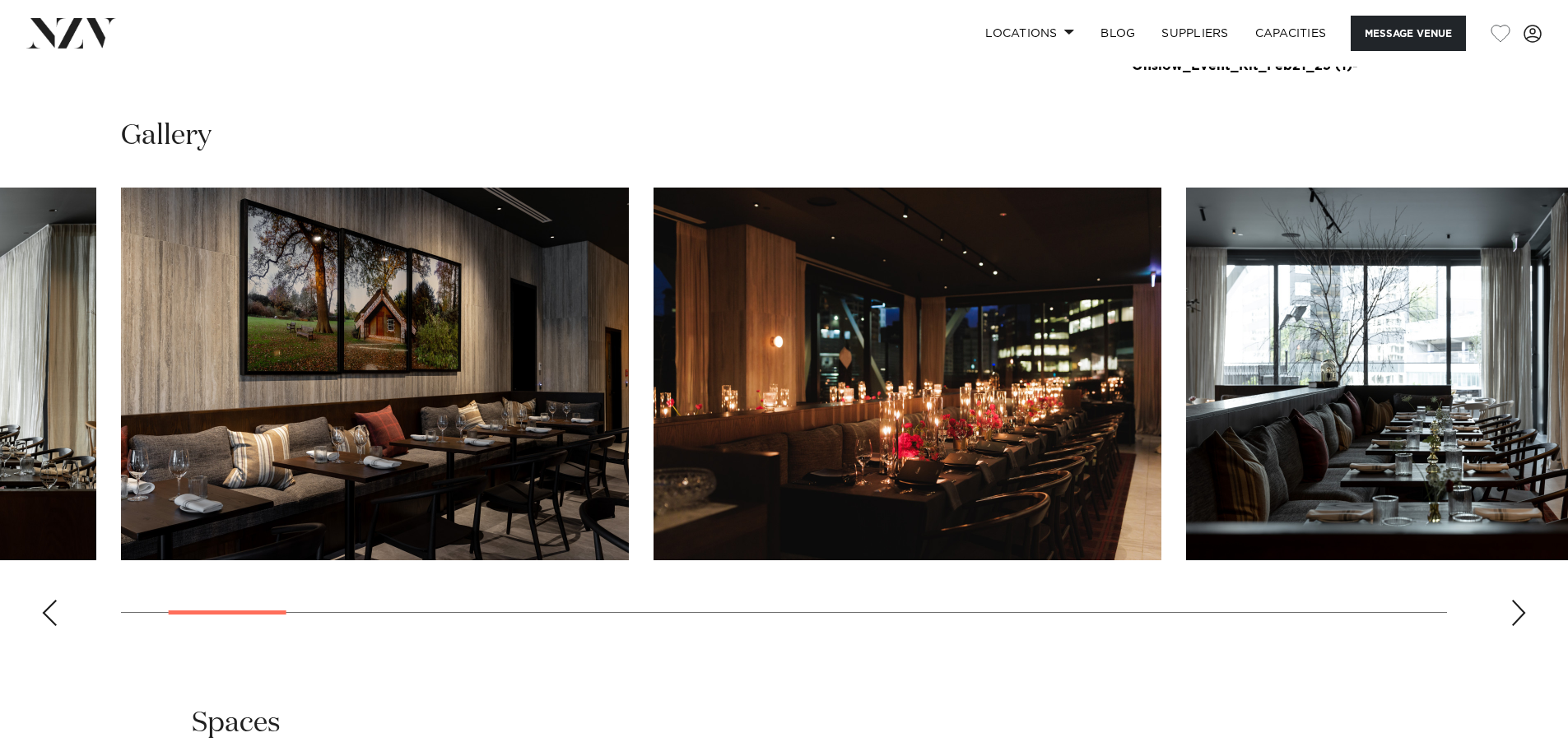
click at [1522, 610] on div "Next slide" at bounding box center [1518, 613] width 16 height 26
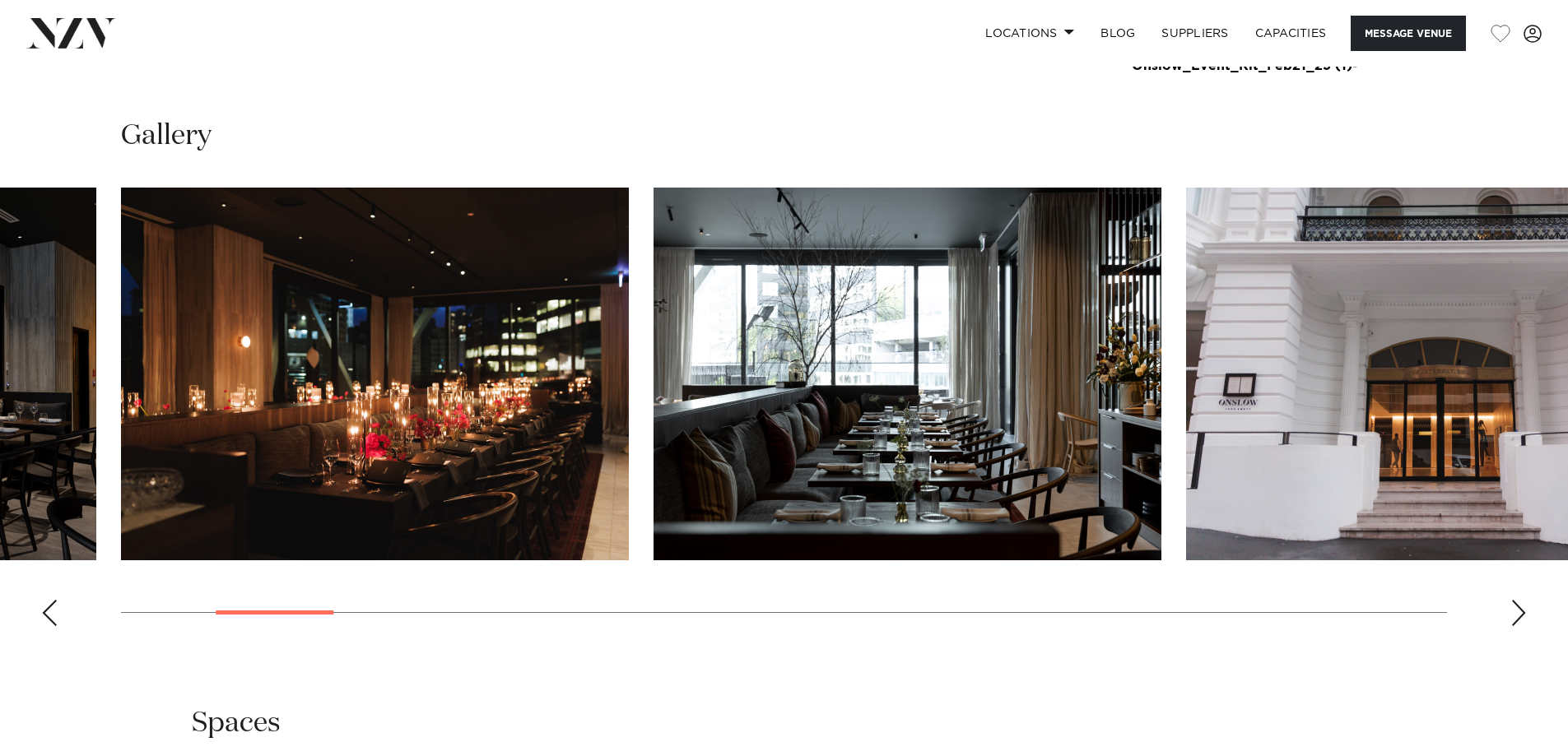
click at [1518, 610] on div "Next slide" at bounding box center [1518, 613] width 16 height 26
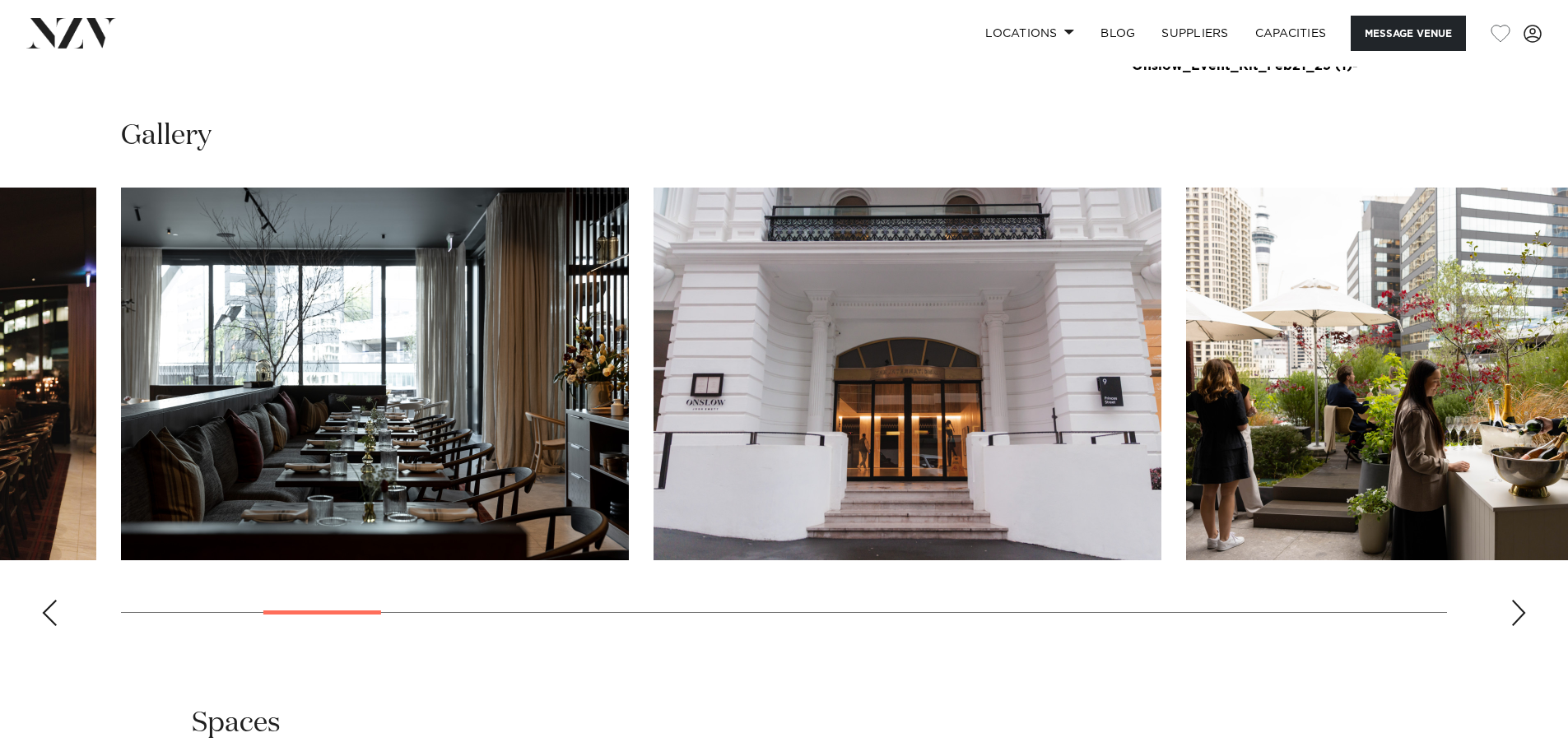
click at [1518, 610] on div "Next slide" at bounding box center [1518, 613] width 16 height 26
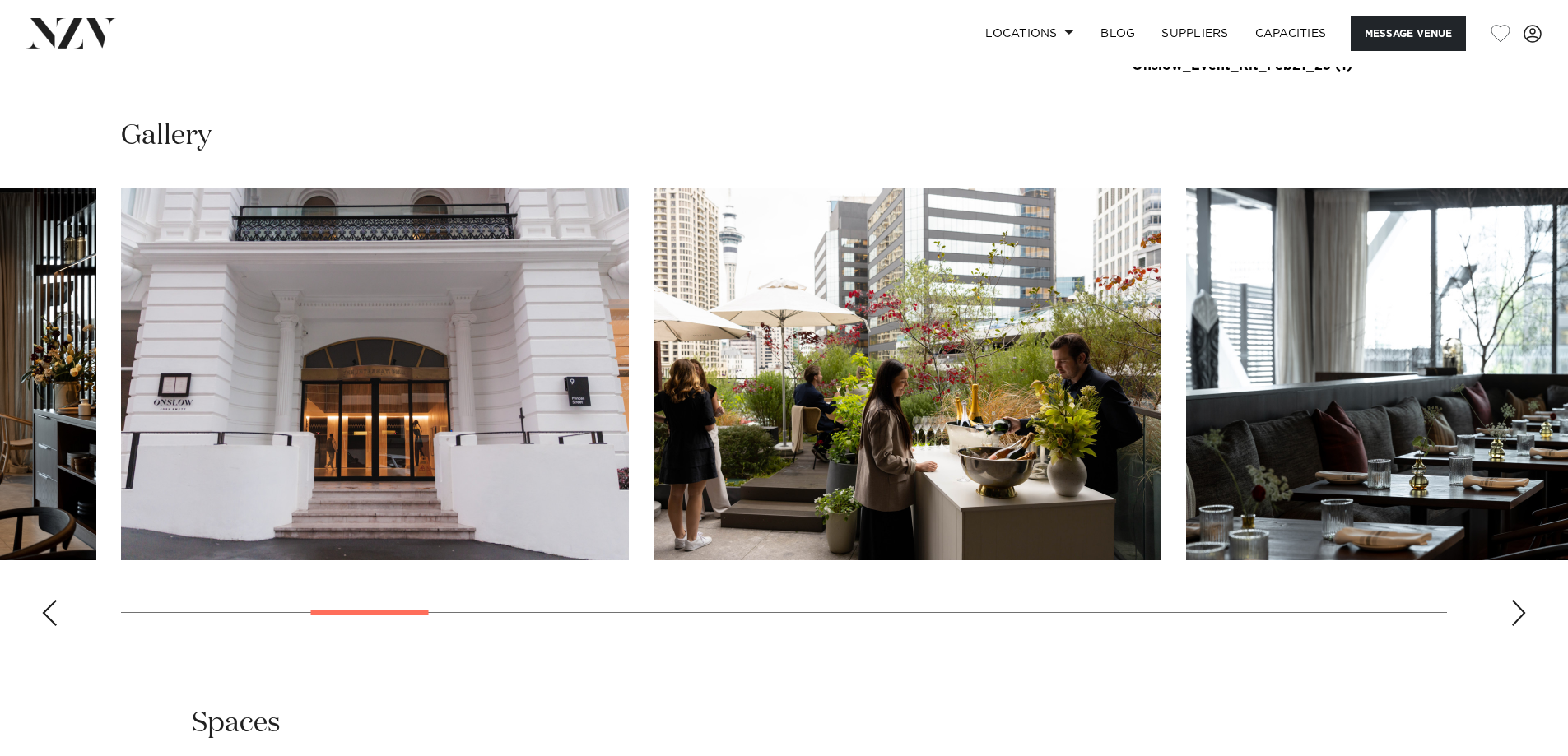
click at [1518, 610] on div "Next slide" at bounding box center [1518, 613] width 16 height 26
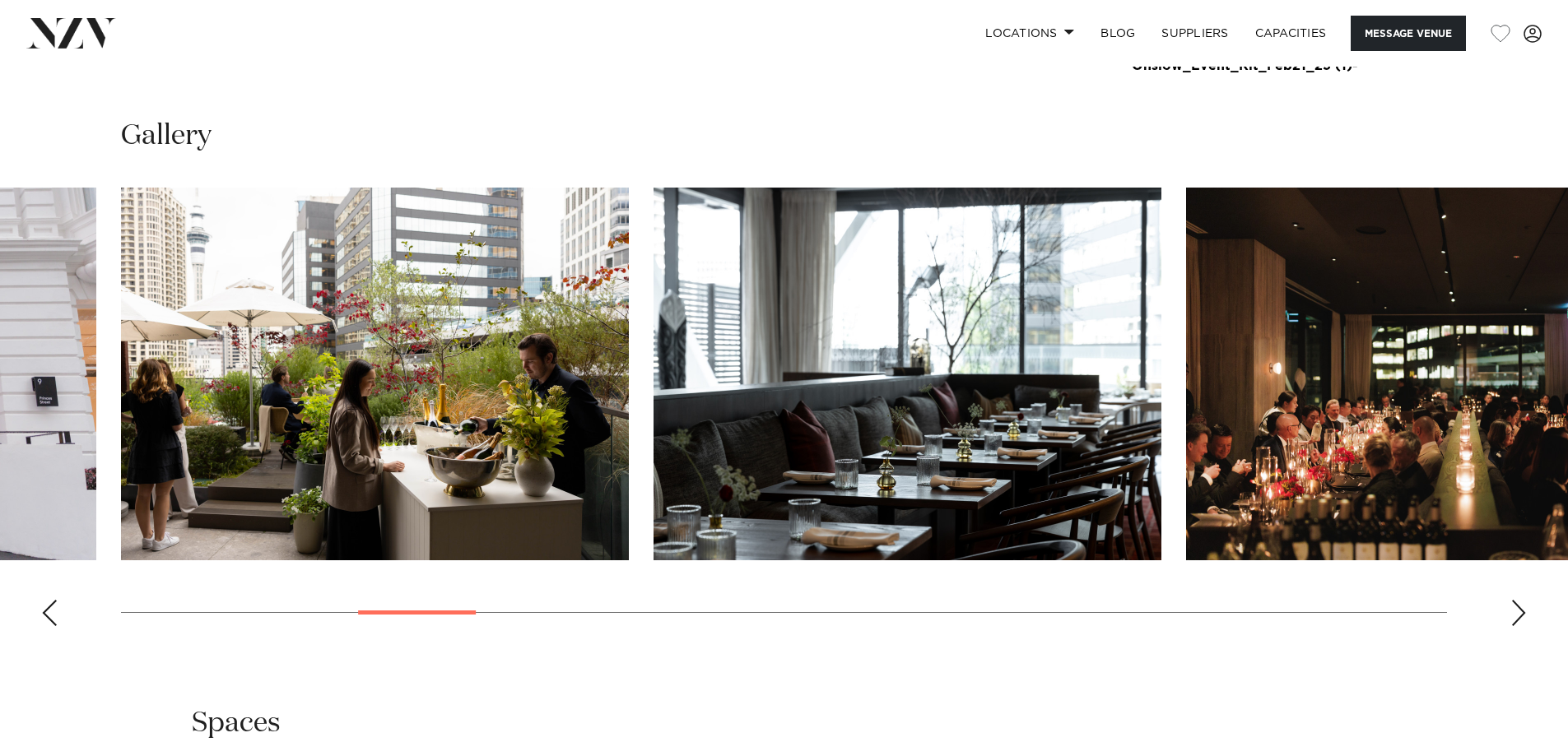
click at [1513, 608] on div "Next slide" at bounding box center [1518, 613] width 16 height 26
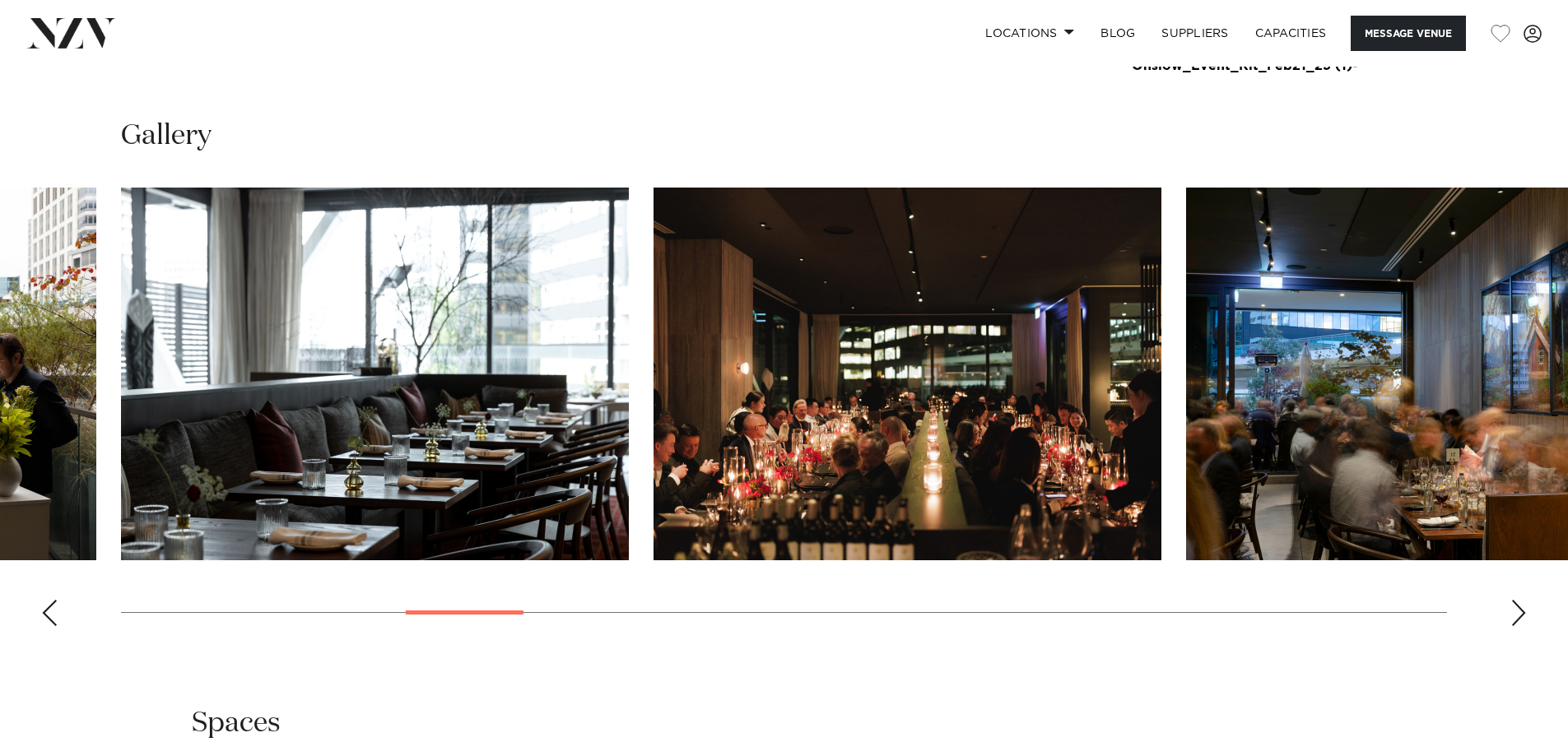
click at [1513, 608] on div "Next slide" at bounding box center [1518, 613] width 16 height 26
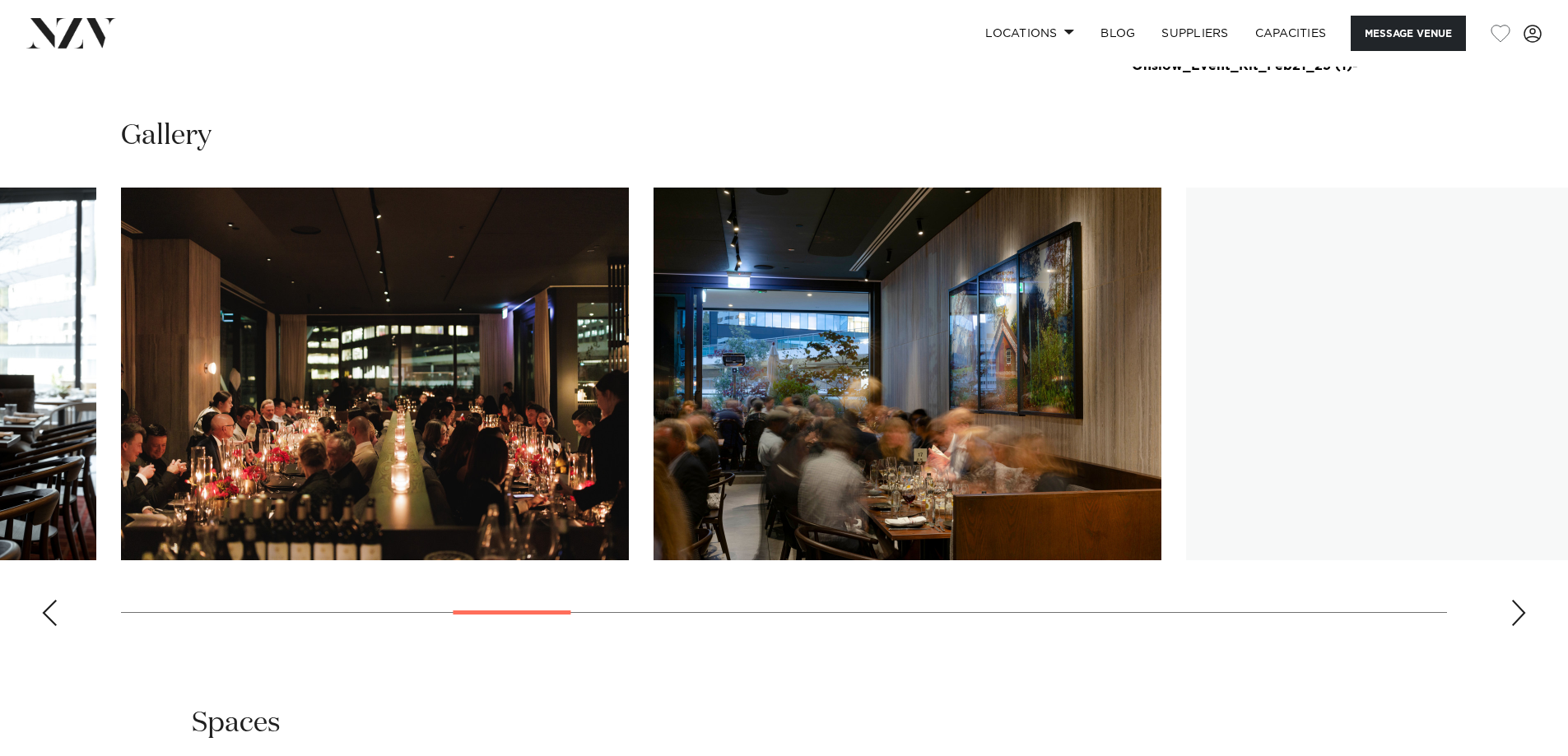
click at [1513, 608] on div "Next slide" at bounding box center [1518, 613] width 16 height 26
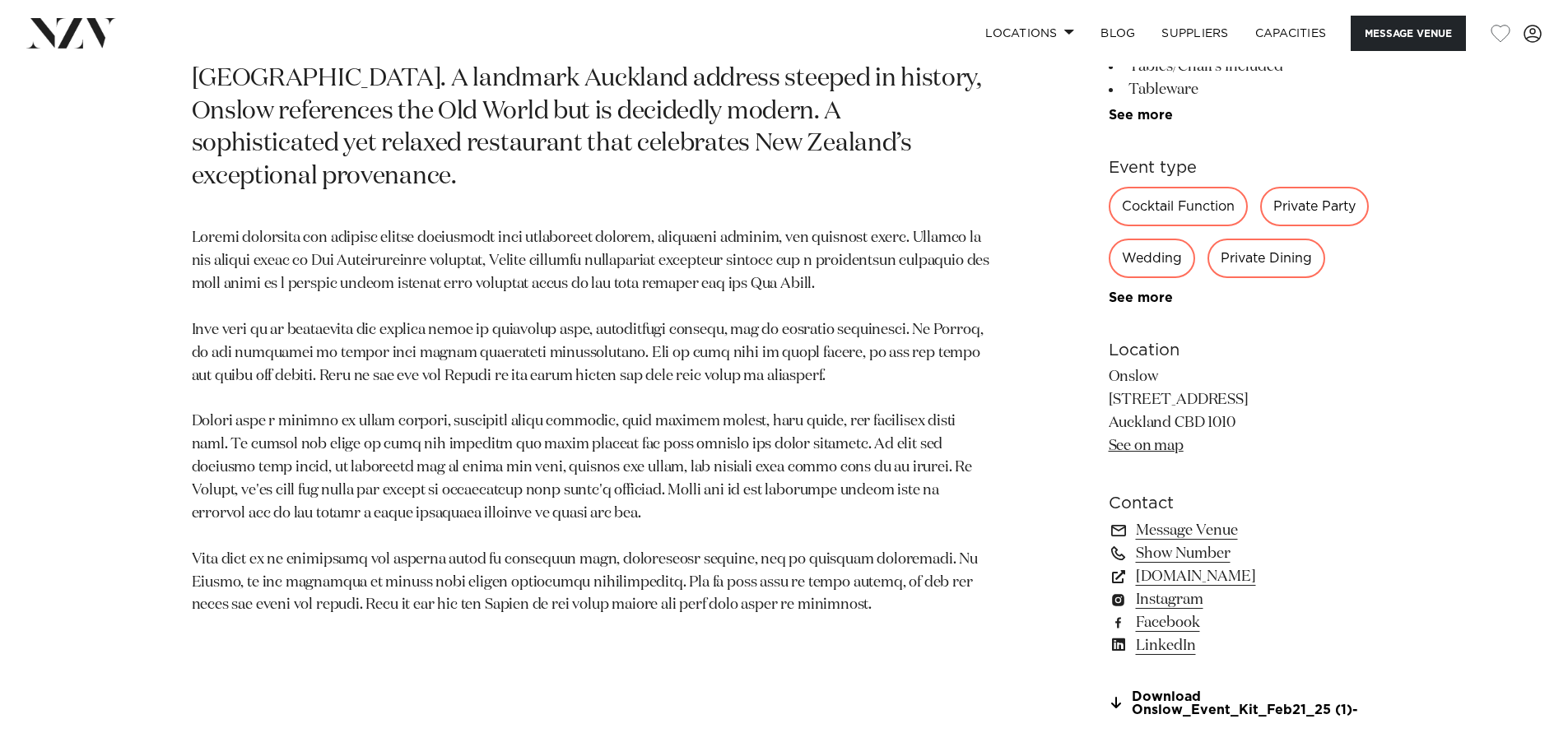
scroll to position [968, 0]
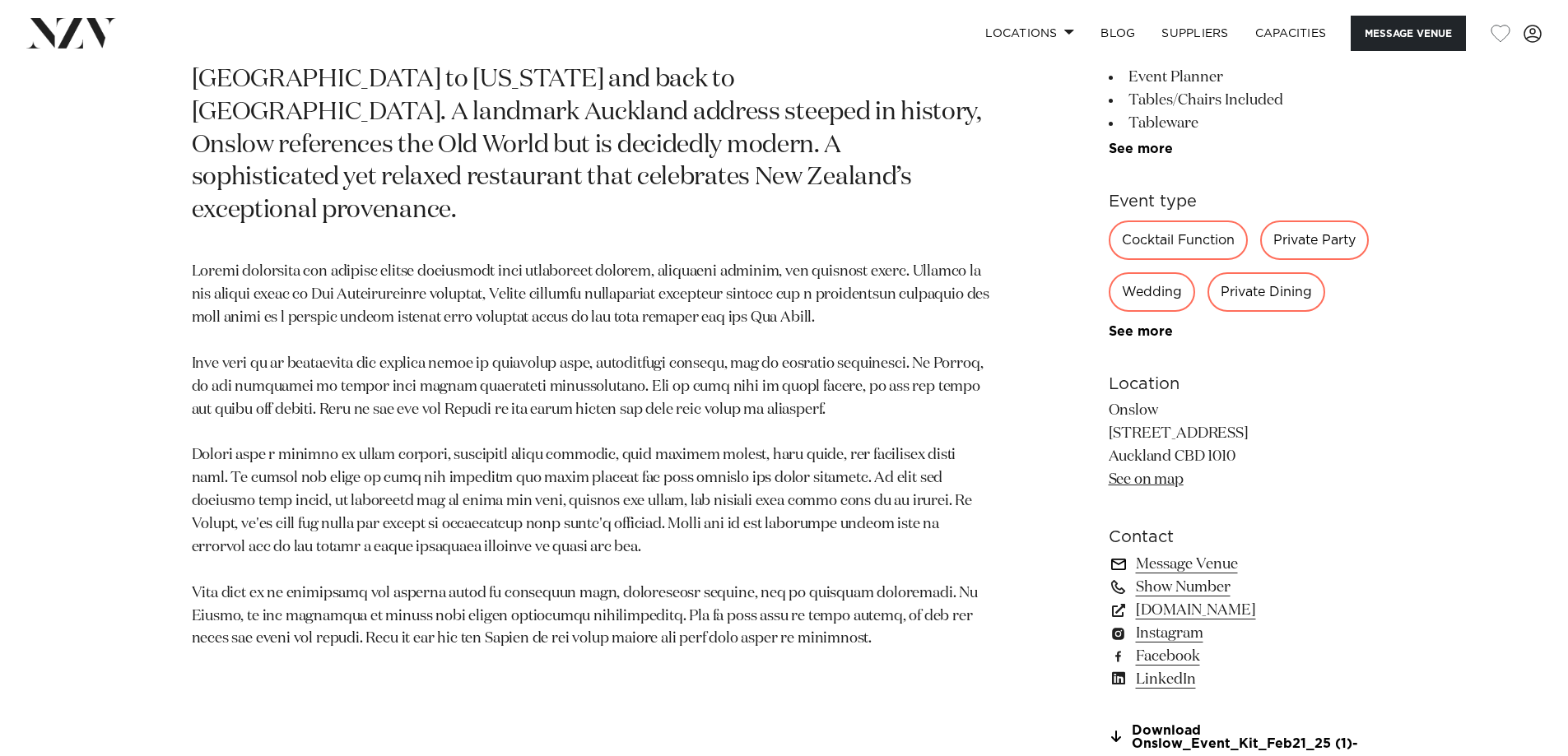
click at [1222, 567] on link "Message Venue" at bounding box center [1243, 564] width 268 height 23
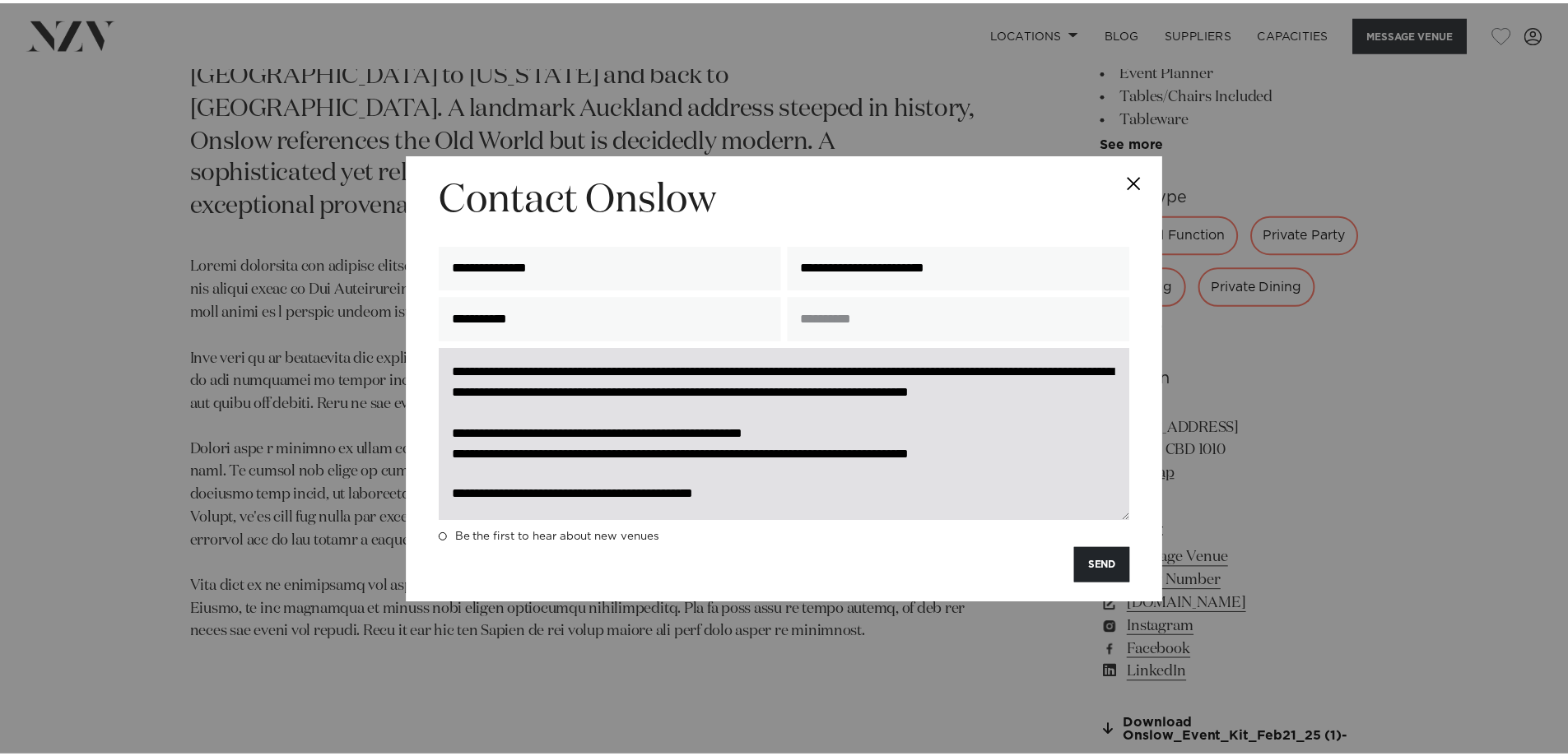
scroll to position [21, 0]
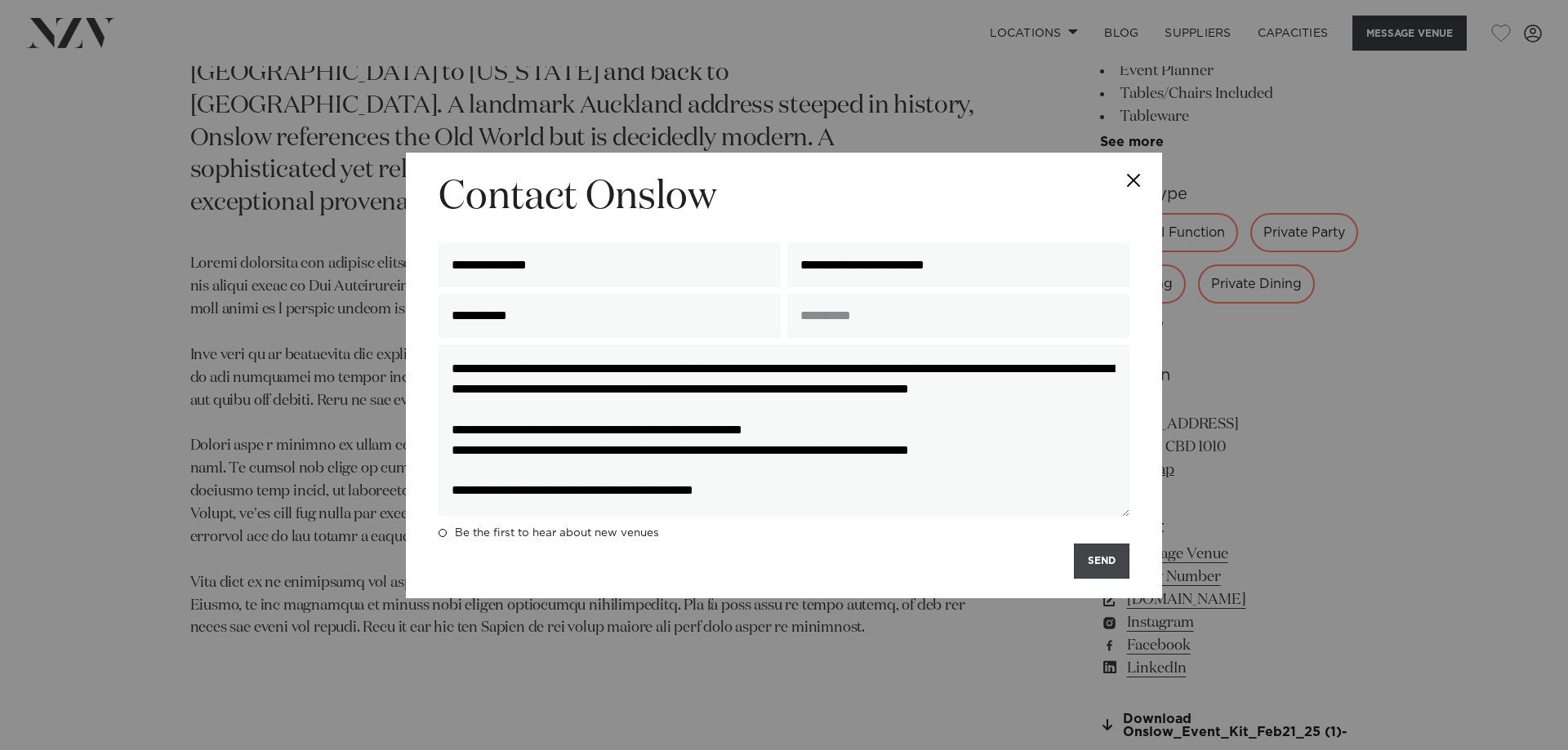
click at [1095, 567] on button "SEND" at bounding box center [1102, 561] width 56 height 35
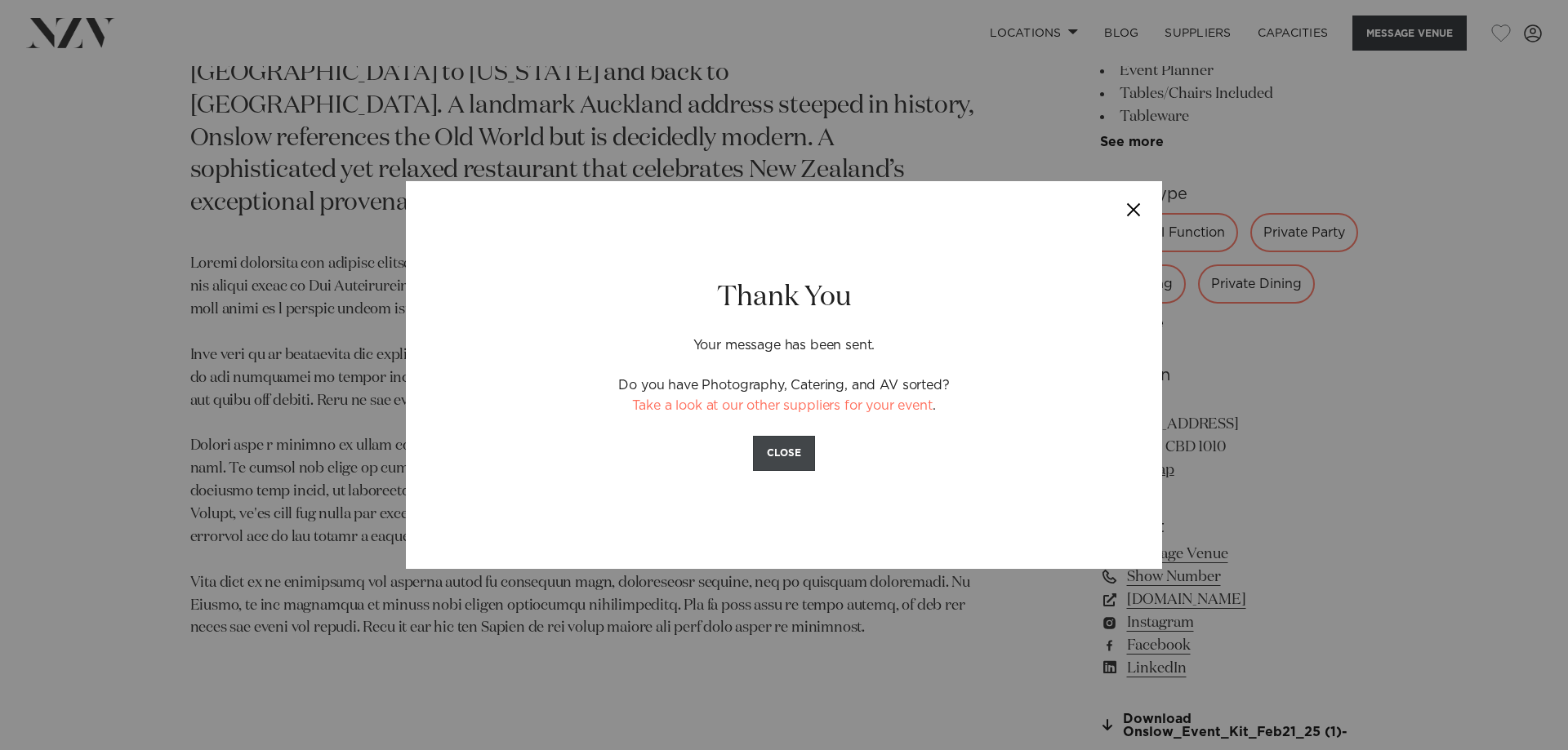
click at [795, 453] on button "CLOSE" at bounding box center [784, 453] width 62 height 35
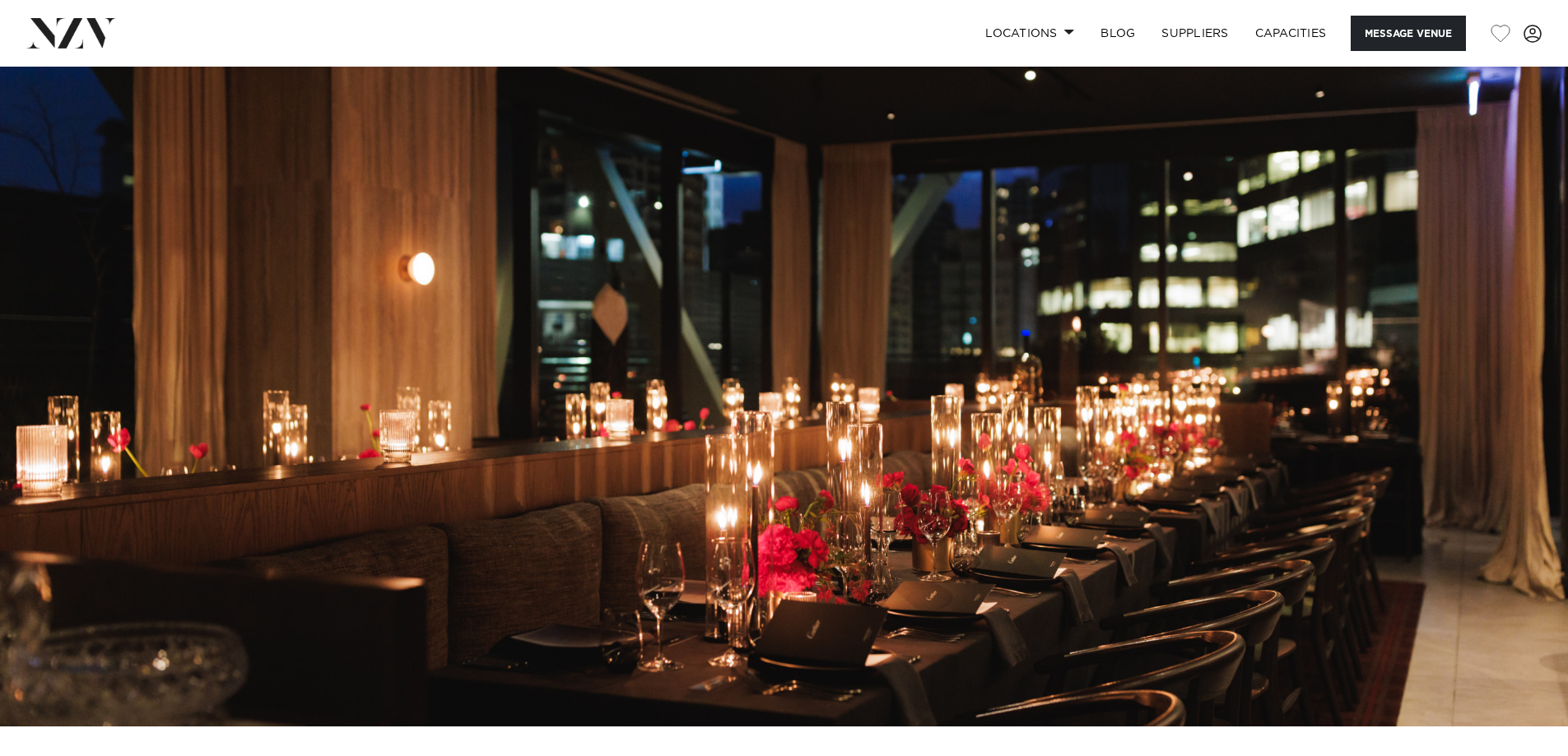
scroll to position [247, 0]
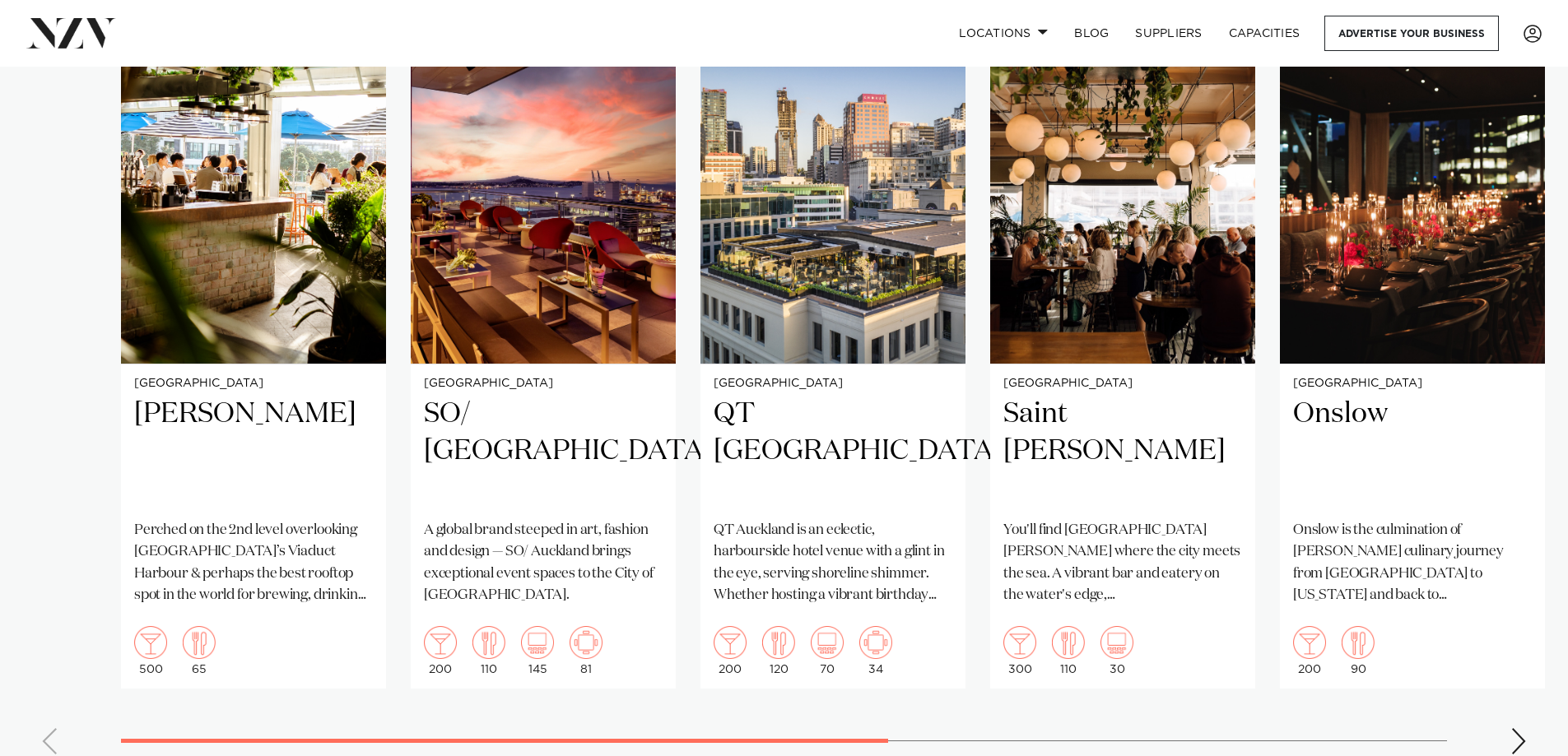
scroll to position [988, 0]
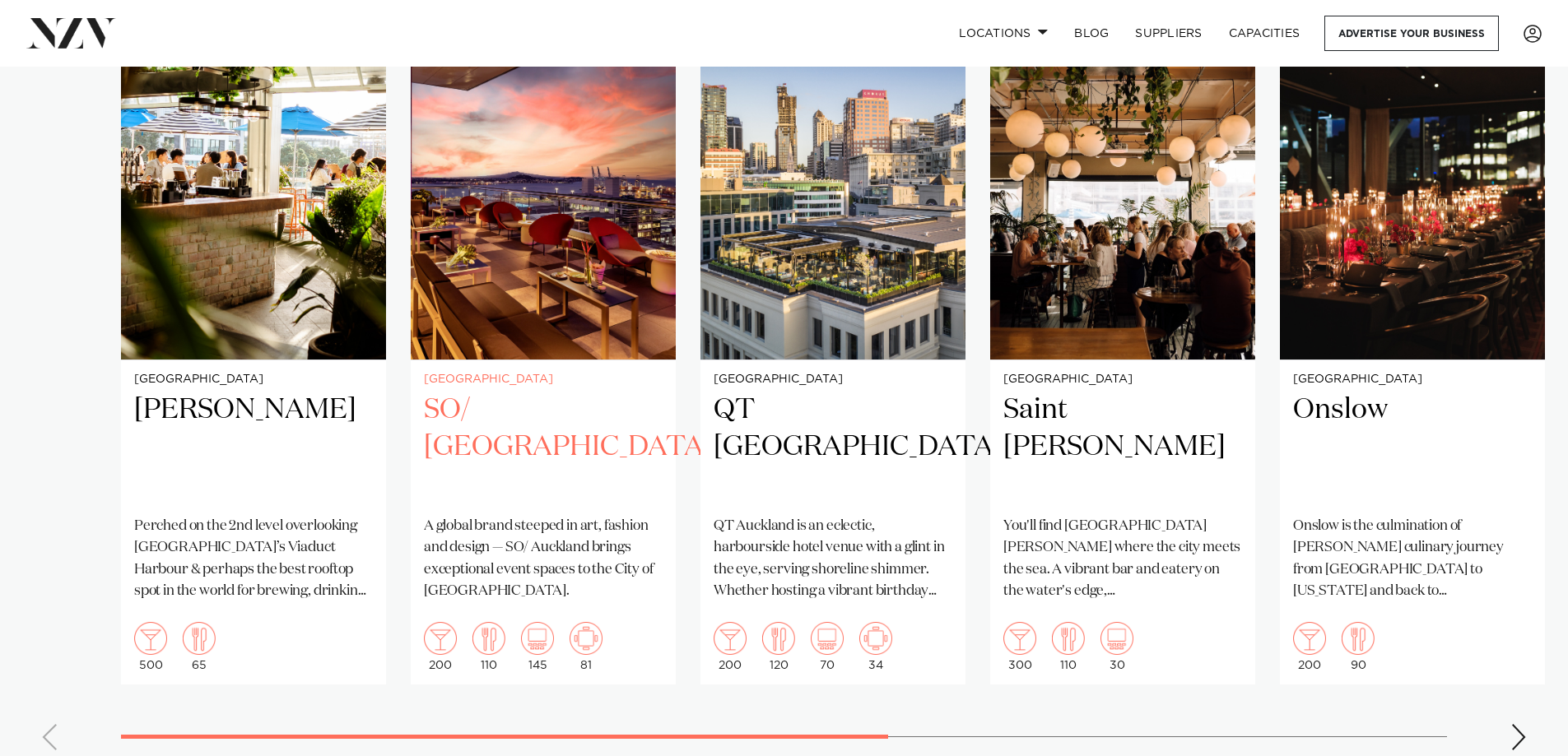
click at [503, 256] on img "2 / 8" at bounding box center [543, 182] width 265 height 355
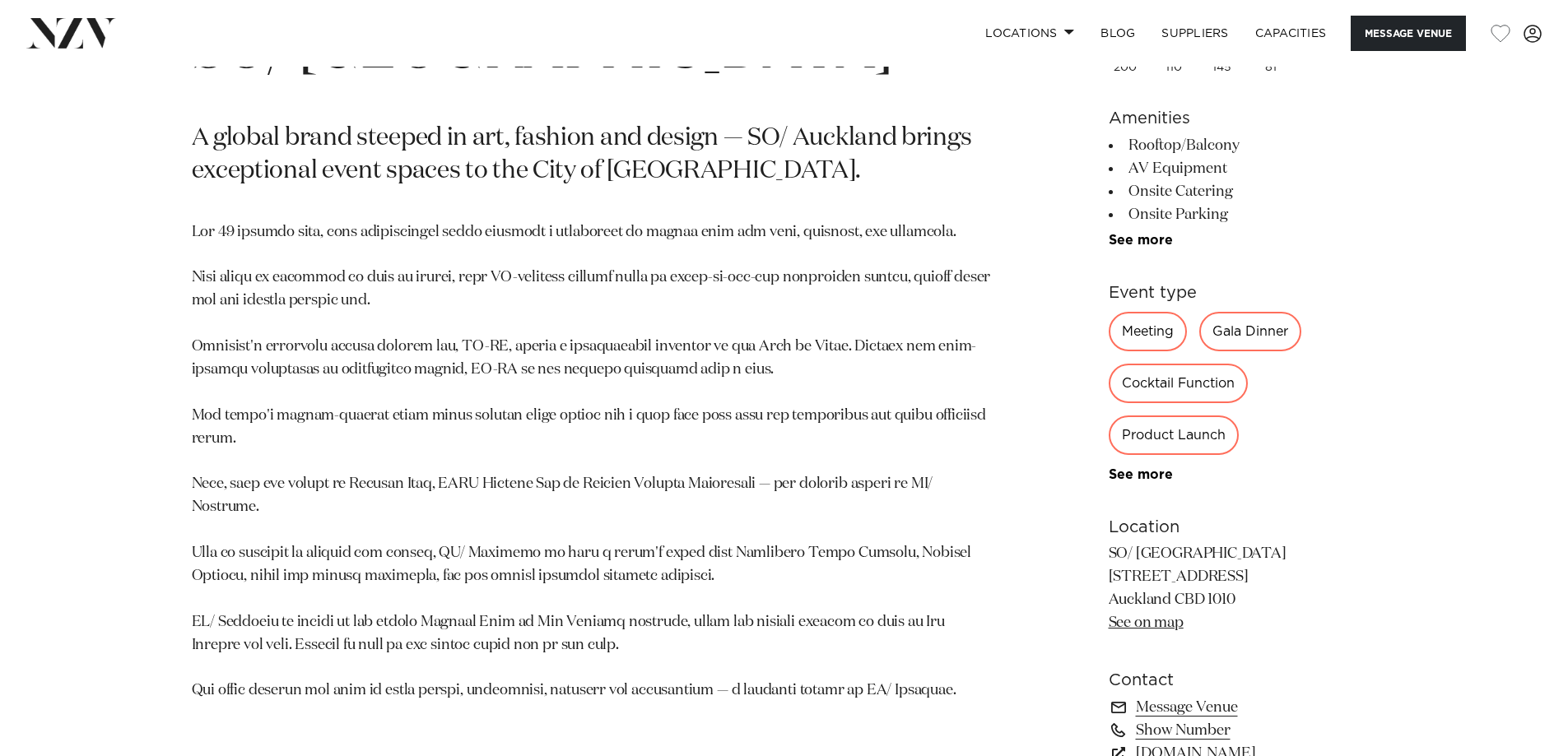
scroll to position [906, 0]
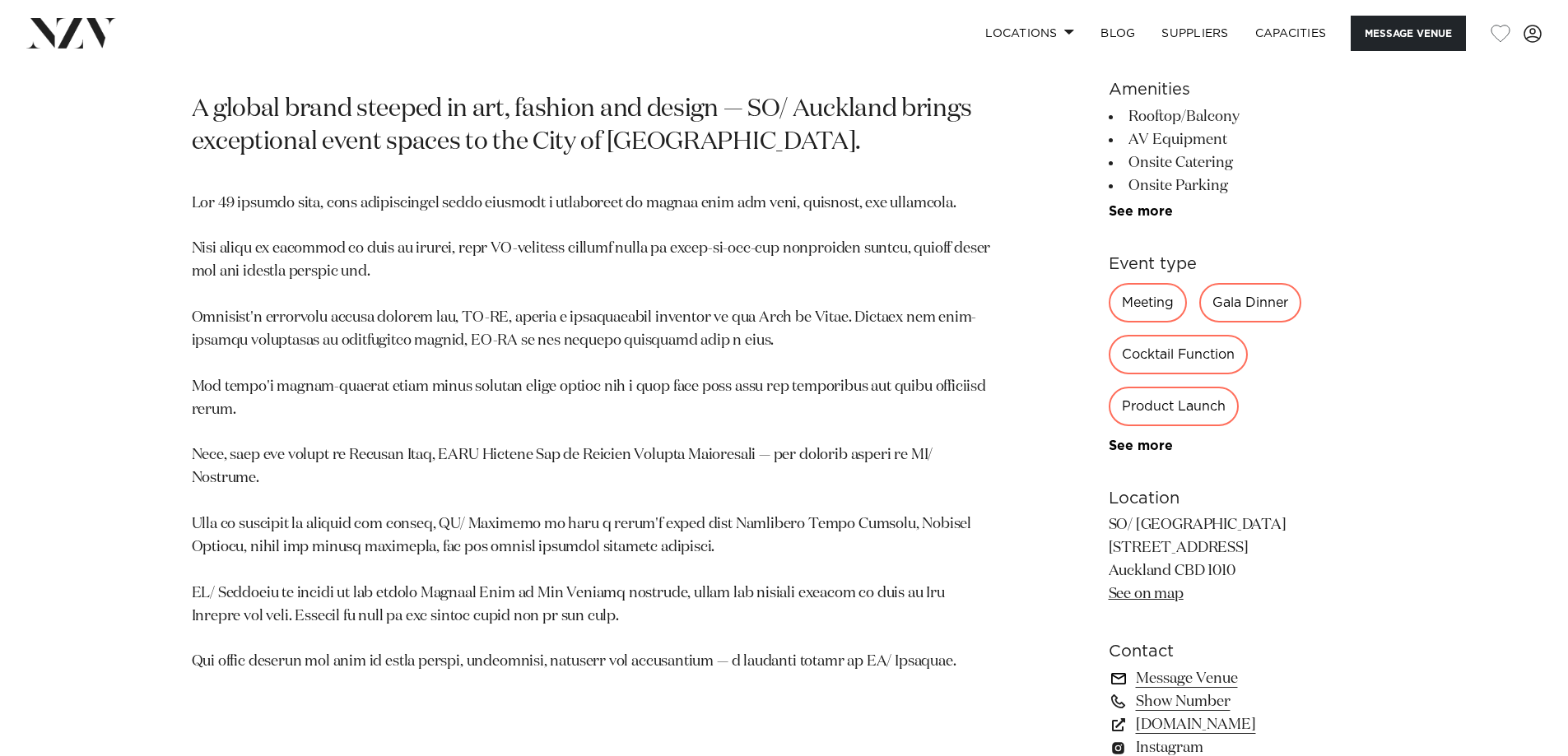
click at [1216, 669] on link "Message Venue" at bounding box center [1243, 678] width 268 height 23
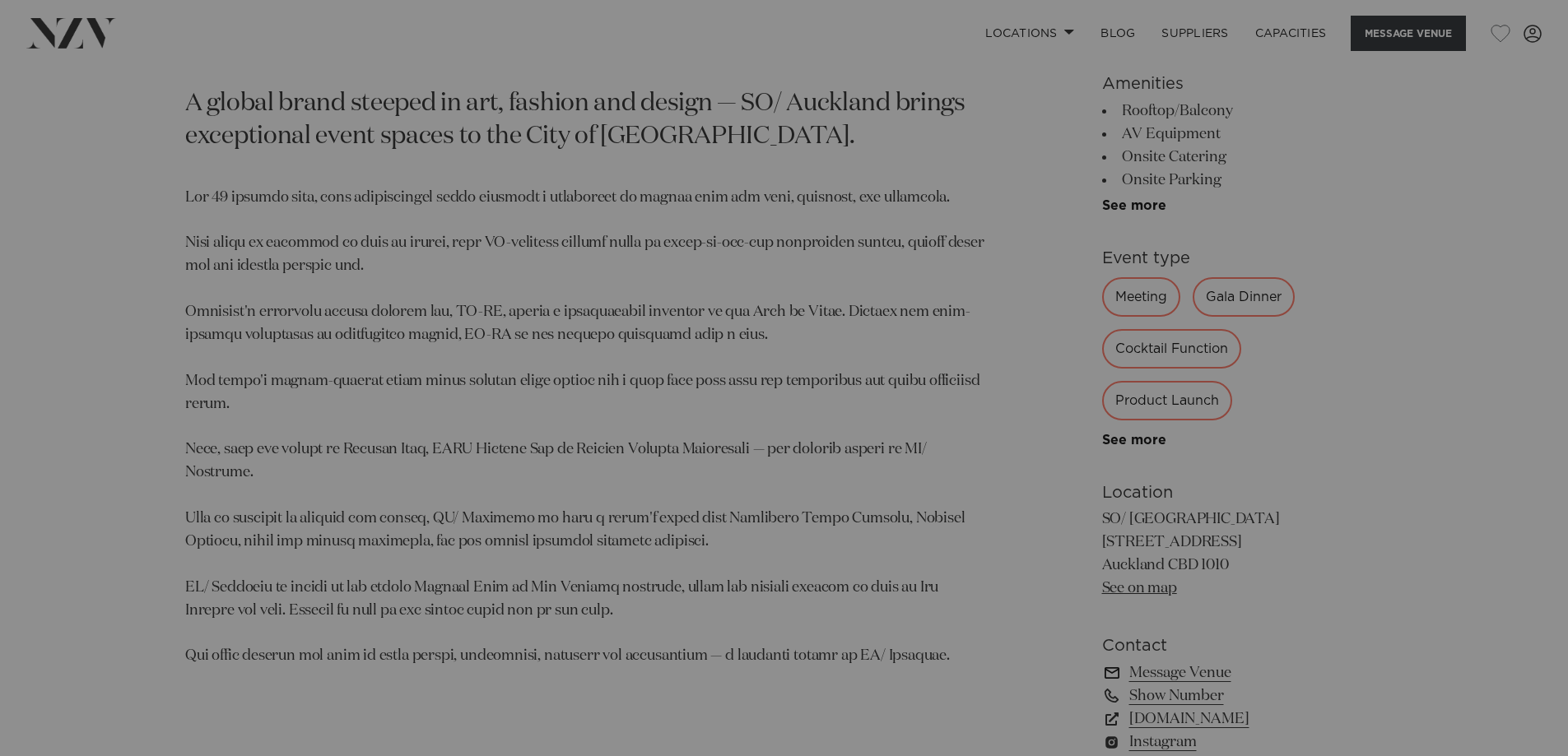
scroll to position [911, 0]
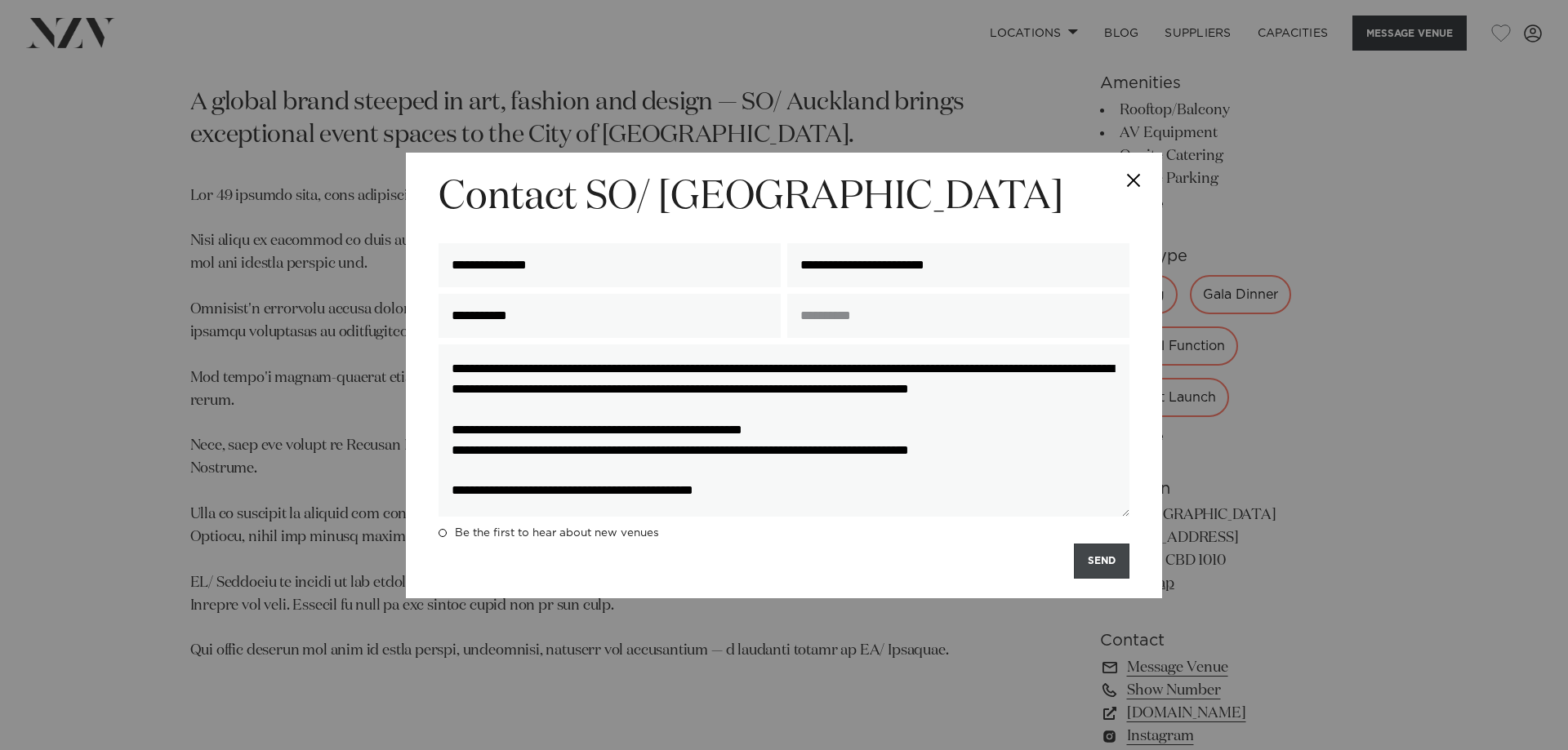
click at [1106, 563] on button "SEND" at bounding box center [1102, 561] width 56 height 35
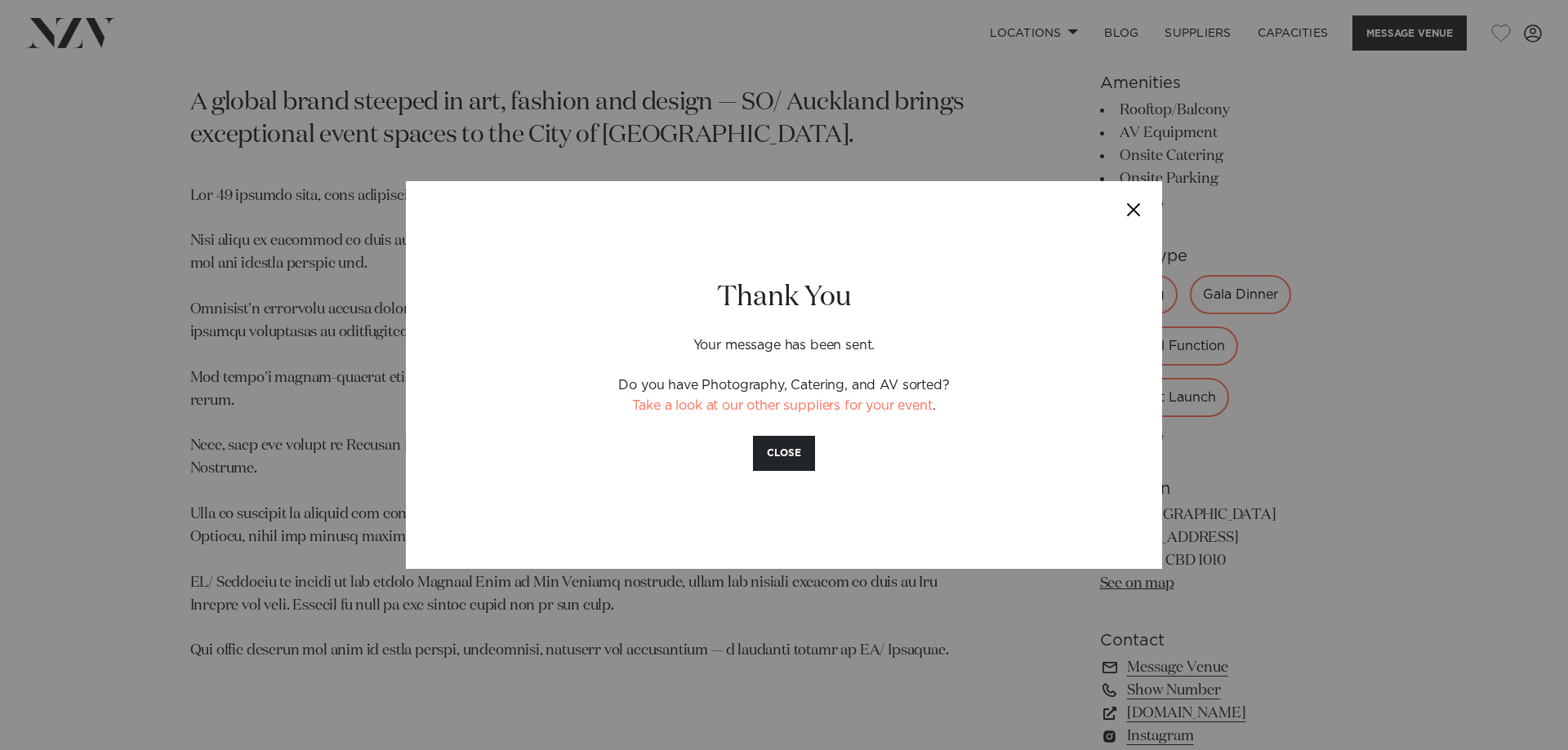
click at [1142, 207] on button "Close" at bounding box center [1134, 210] width 58 height 58
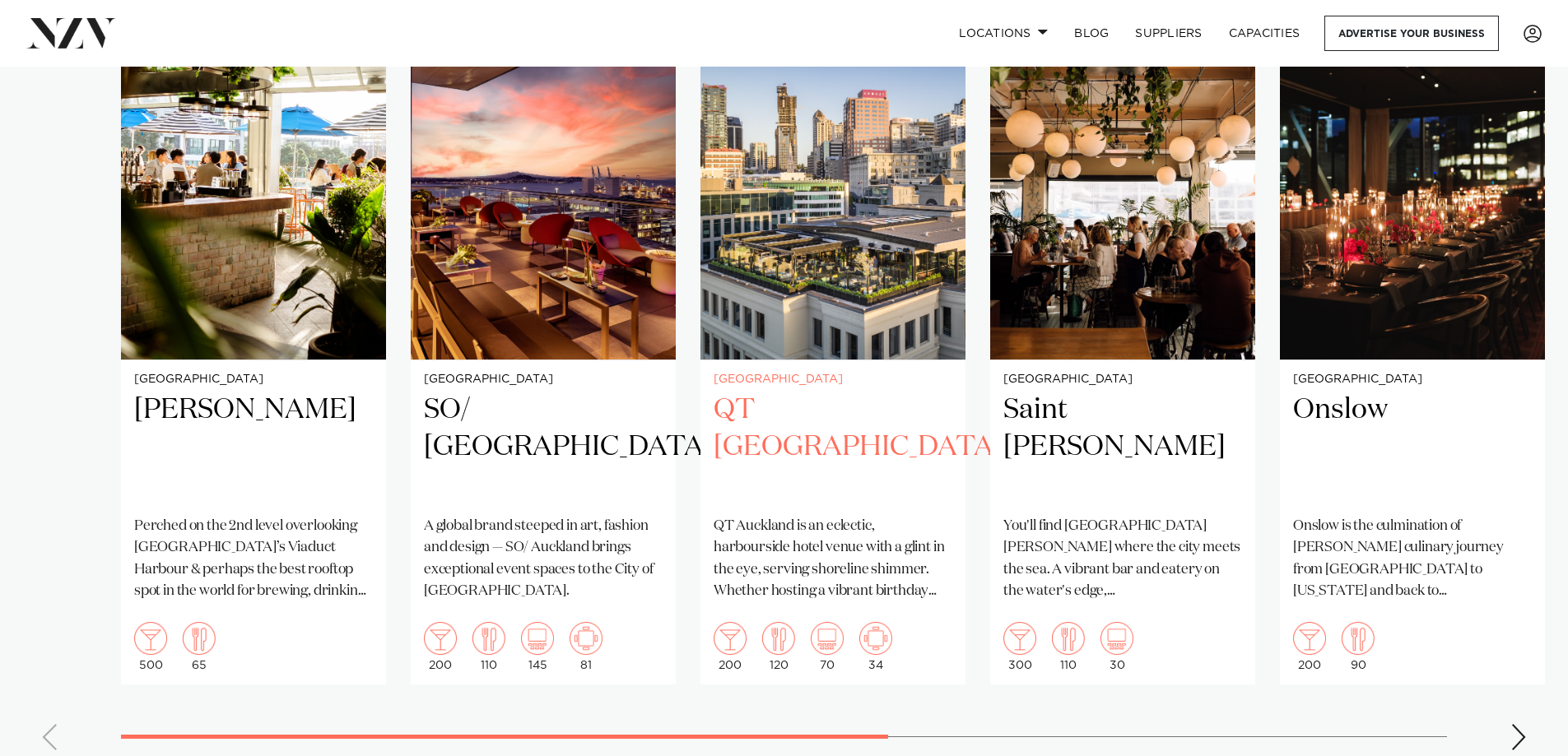
click at [823, 460] on h2 "QT [GEOGRAPHIC_DATA]" at bounding box center [832, 447] width 238 height 111
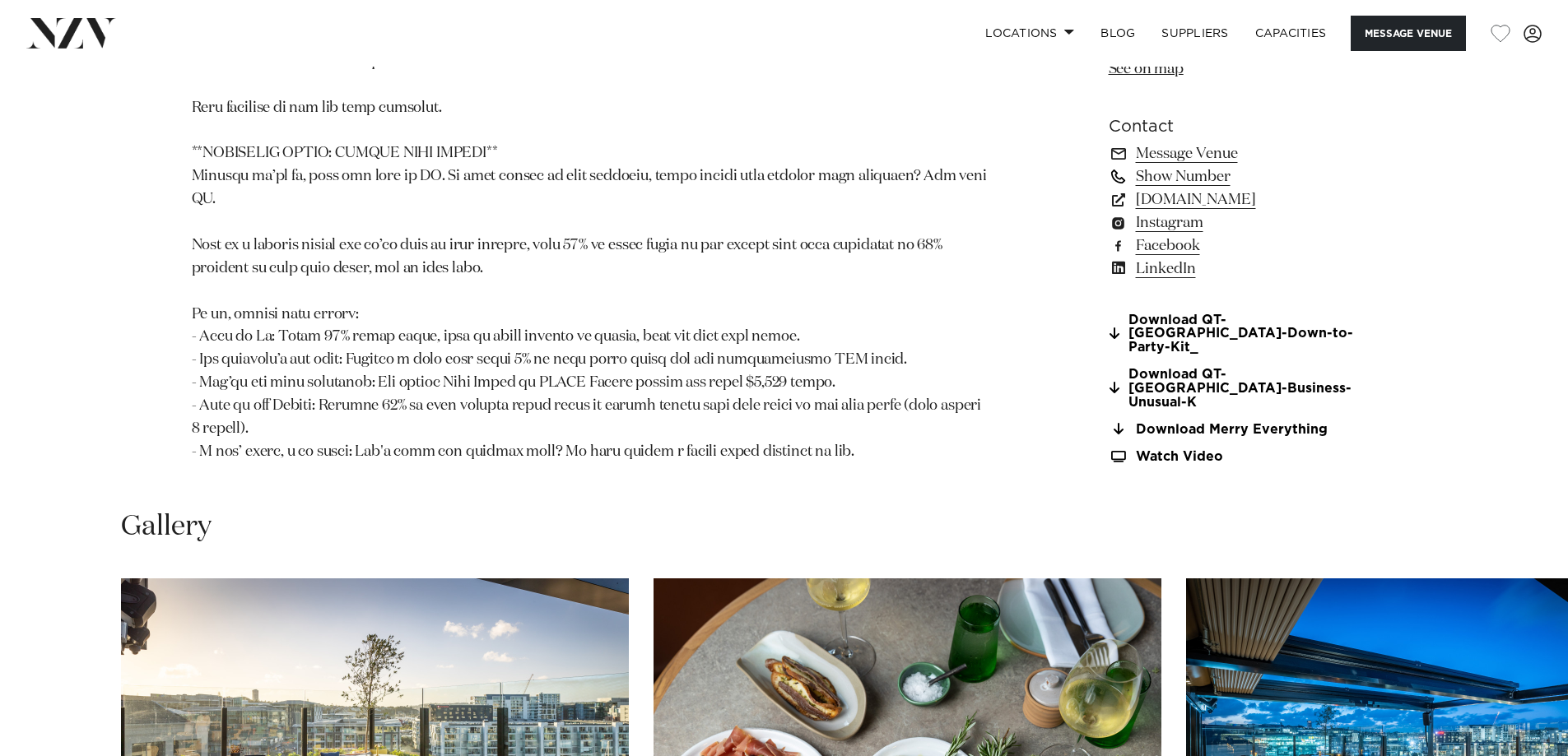
scroll to position [1564, 0]
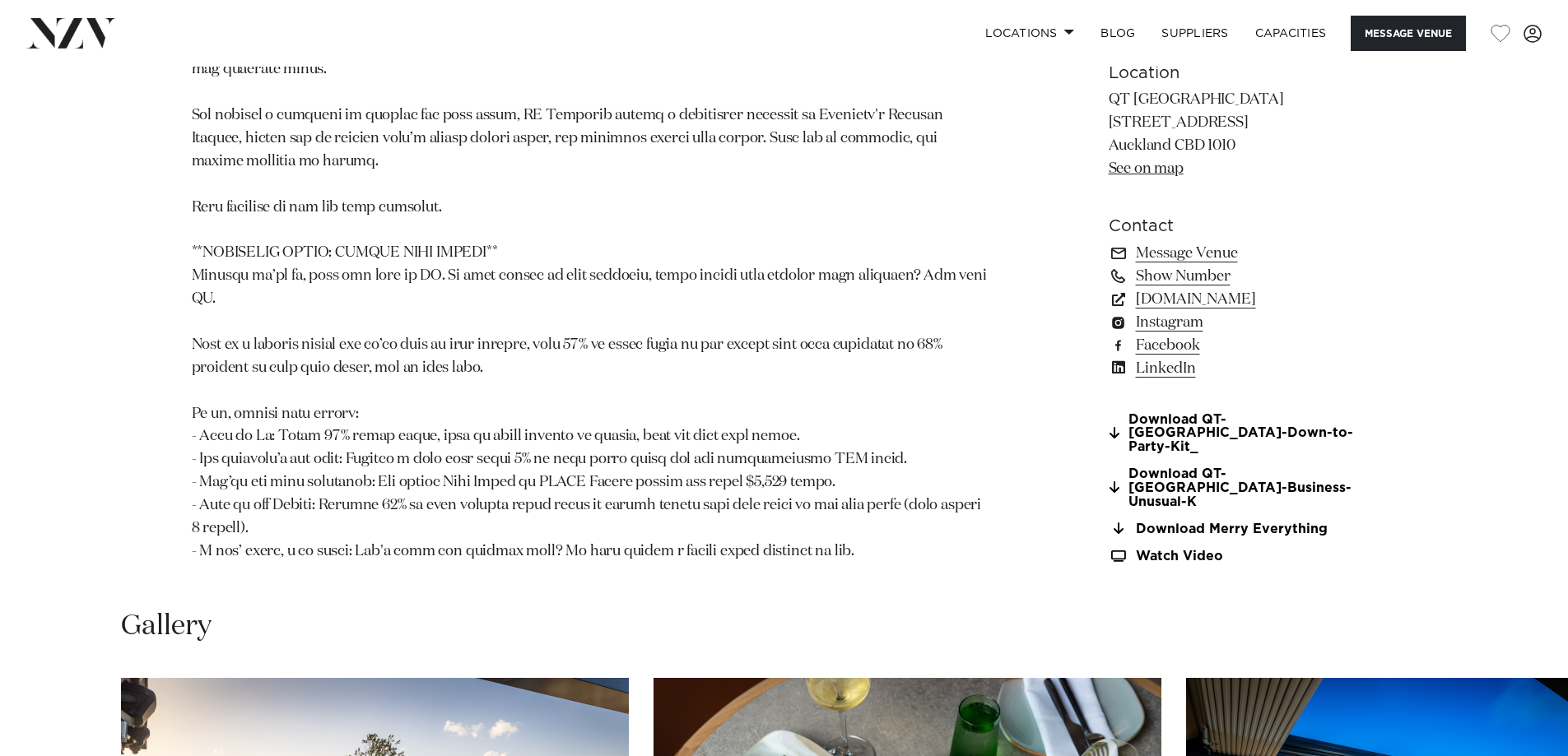
click at [1172, 246] on section "Contact Message Venue Show Number [DOMAIN_NAME] Instagram Facebook LinkedIn" at bounding box center [1243, 296] width 268 height 166
click at [1173, 250] on link "Message Venue" at bounding box center [1243, 252] width 268 height 23
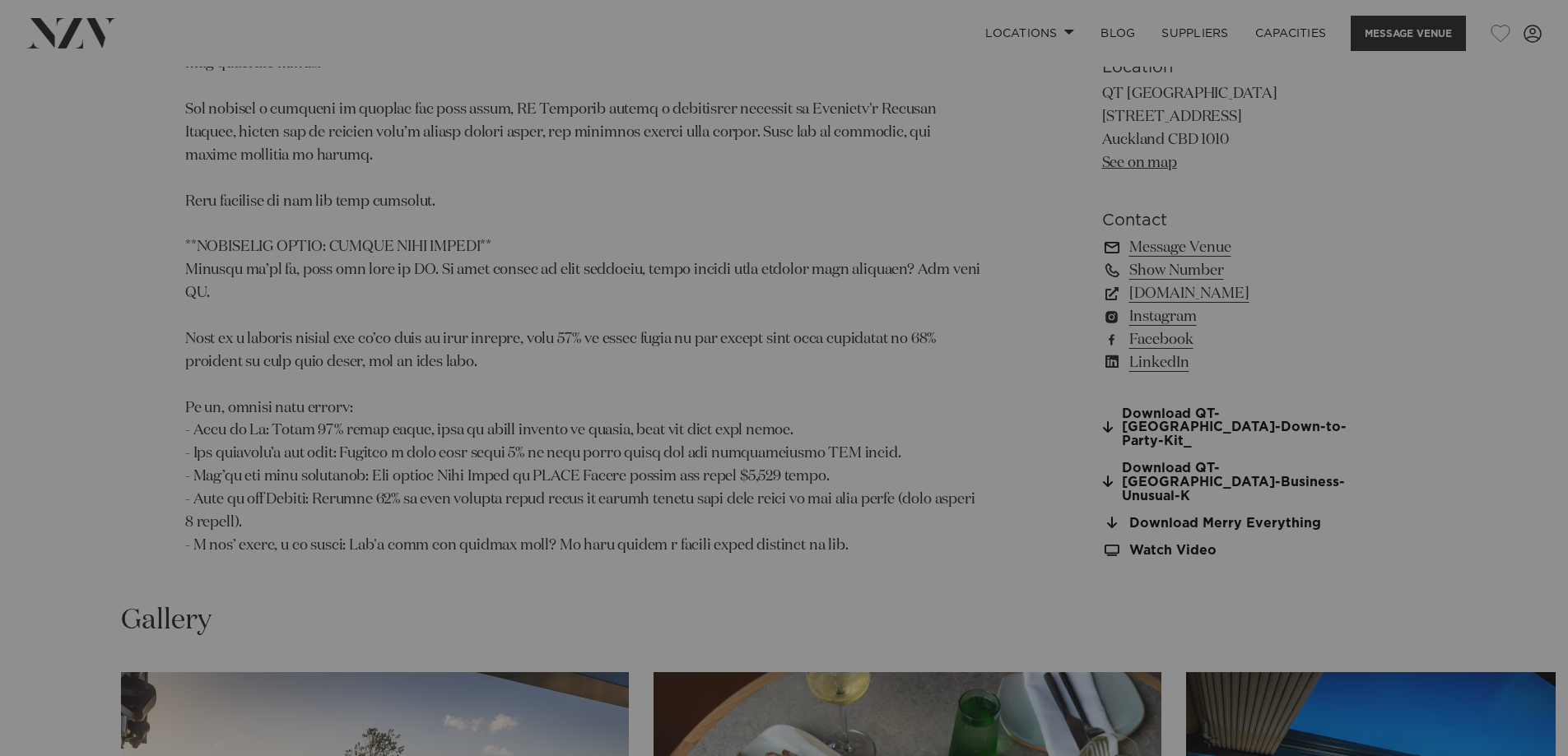
scroll to position [1570, 0]
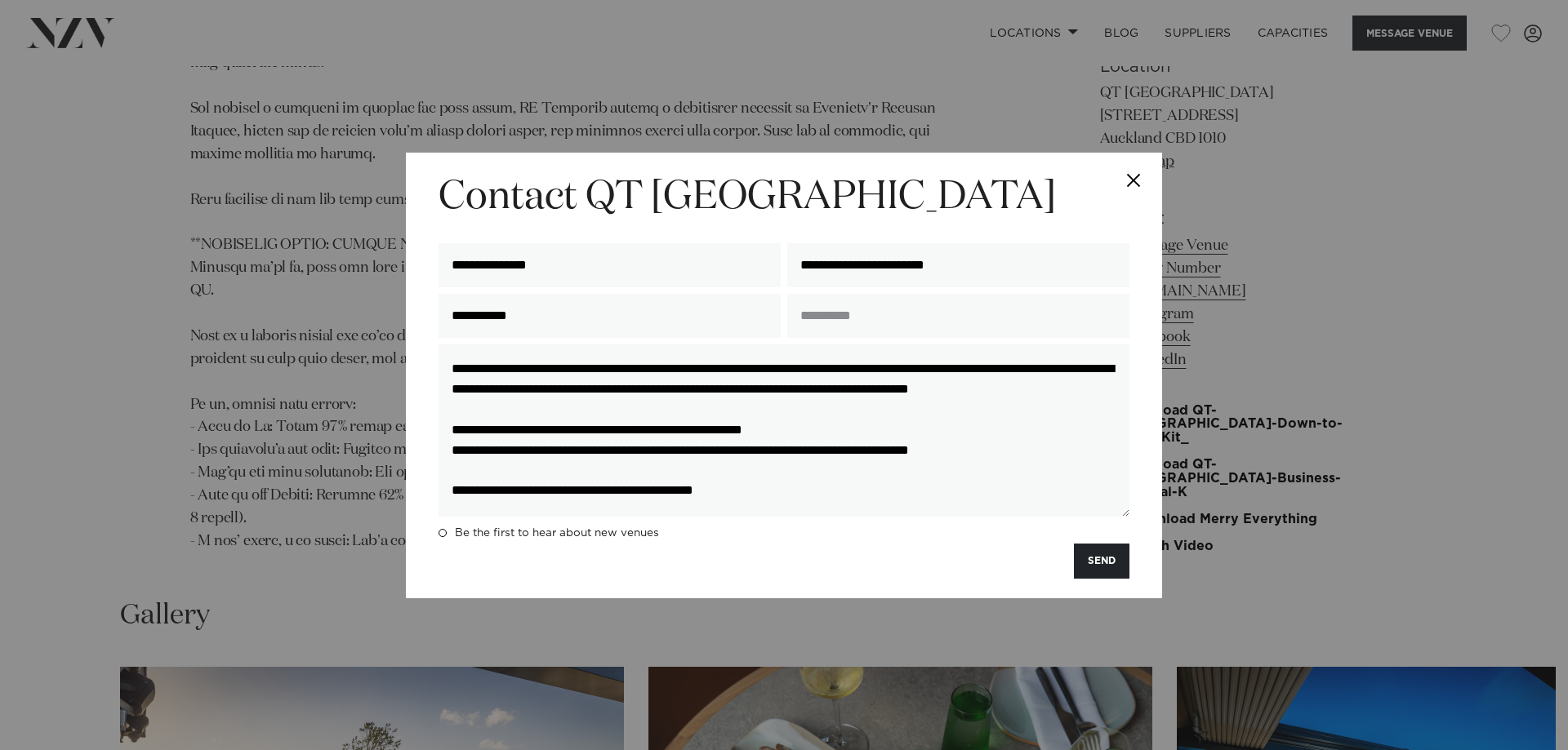
click at [1136, 175] on button "Close" at bounding box center [1134, 182] width 58 height 58
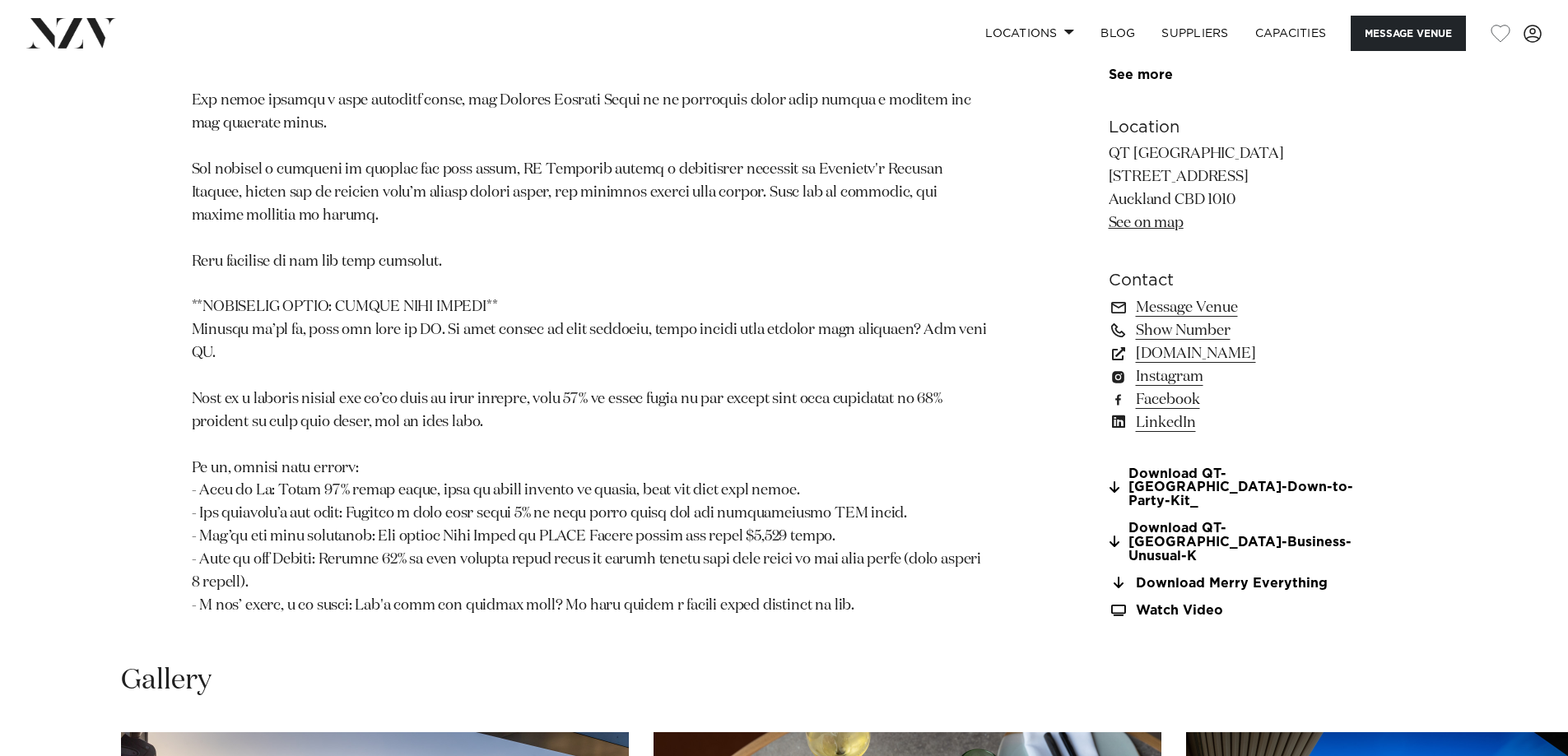
scroll to position [1589, 0]
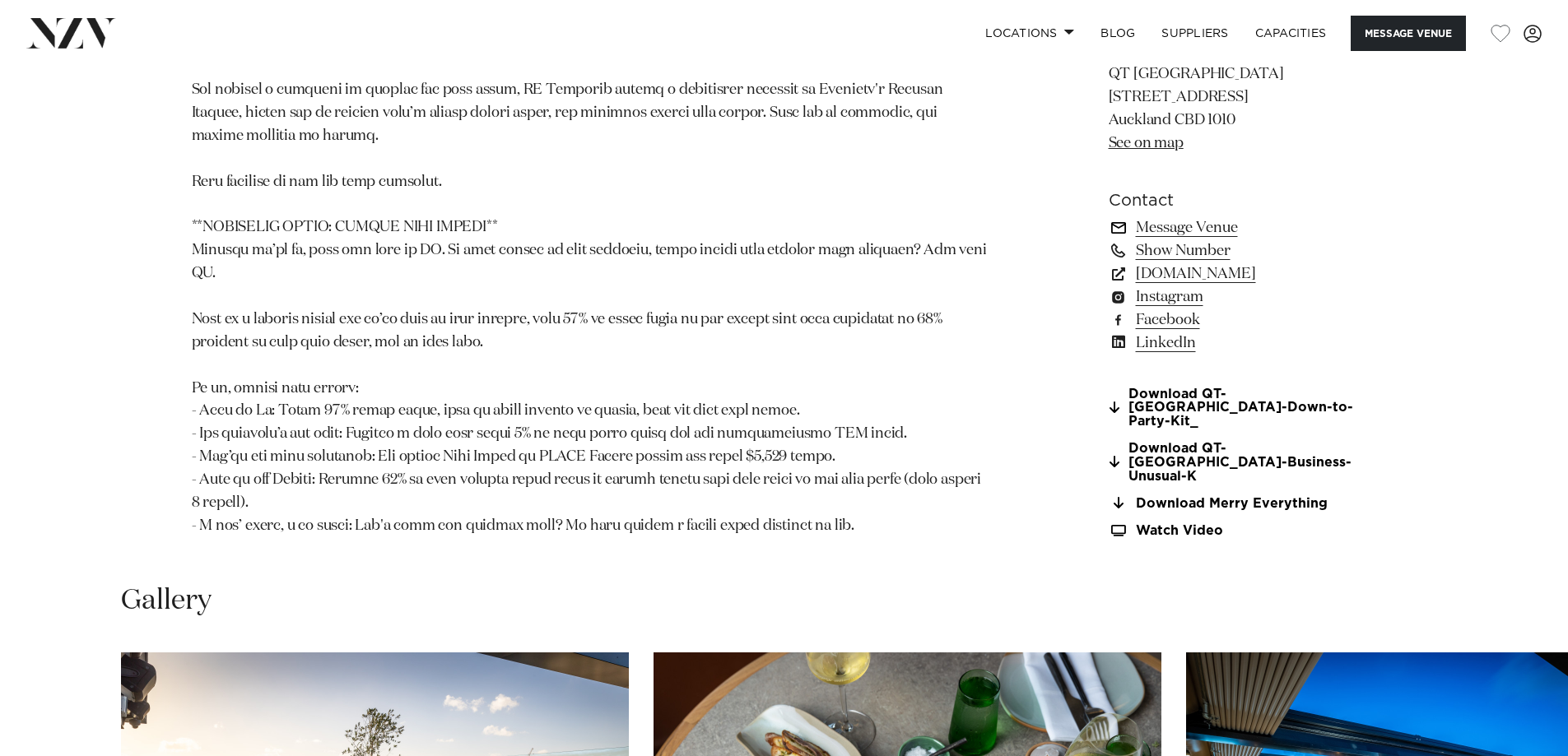
click at [1172, 228] on link "Message Venue" at bounding box center [1243, 227] width 268 height 23
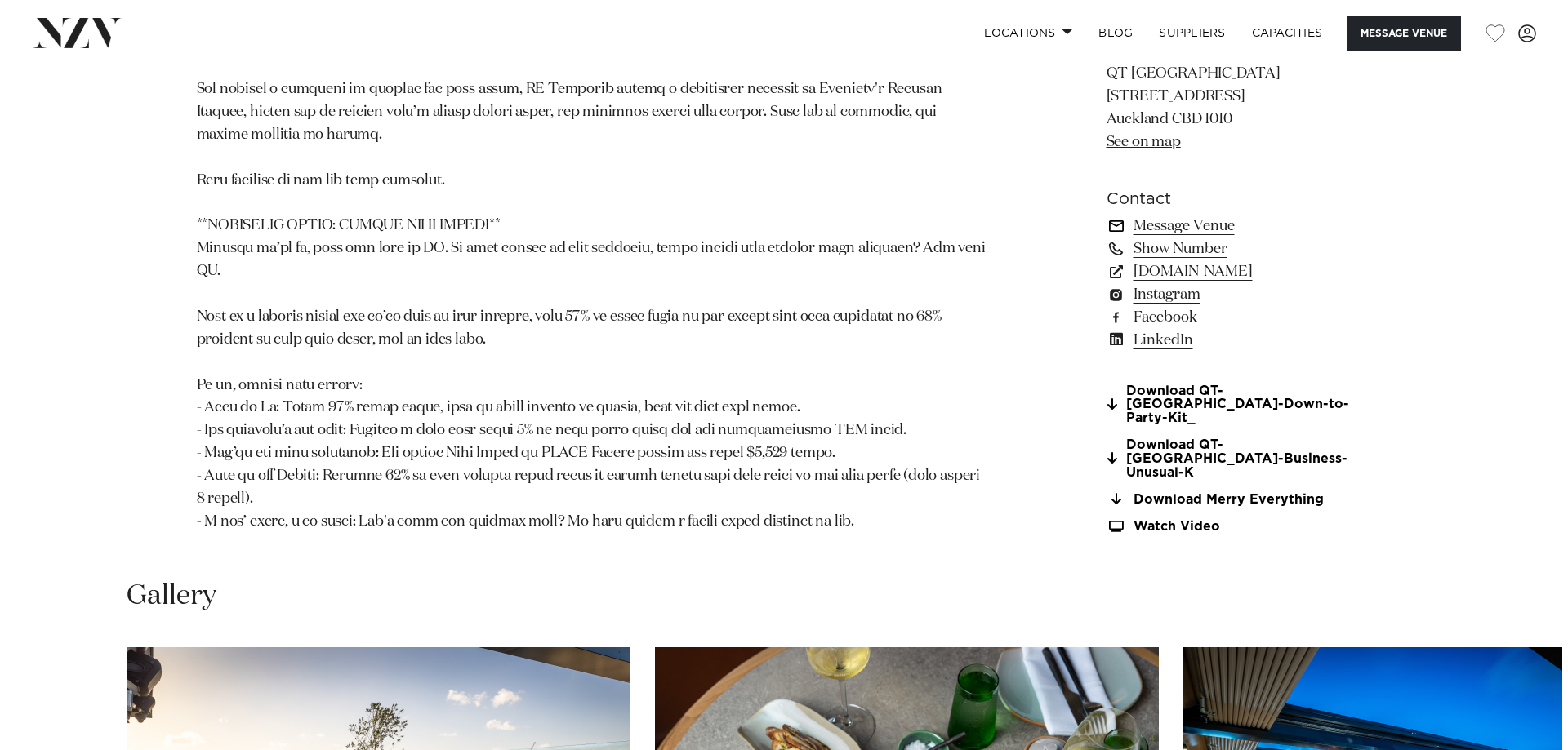
scroll to position [1583, 0]
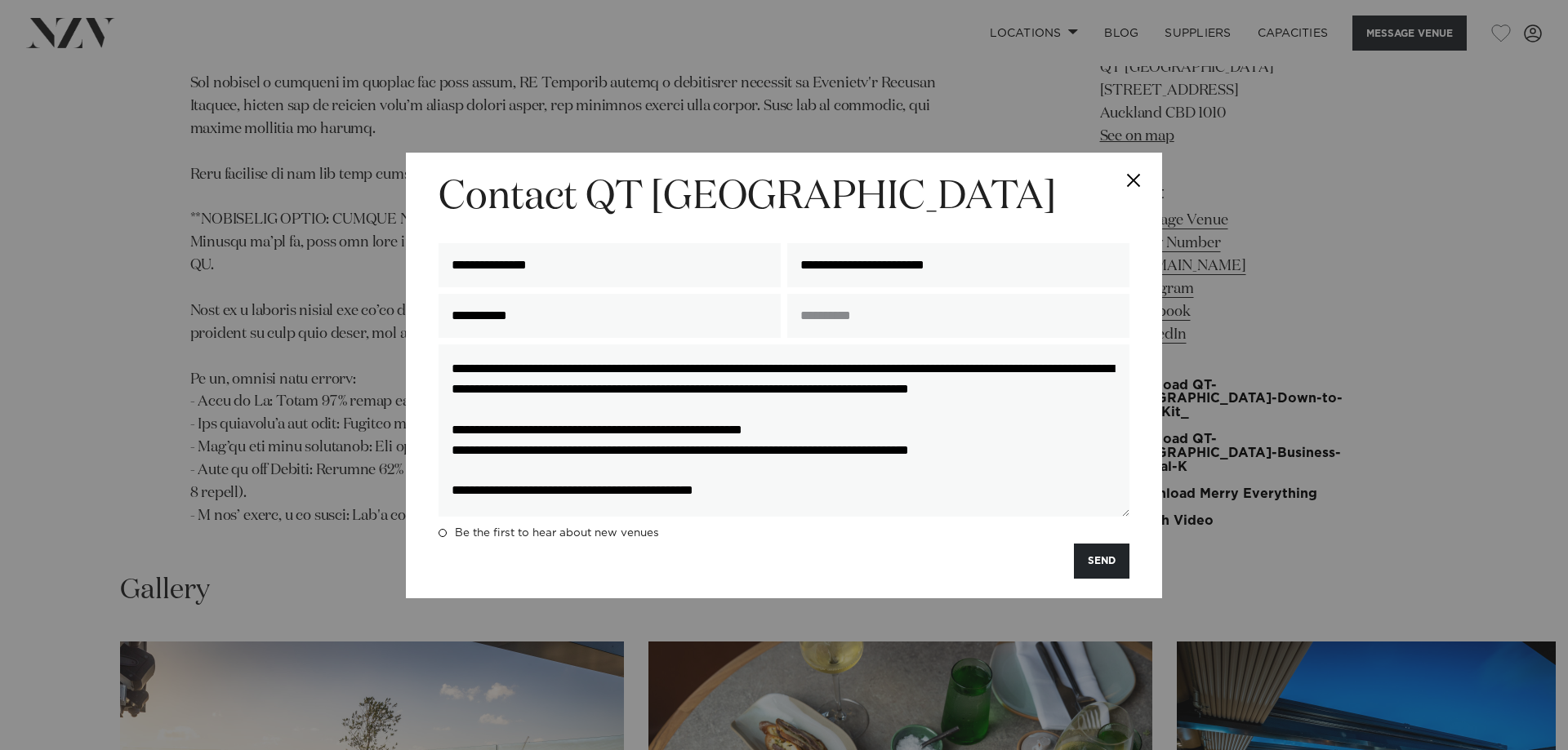
click at [1135, 174] on button "Close" at bounding box center [1134, 182] width 58 height 58
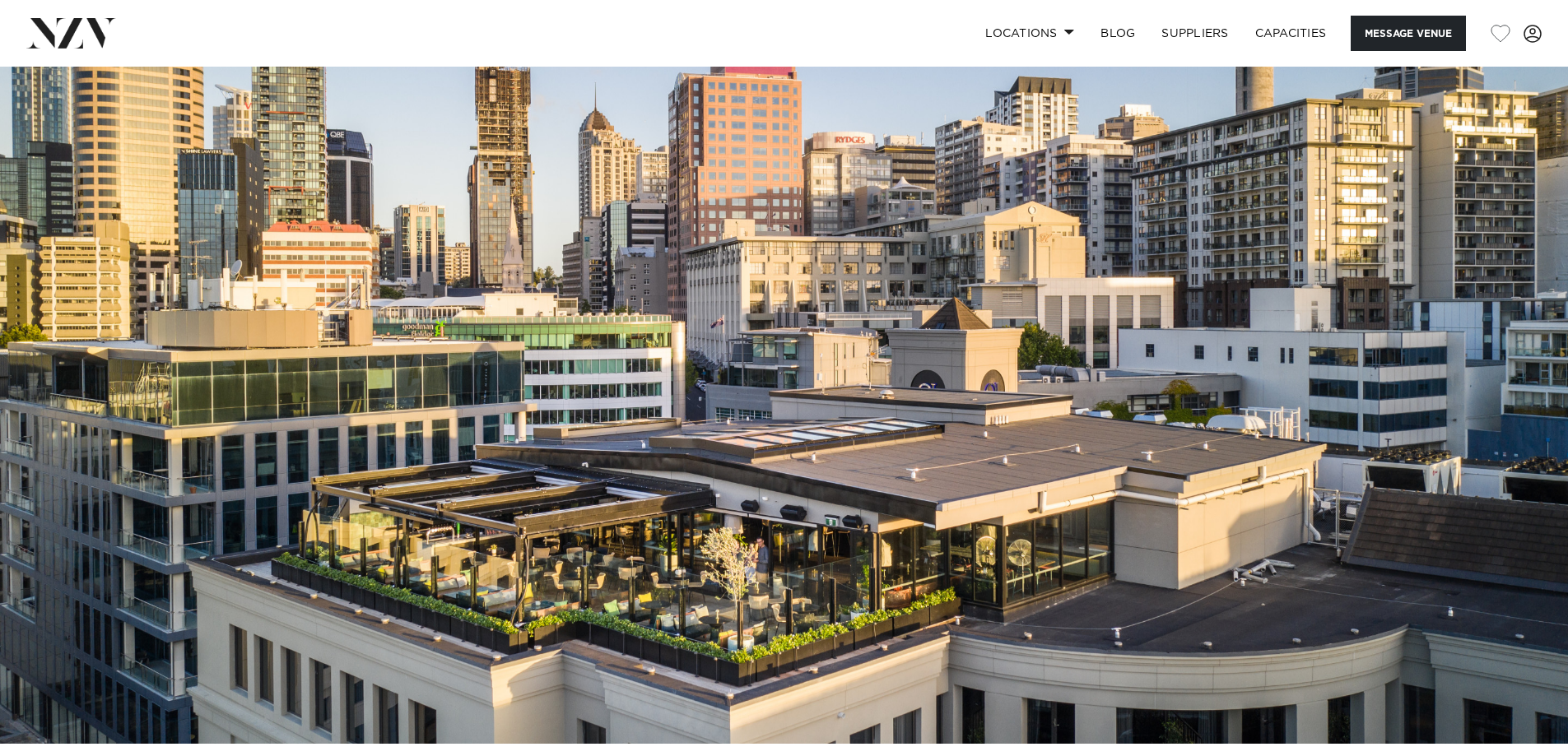
scroll to position [0, 0]
